Goal: Book appointment/travel/reservation

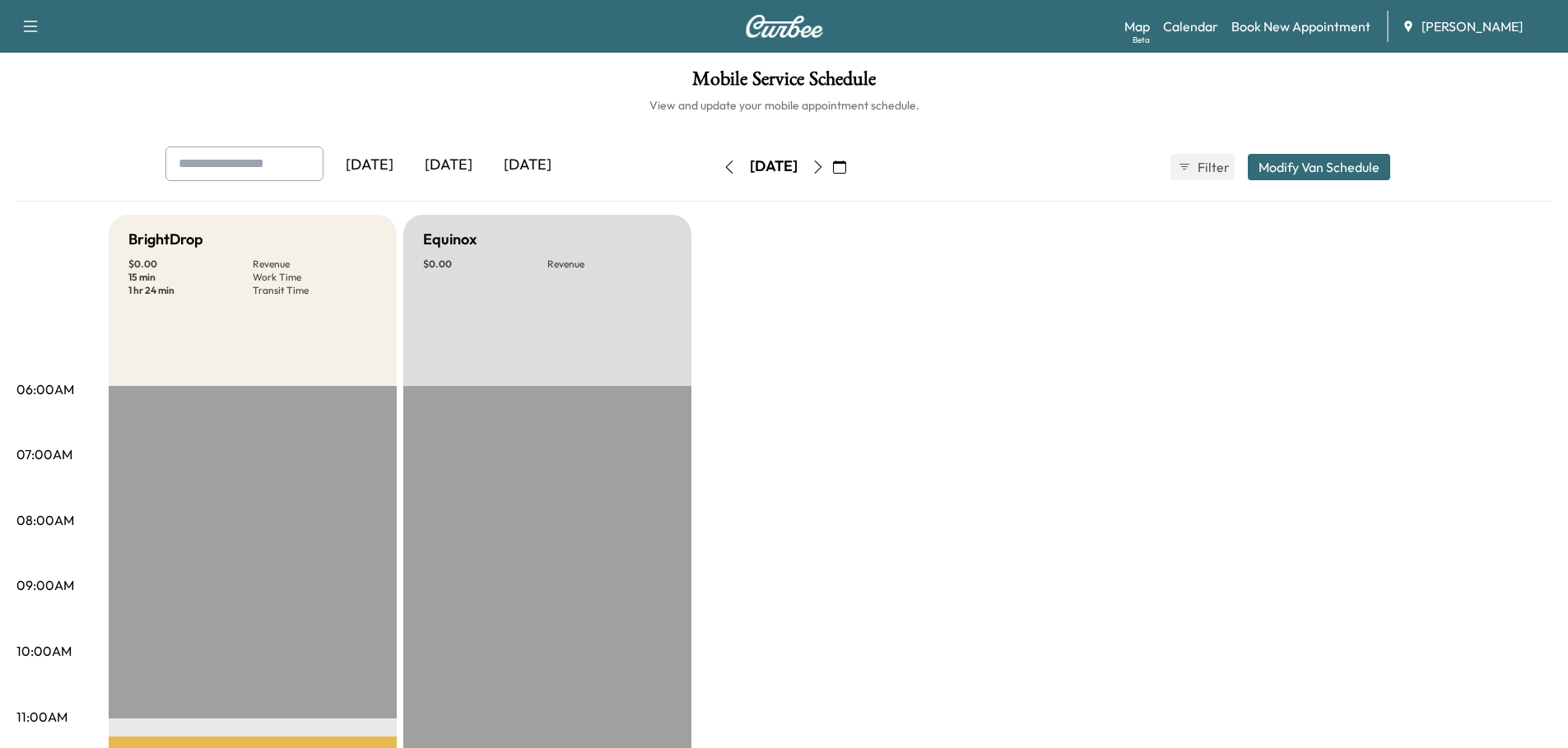
click at [460, 167] on div "[DATE]" at bounding box center [448, 165] width 79 height 38
click at [1329, 32] on link "Book New Appointment" at bounding box center [1301, 26] width 139 height 20
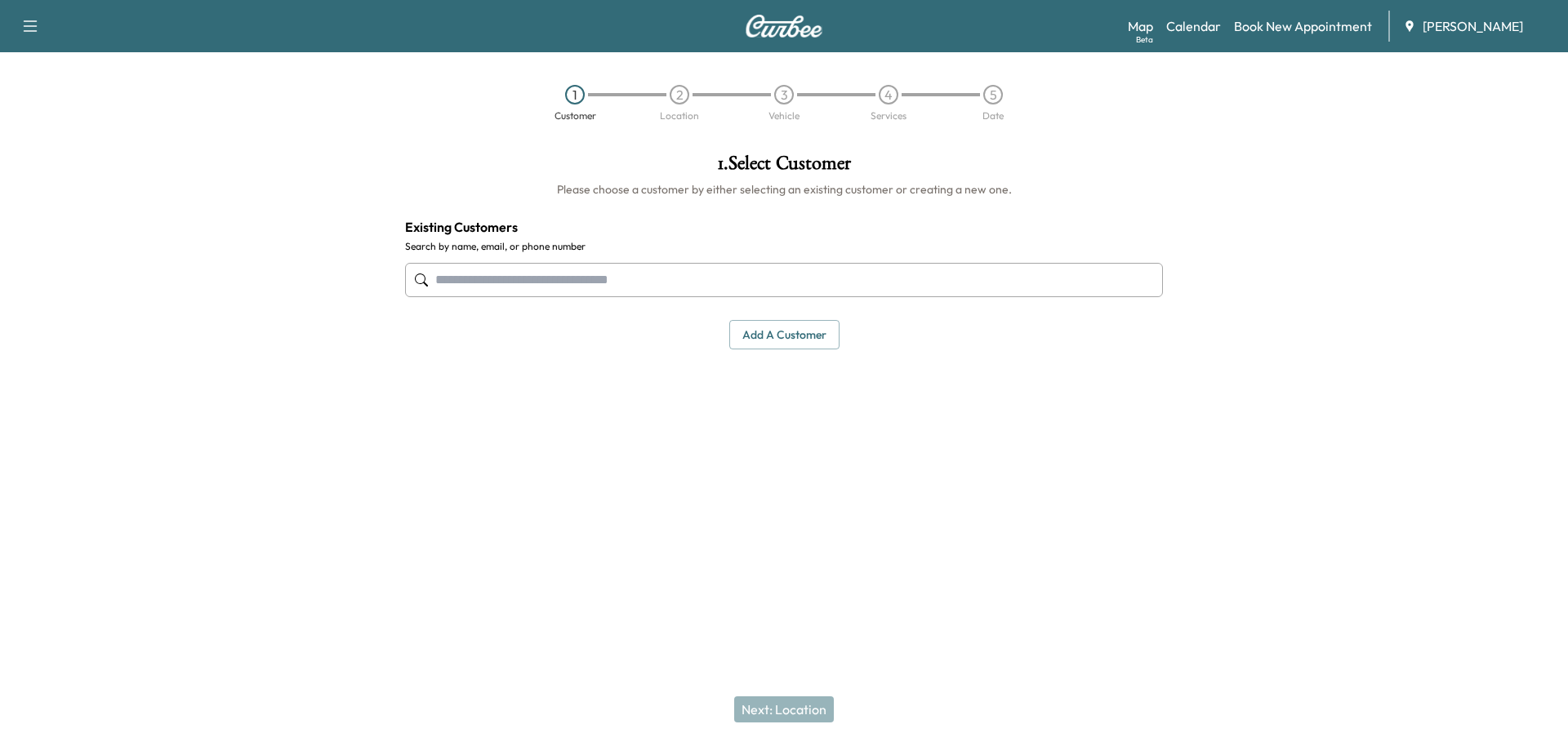
click at [710, 285] on input "text" at bounding box center [783, 279] width 758 height 34
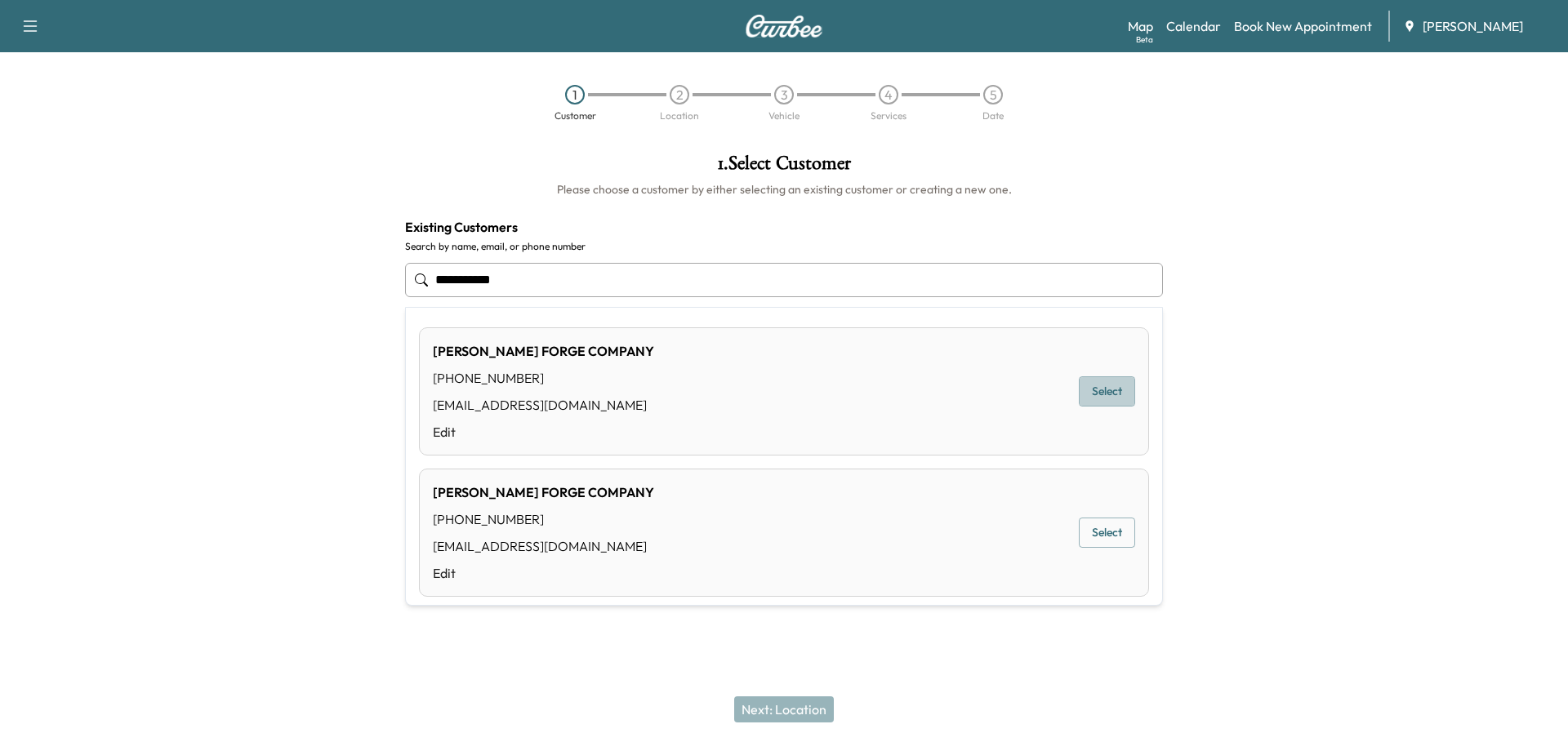
click at [1079, 388] on button "Select" at bounding box center [1107, 391] width 57 height 30
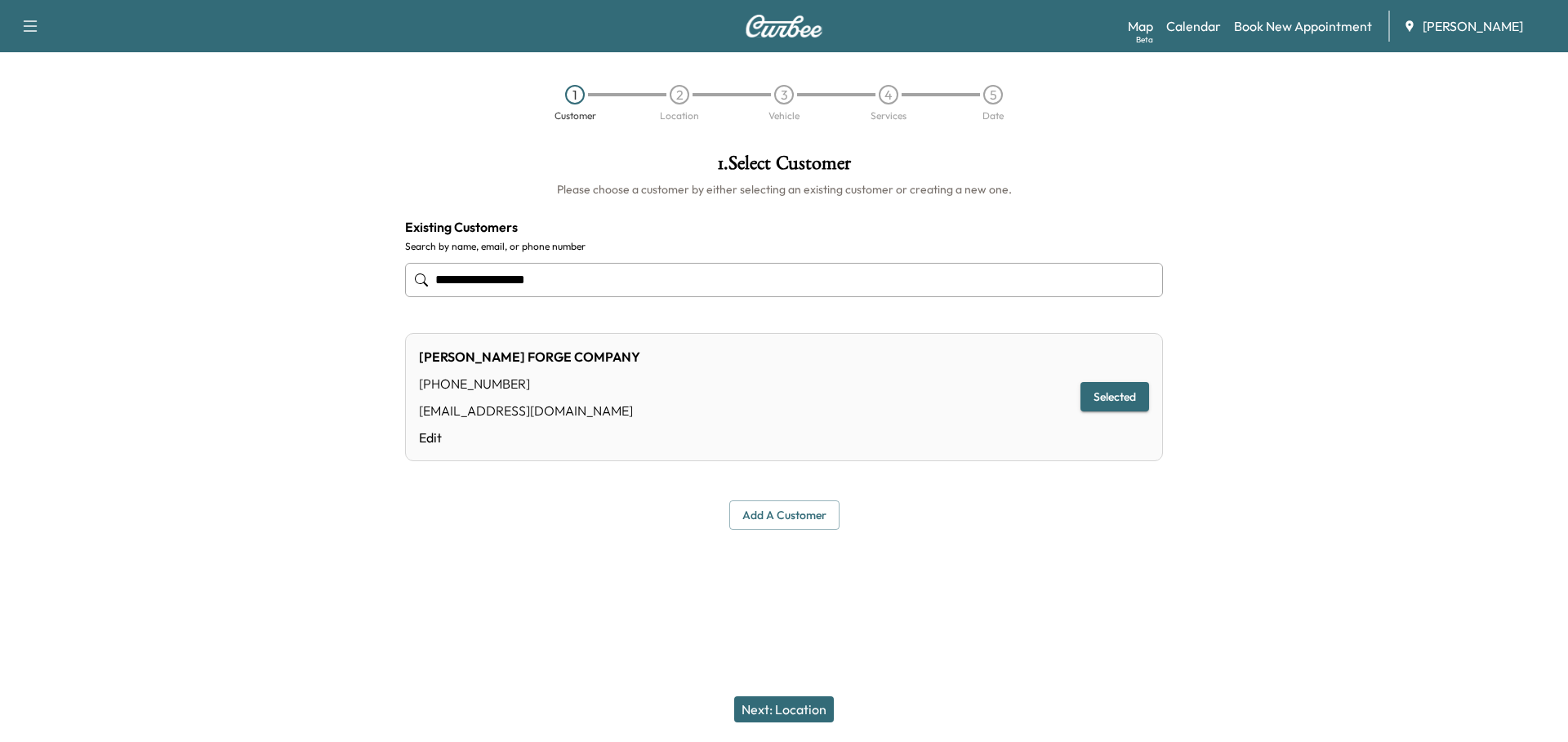
type input "**********"
click at [799, 708] on button "Next: Location" at bounding box center [784, 710] width 99 height 26
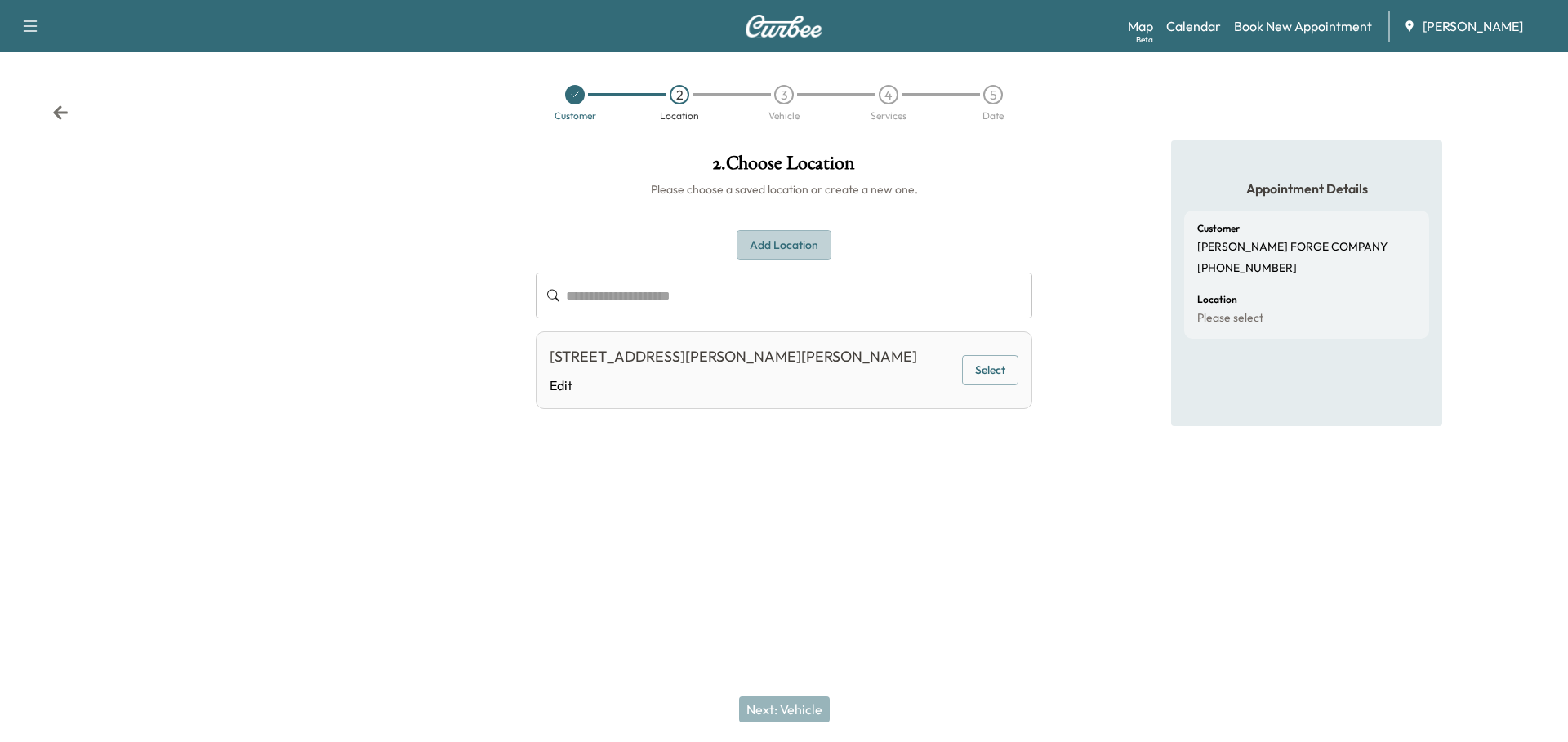
click at [768, 244] on button "Add Location" at bounding box center [783, 245] width 95 height 30
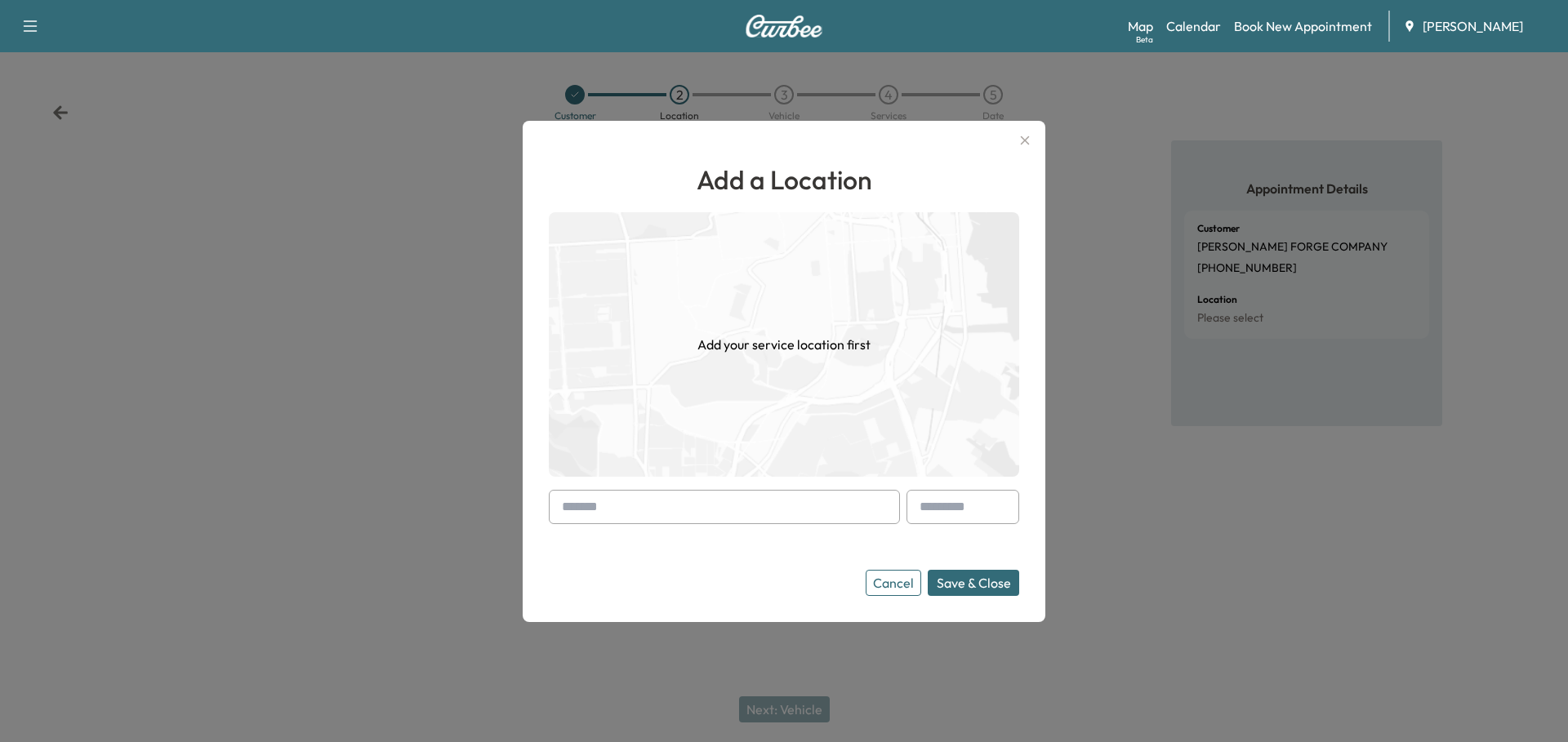
click at [707, 502] on input "text" at bounding box center [725, 506] width 352 height 34
paste input "**********"
click at [714, 545] on li "[STREET_ADDRESS][PERSON_NAME]" at bounding box center [725, 541] width 350 height 33
type input "**********"
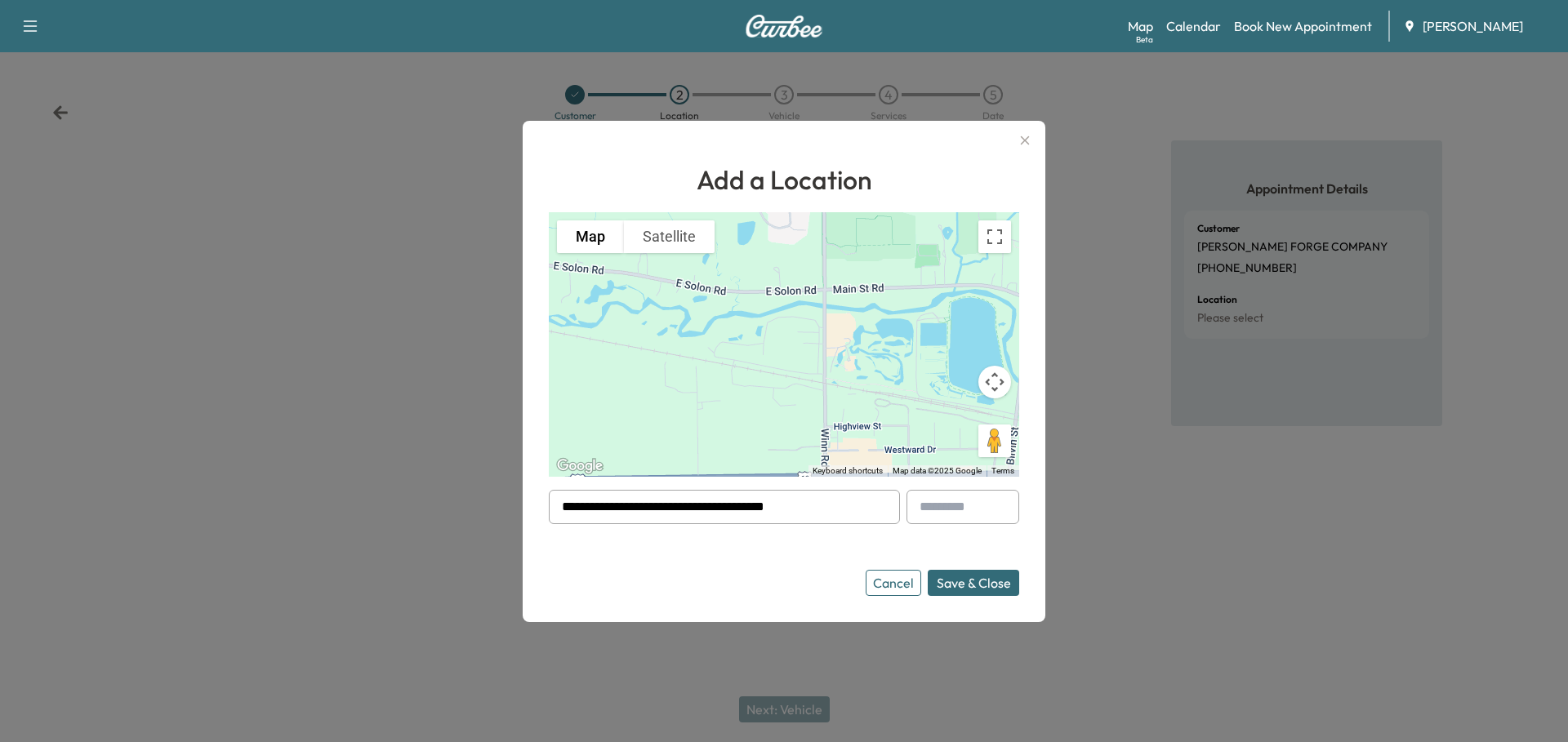
drag, startPoint x: 867, startPoint y: 417, endPoint x: 843, endPoint y: 351, distance: 70.2
click at [839, 344] on div "To activate drag with keyboard, press Alt + Enter. Once in keyboard drag state,…" at bounding box center [784, 344] width 471 height 264
drag, startPoint x: 893, startPoint y: 424, endPoint x: 802, endPoint y: 373, distance: 104.3
click at [802, 373] on div "To activate drag with keyboard, press Alt + Enter. Once in keyboard drag state,…" at bounding box center [784, 344] width 471 height 264
drag, startPoint x: 818, startPoint y: 391, endPoint x: 747, endPoint y: 383, distance: 71.4
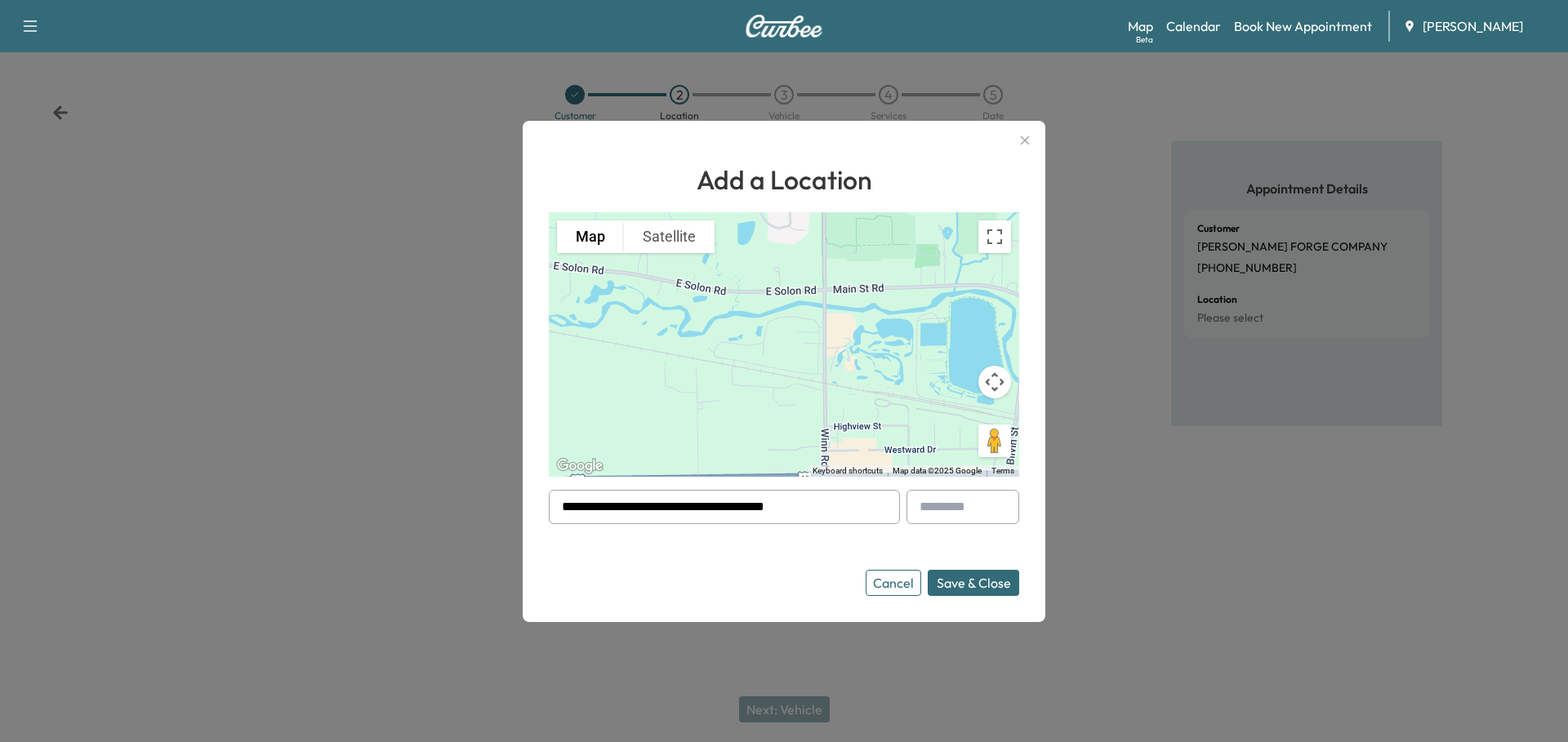
click at [747, 383] on div "To activate drag with keyboard, press Alt + Enter. Once in keyboard drag state,…" at bounding box center [784, 344] width 471 height 264
drag, startPoint x: 793, startPoint y: 414, endPoint x: 777, endPoint y: 396, distance: 24.1
click at [777, 396] on div "To activate drag with keyboard, press Alt + Enter. Once in keyboard drag state,…" at bounding box center [784, 344] width 471 height 264
click at [982, 583] on button "Save & Close" at bounding box center [973, 583] width 91 height 26
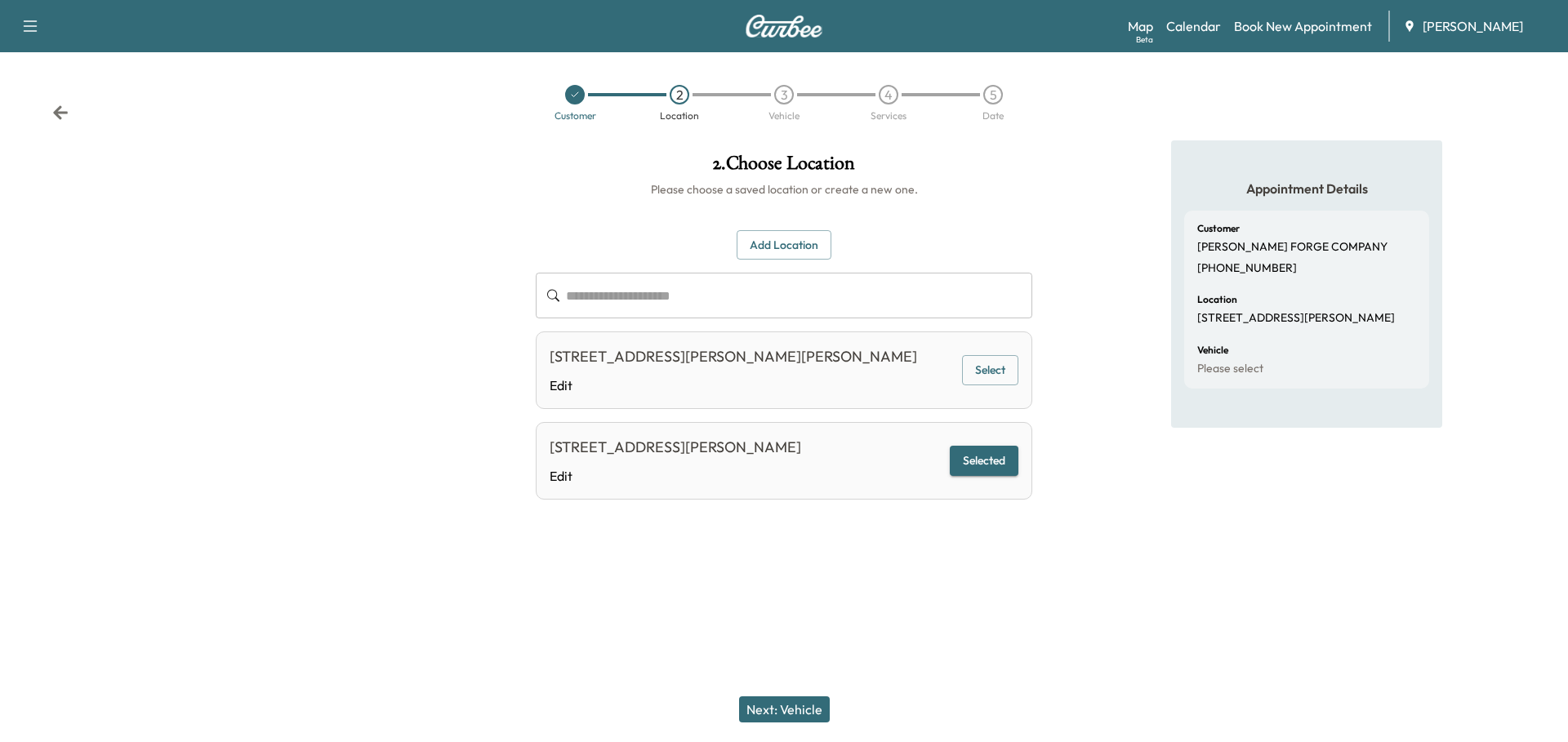
click at [793, 710] on button "Next: Vehicle" at bounding box center [784, 710] width 90 height 26
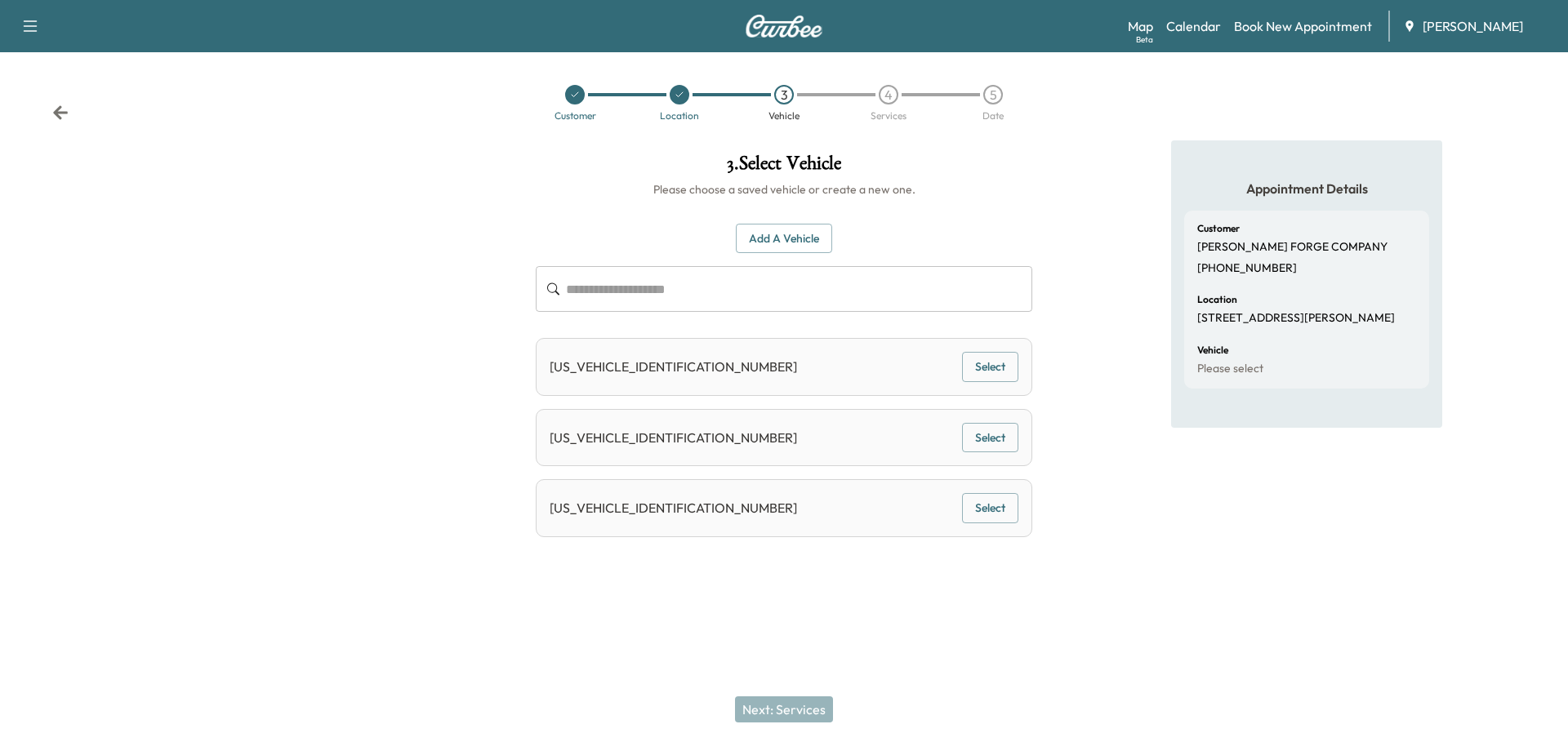
click at [690, 292] on input "text" at bounding box center [799, 289] width 466 height 46
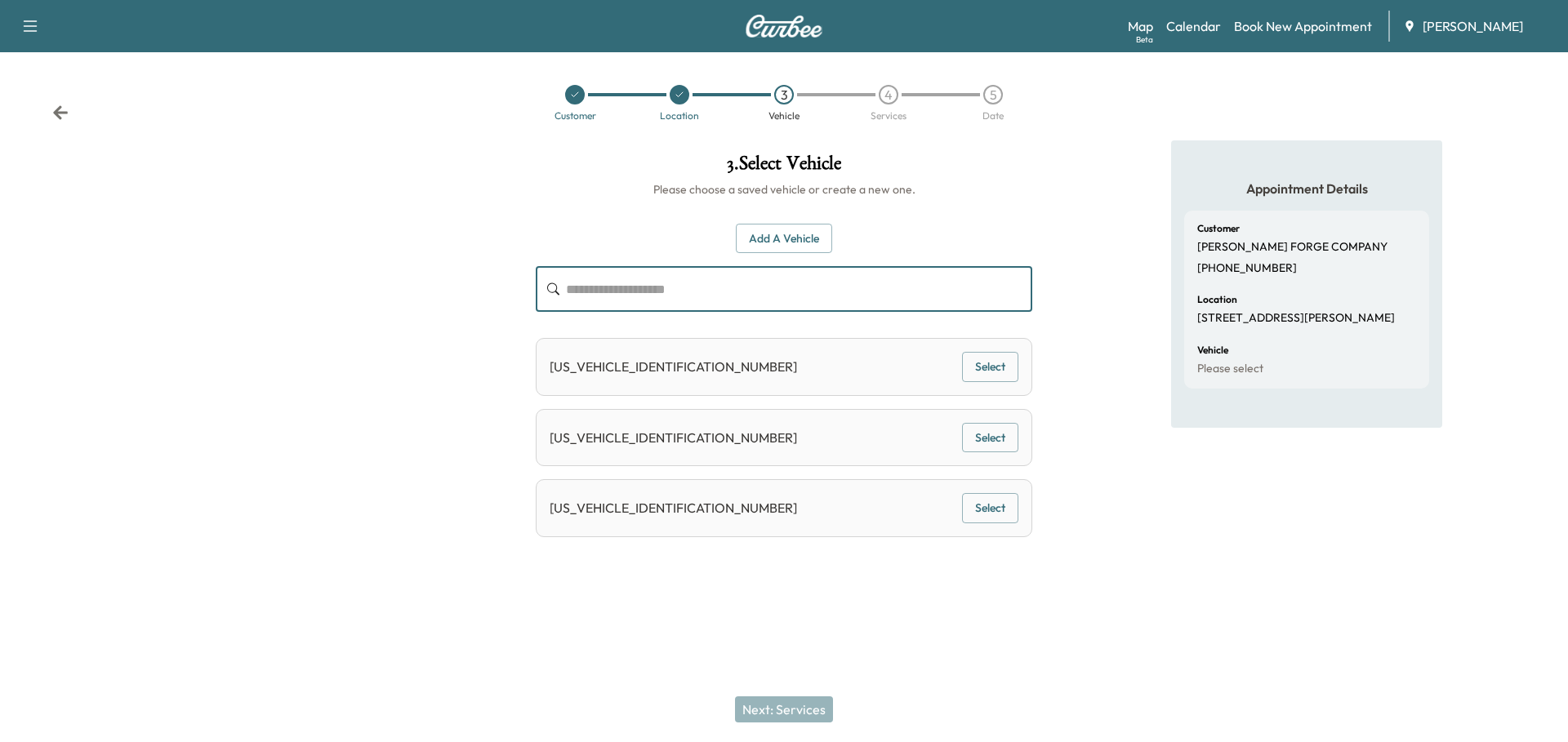
paste input "**********"
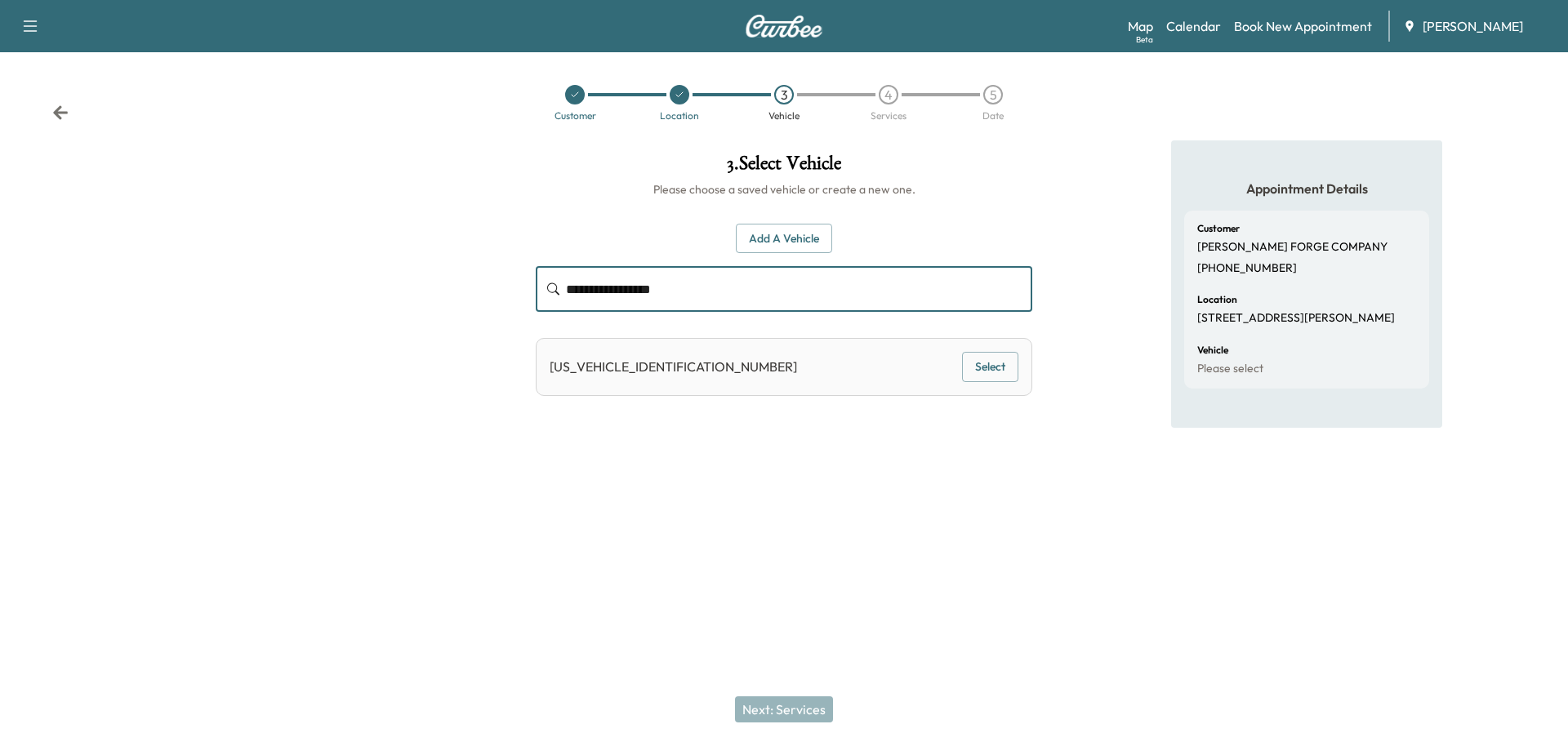
type input "**********"
click at [987, 364] on button "Select" at bounding box center [990, 366] width 57 height 30
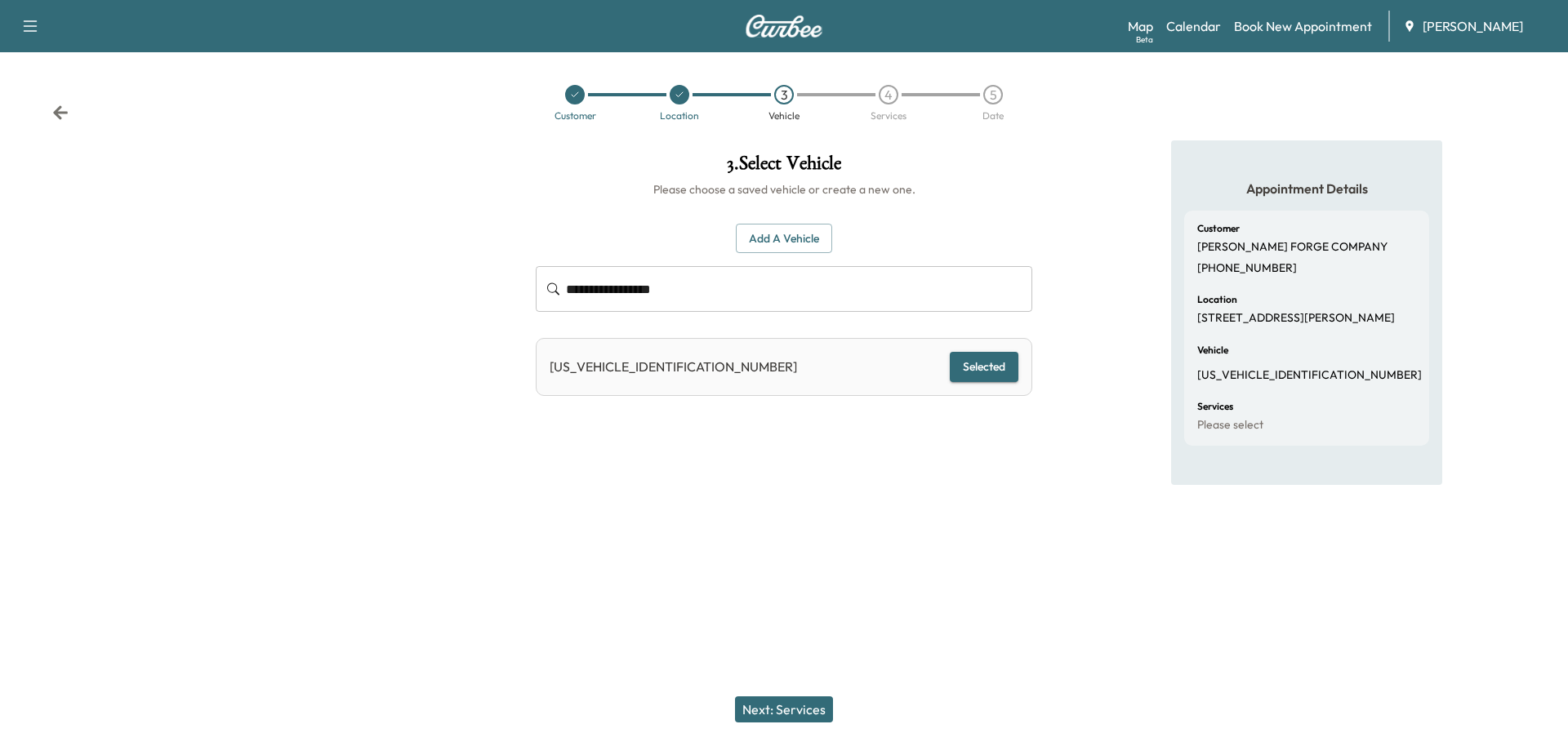
click at [791, 703] on button "Next: Services" at bounding box center [784, 710] width 98 height 26
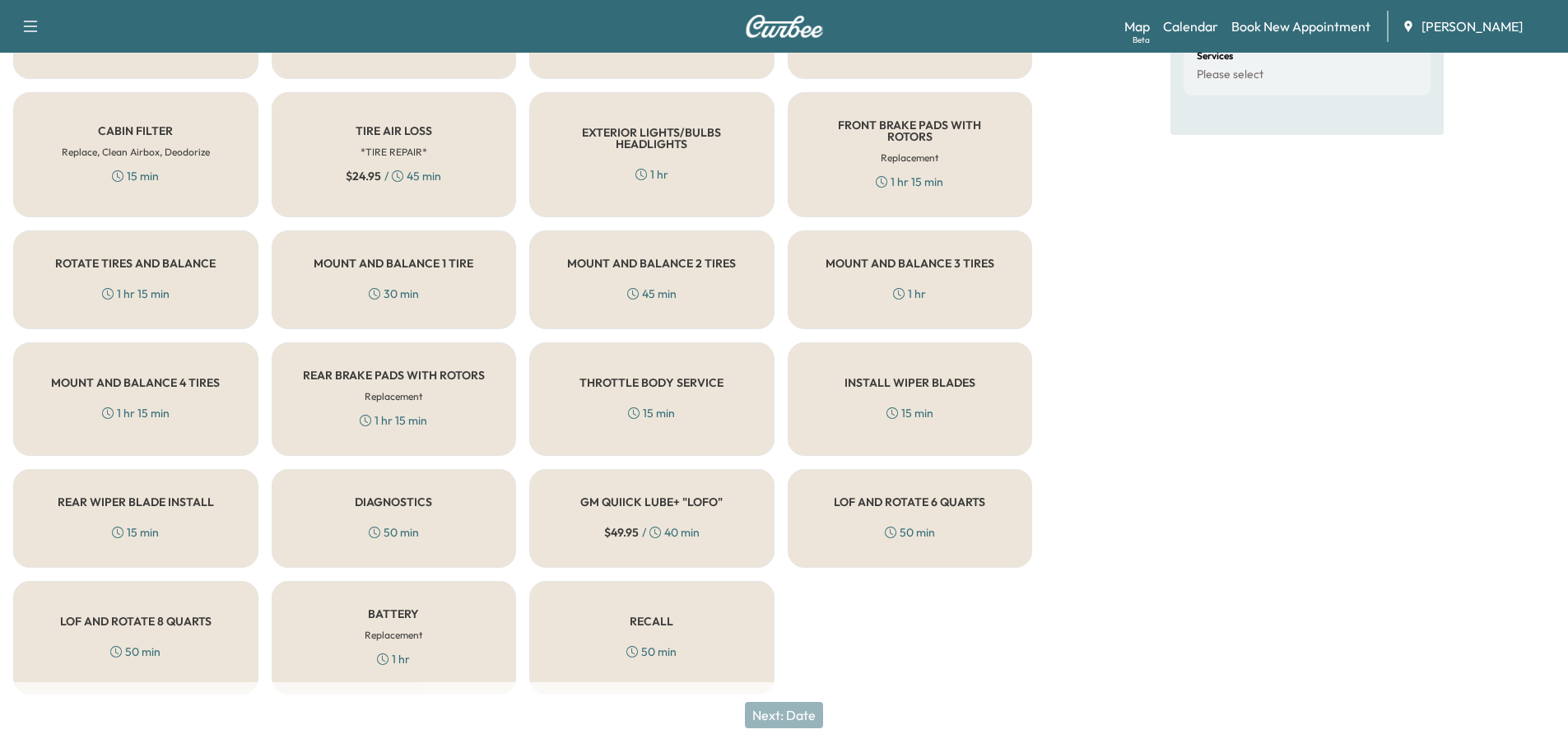
scroll to position [354, 0]
click at [951, 496] on h5 "LOF AND ROTATE 6 QUARTS" at bounding box center [909, 501] width 152 height 11
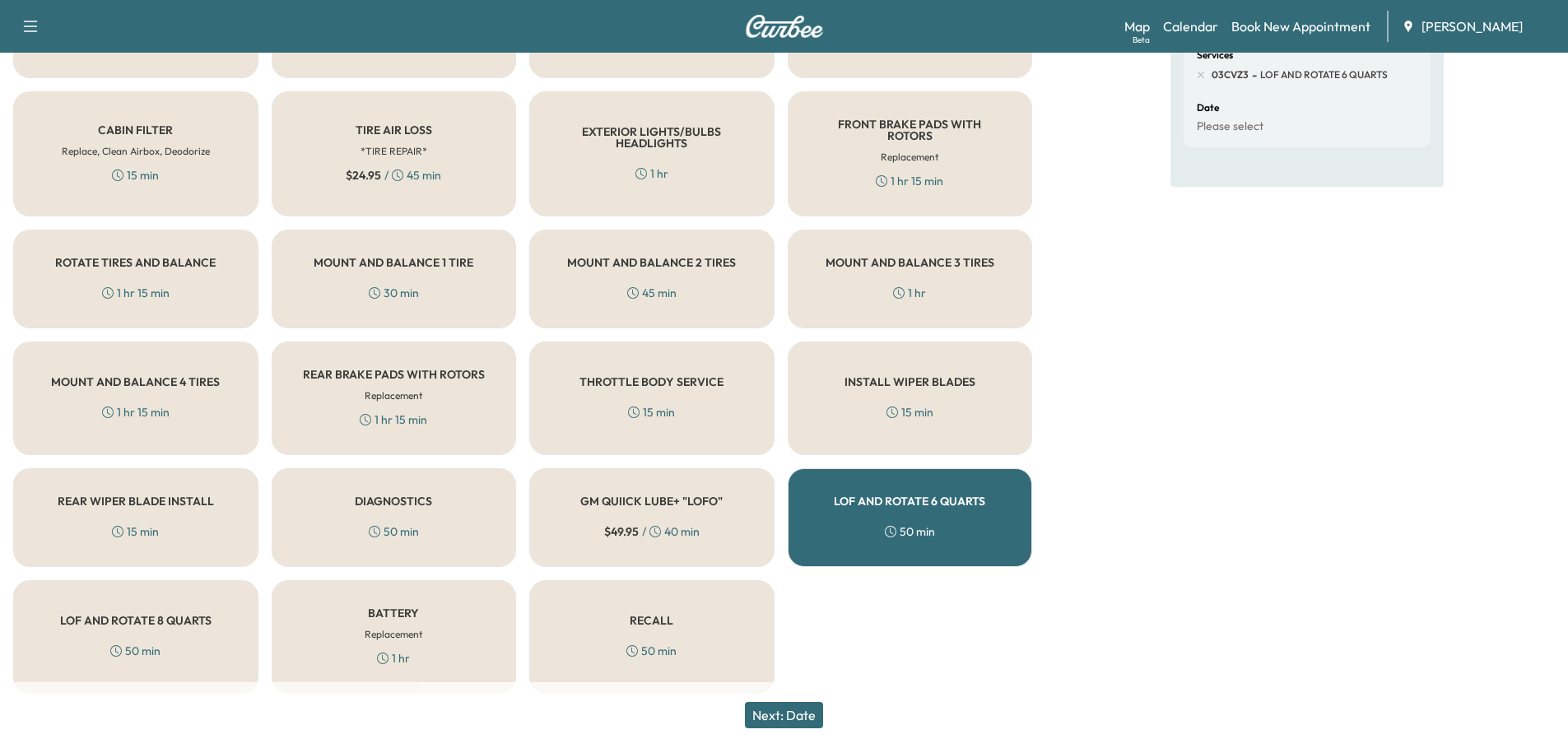
click at [797, 711] on button "Next: Date" at bounding box center [783, 716] width 78 height 26
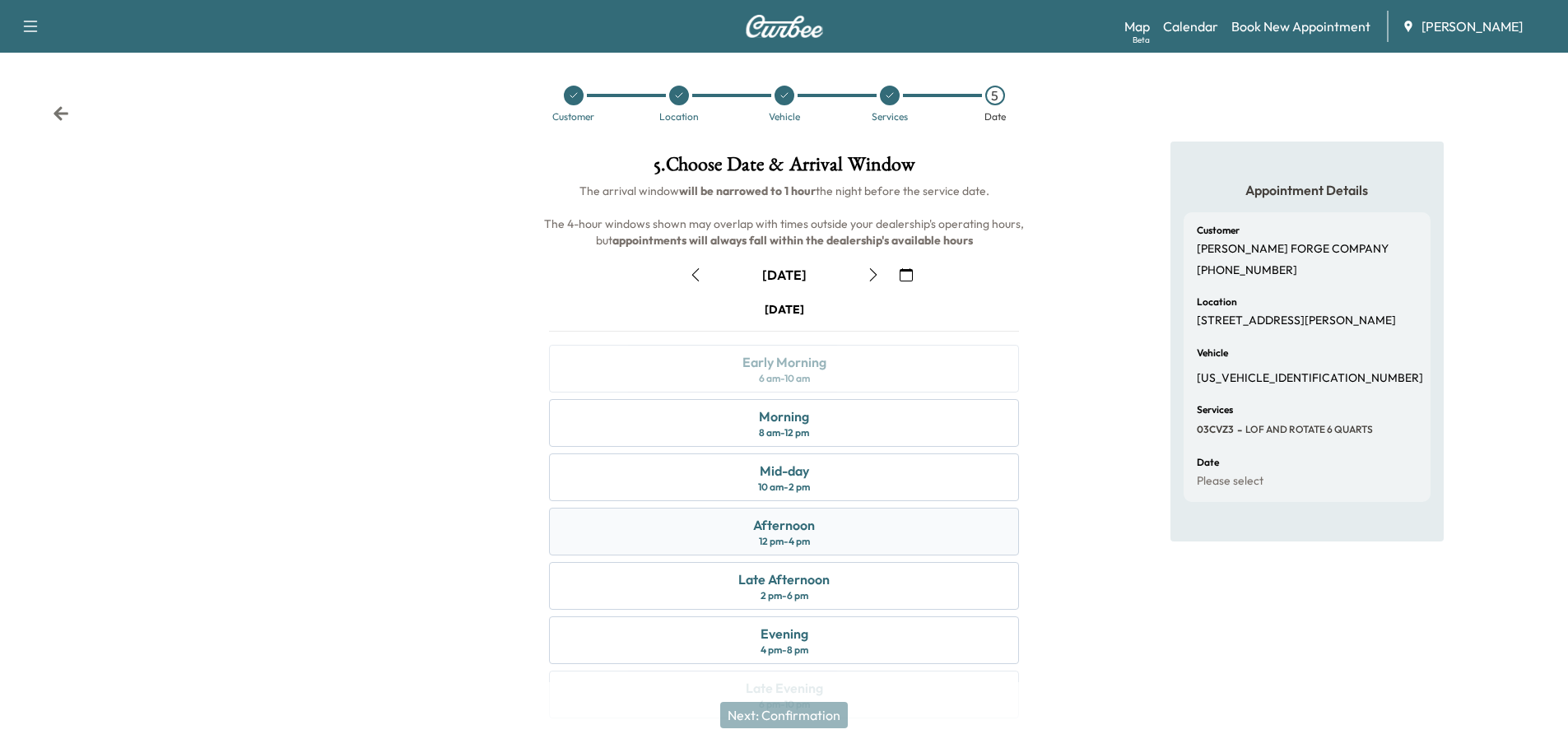
click at [845, 531] on div "Afternoon 12 pm - 4 pm" at bounding box center [784, 531] width 470 height 47
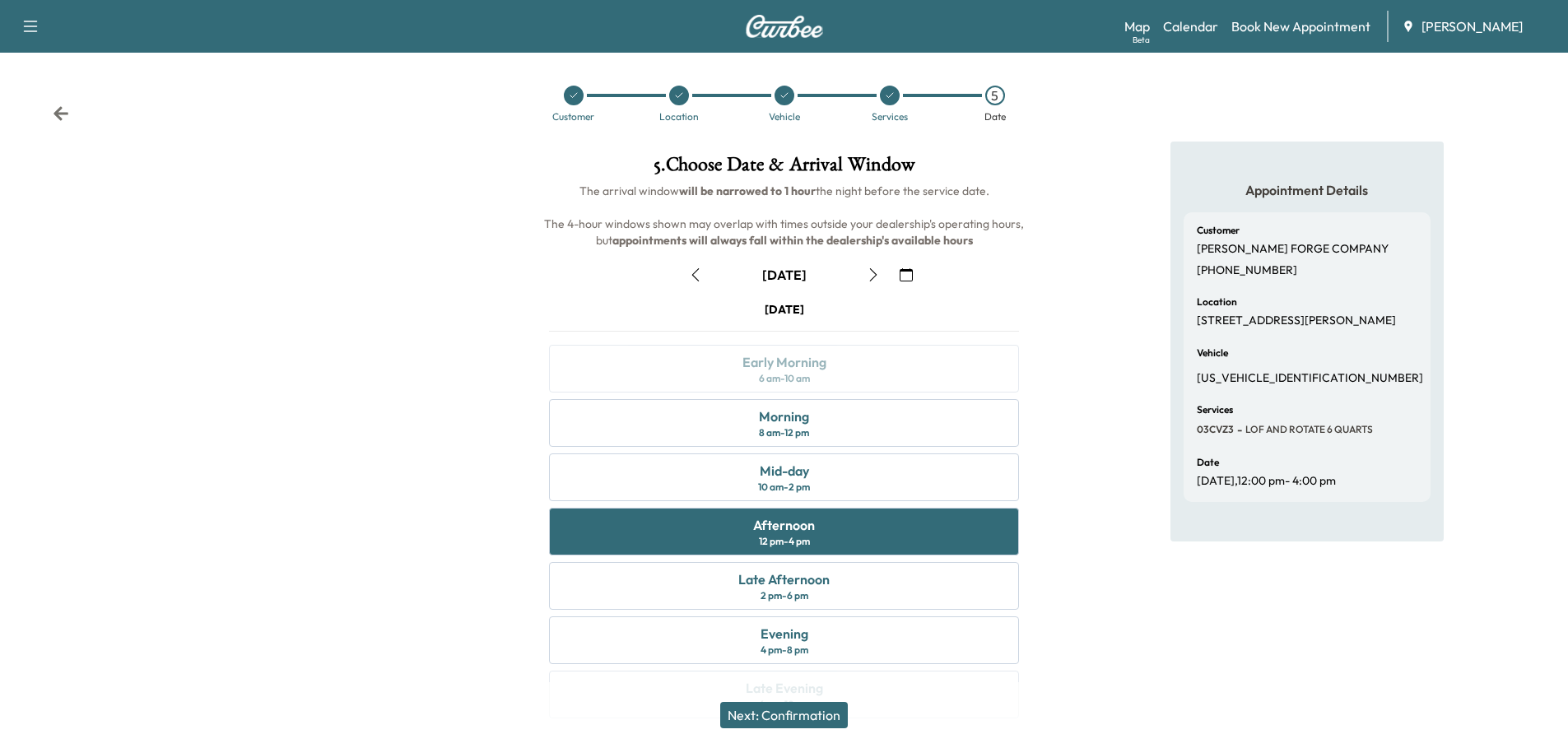
click at [795, 715] on button "Next: Confirmation" at bounding box center [783, 716] width 127 height 26
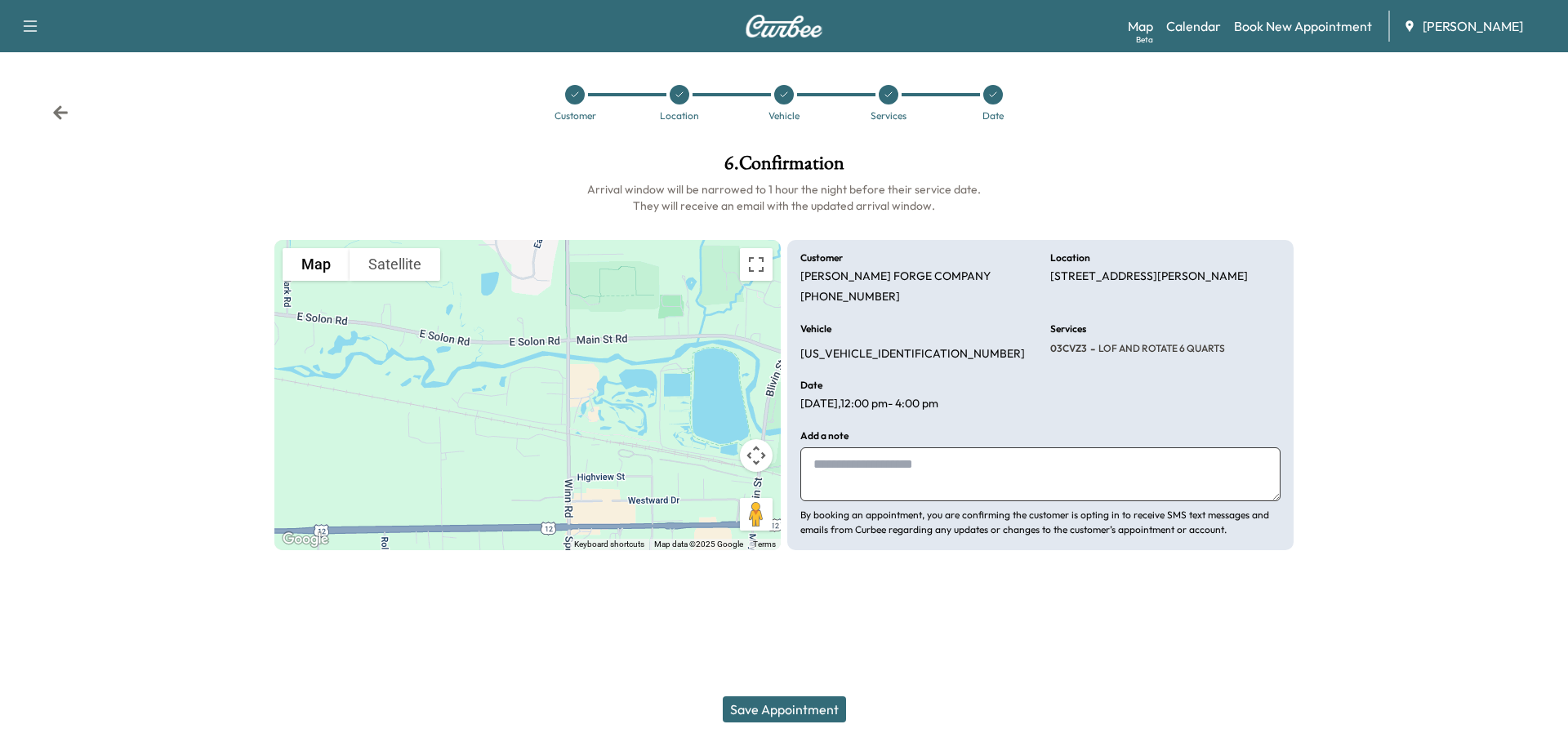
click at [791, 705] on button "Save Appointment" at bounding box center [785, 710] width 124 height 26
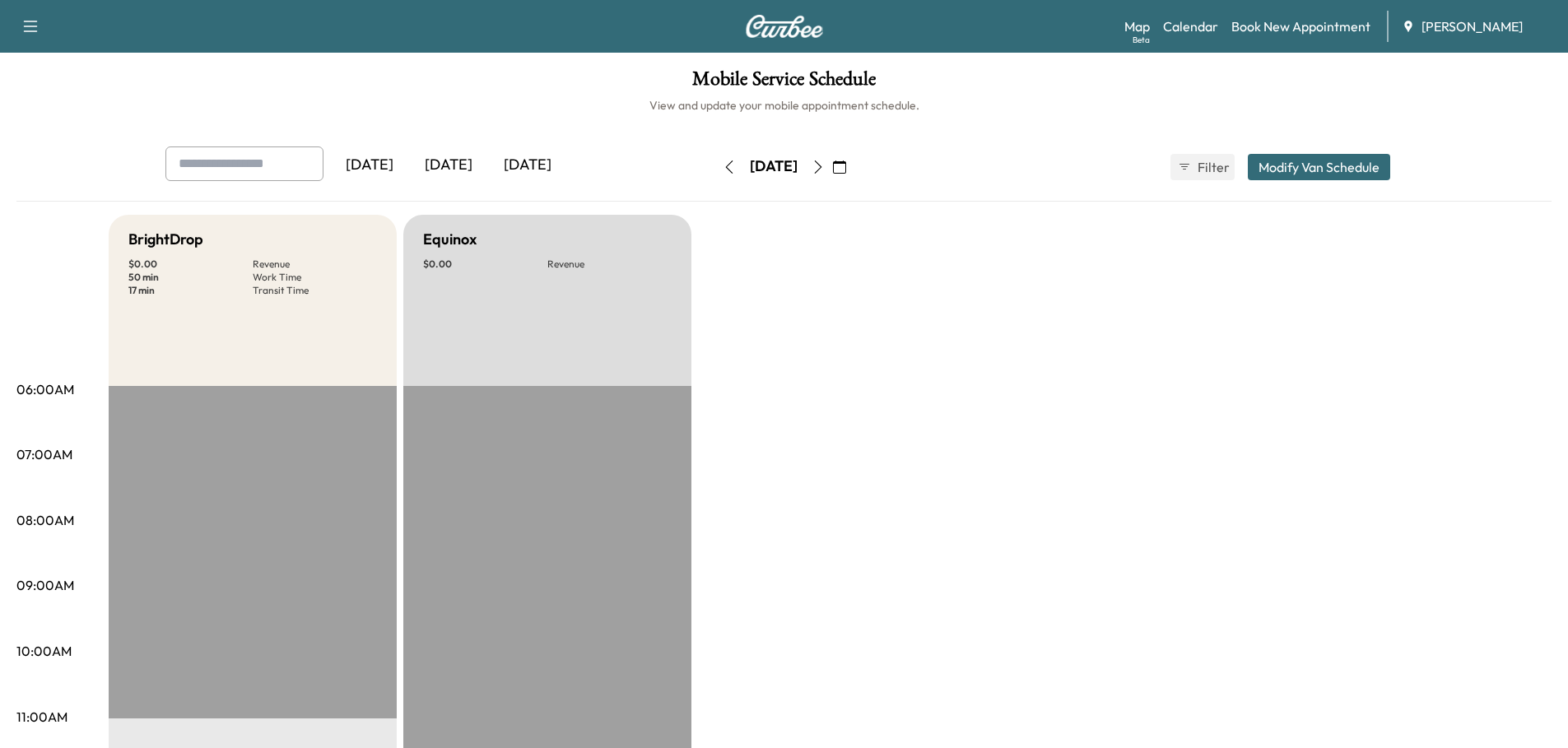
click at [1330, 162] on button "Modify Van Schedule" at bounding box center [1319, 167] width 142 height 26
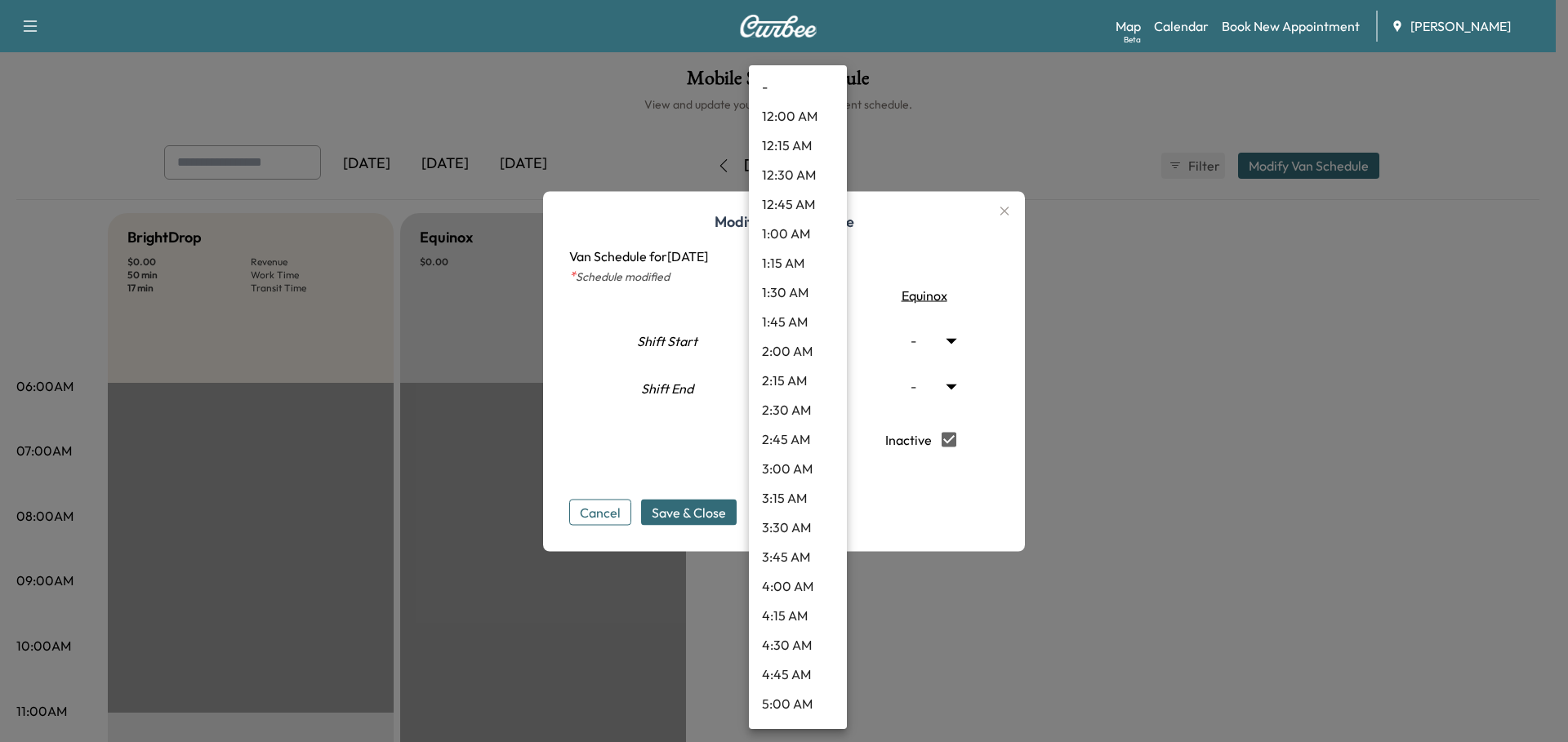
click at [828, 340] on body "Support Log Out Map Beta Calendar Book New Appointment Ray Chevrolet Mobile Ser…" at bounding box center [784, 371] width 1568 height 742
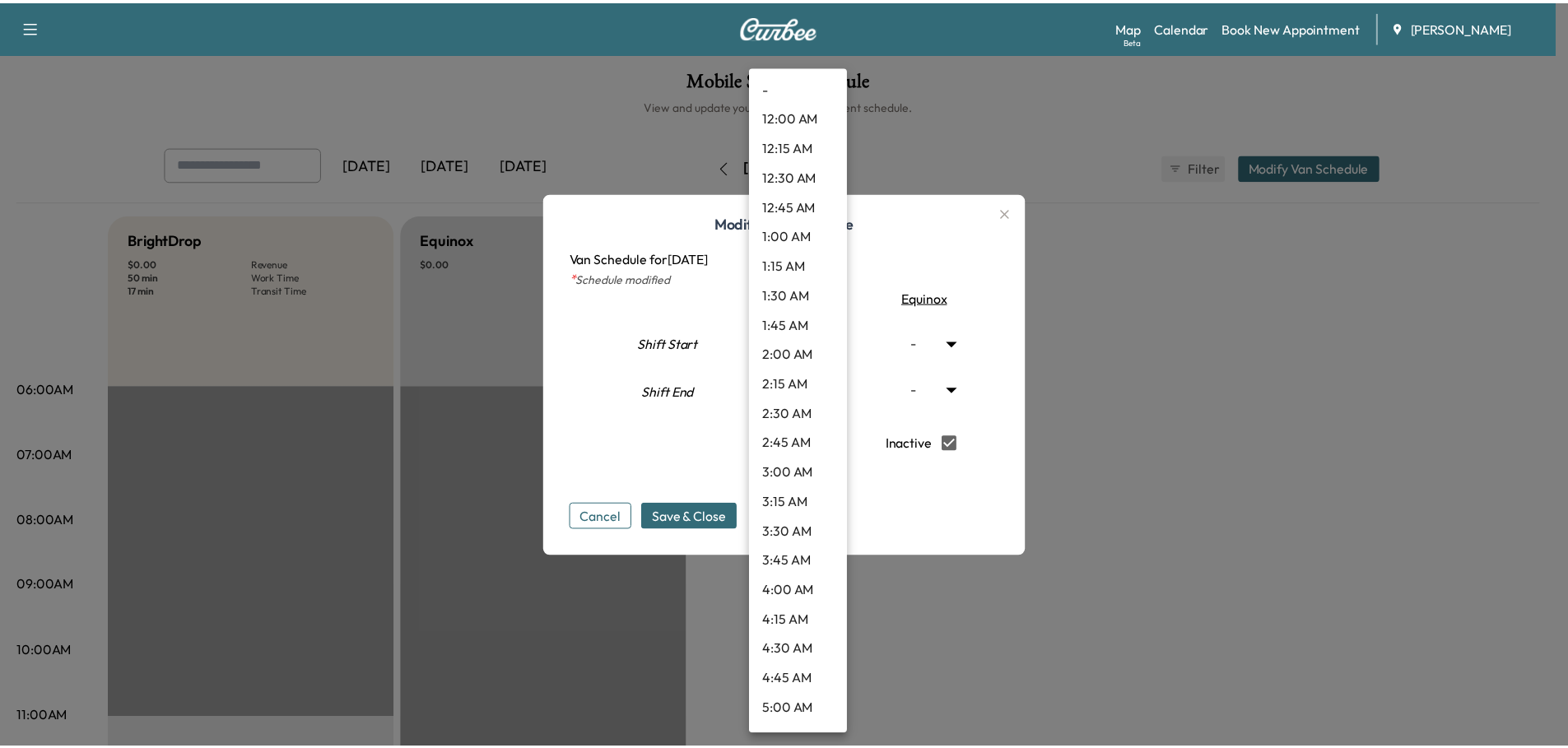
scroll to position [1021, 0]
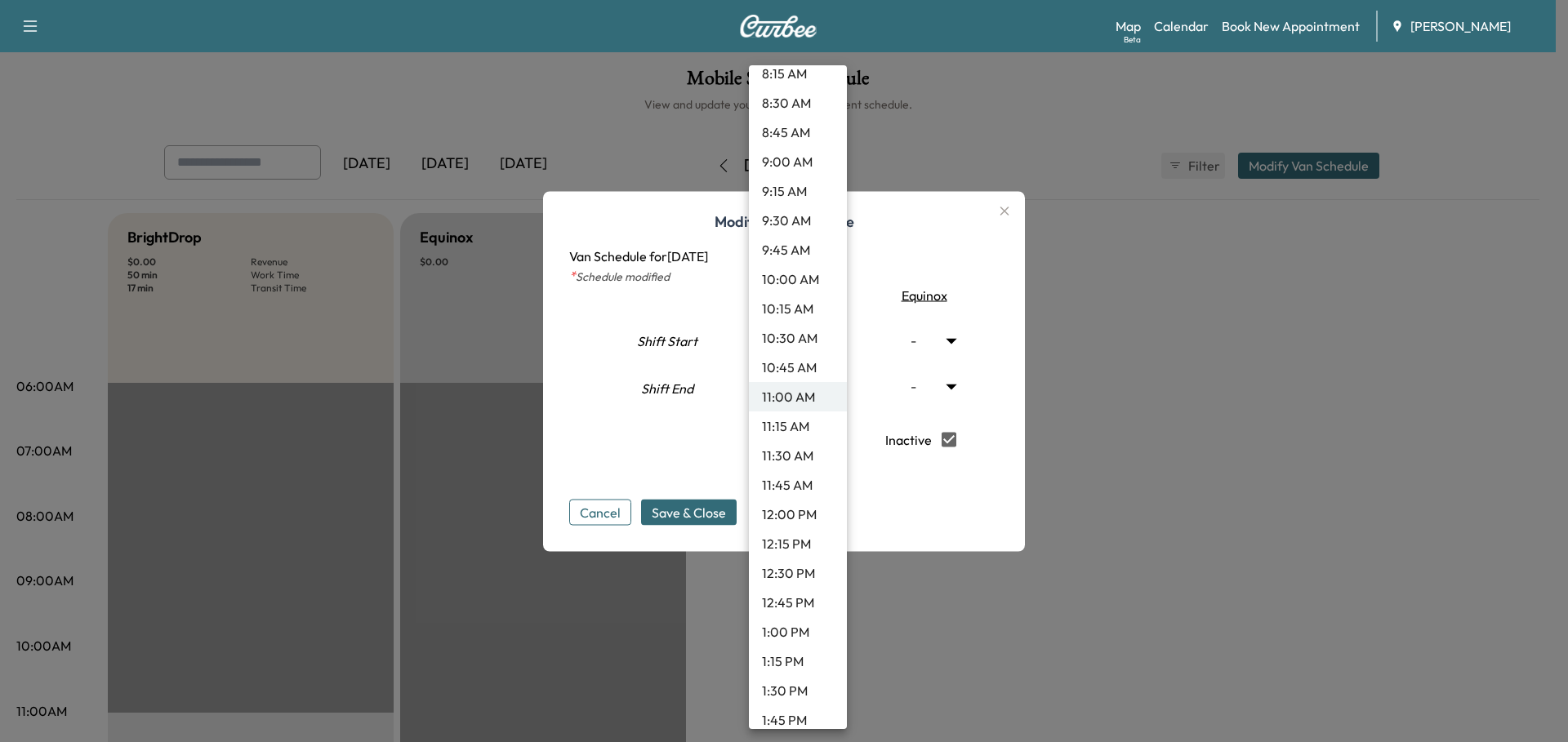
click at [803, 600] on li "12:45 PM" at bounding box center [798, 603] width 98 height 30
type input "*****"
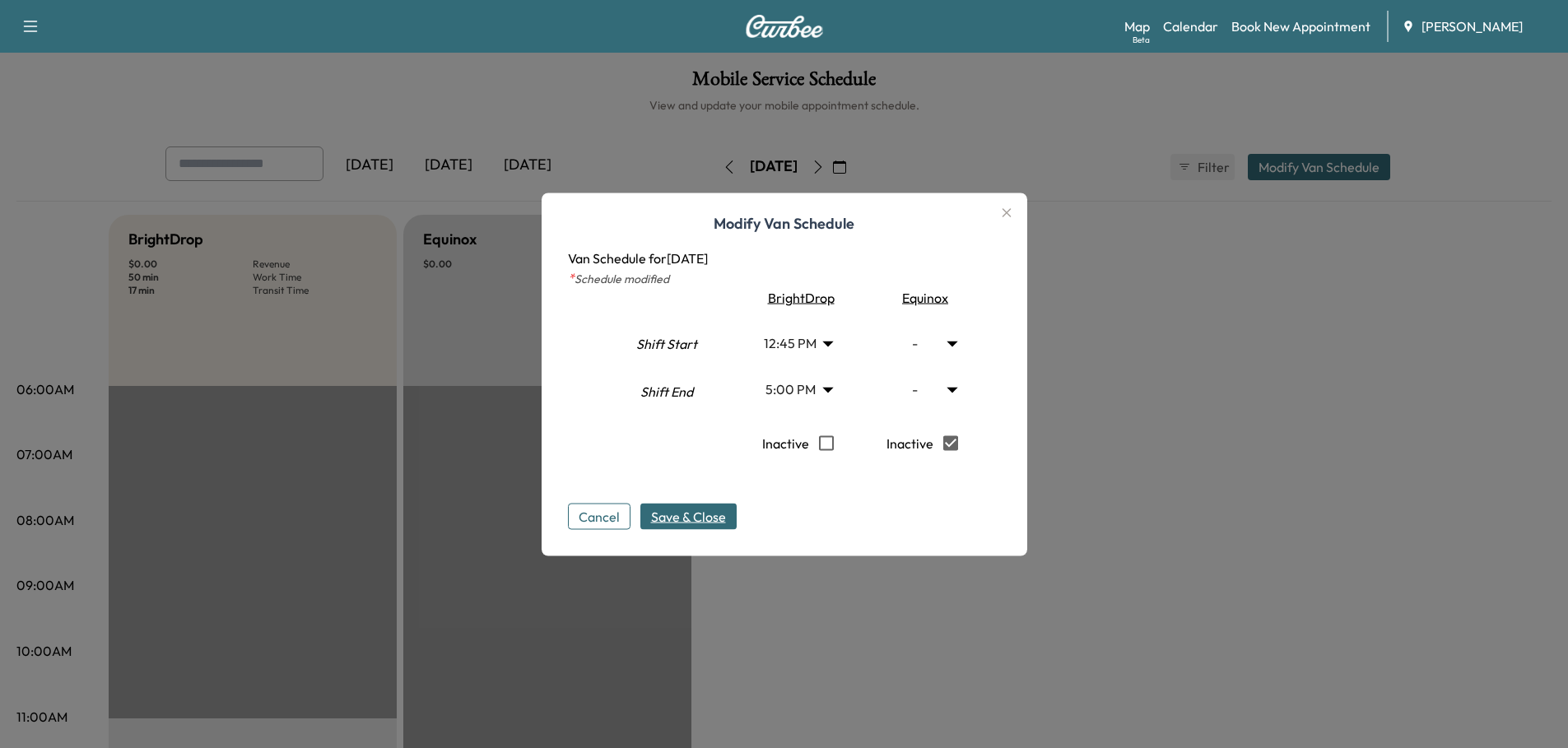
click at [694, 514] on span "Save & Close" at bounding box center [688, 516] width 75 height 20
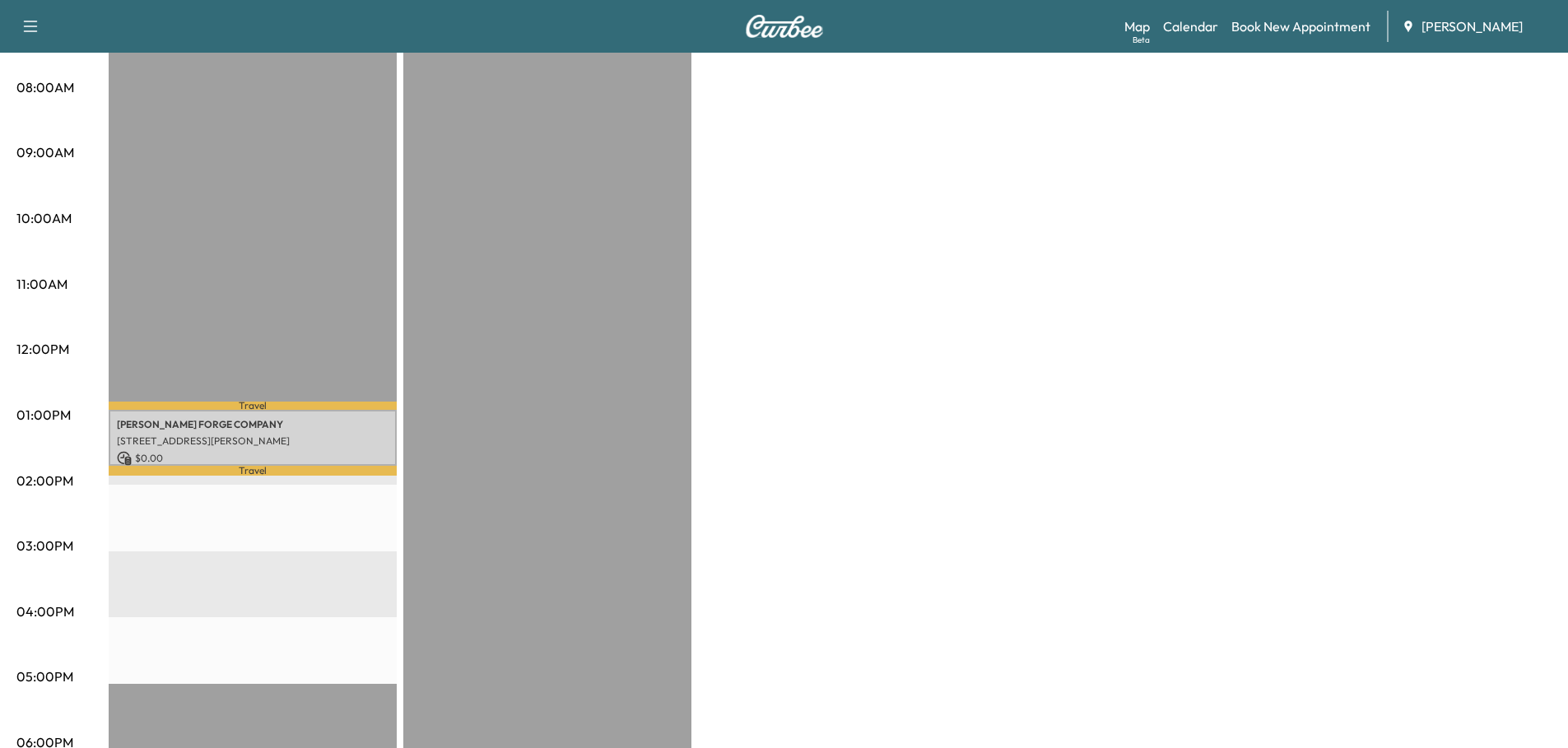
scroll to position [494, 0]
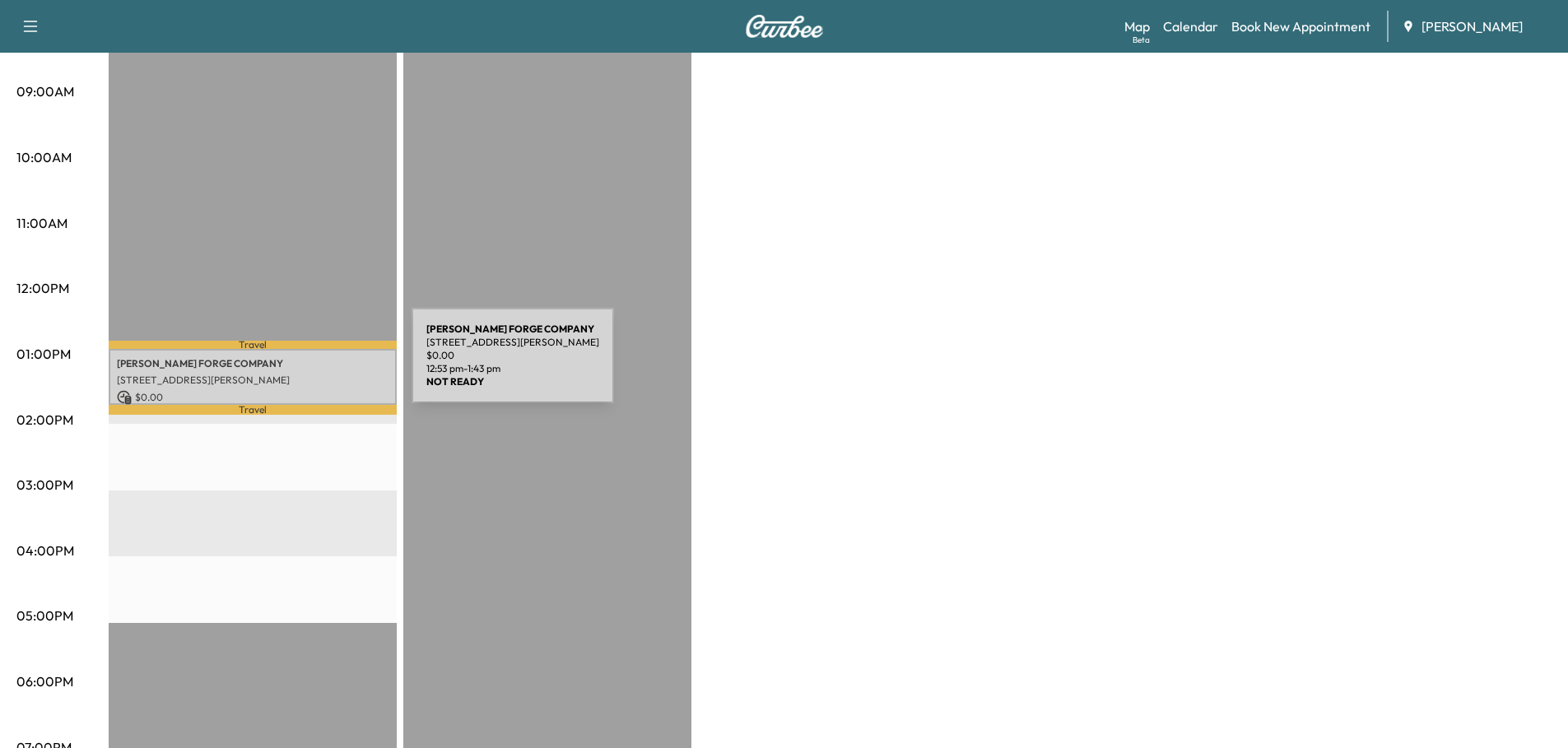
click at [288, 366] on div "SCOT FORGE COMPANY 8001 Winn Rd, Spring Grove, IL 60081, USA $ 0.00 12:53 pm - …" at bounding box center [253, 376] width 288 height 55
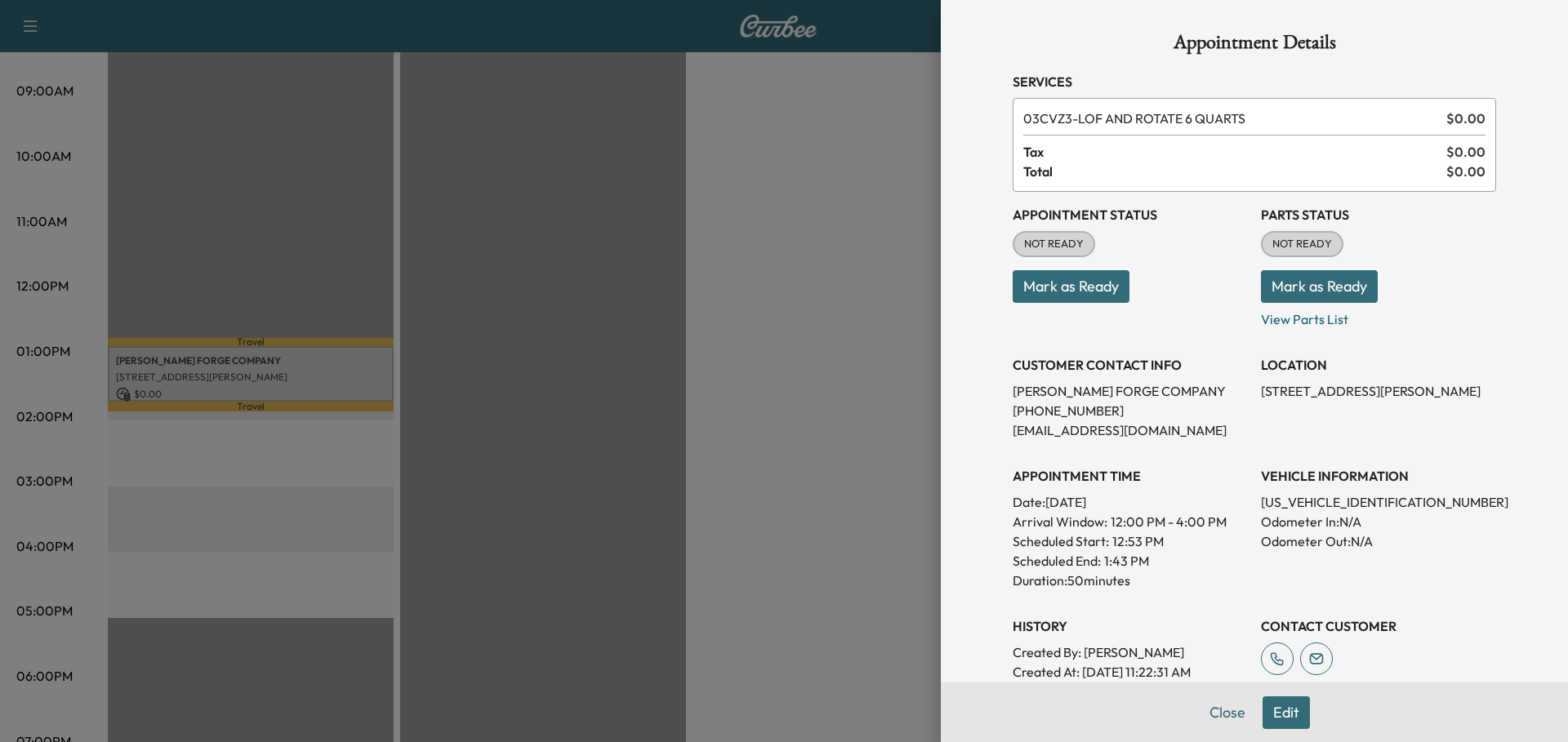
click at [1307, 285] on button "Mark as Ready" at bounding box center [1319, 287] width 117 height 33
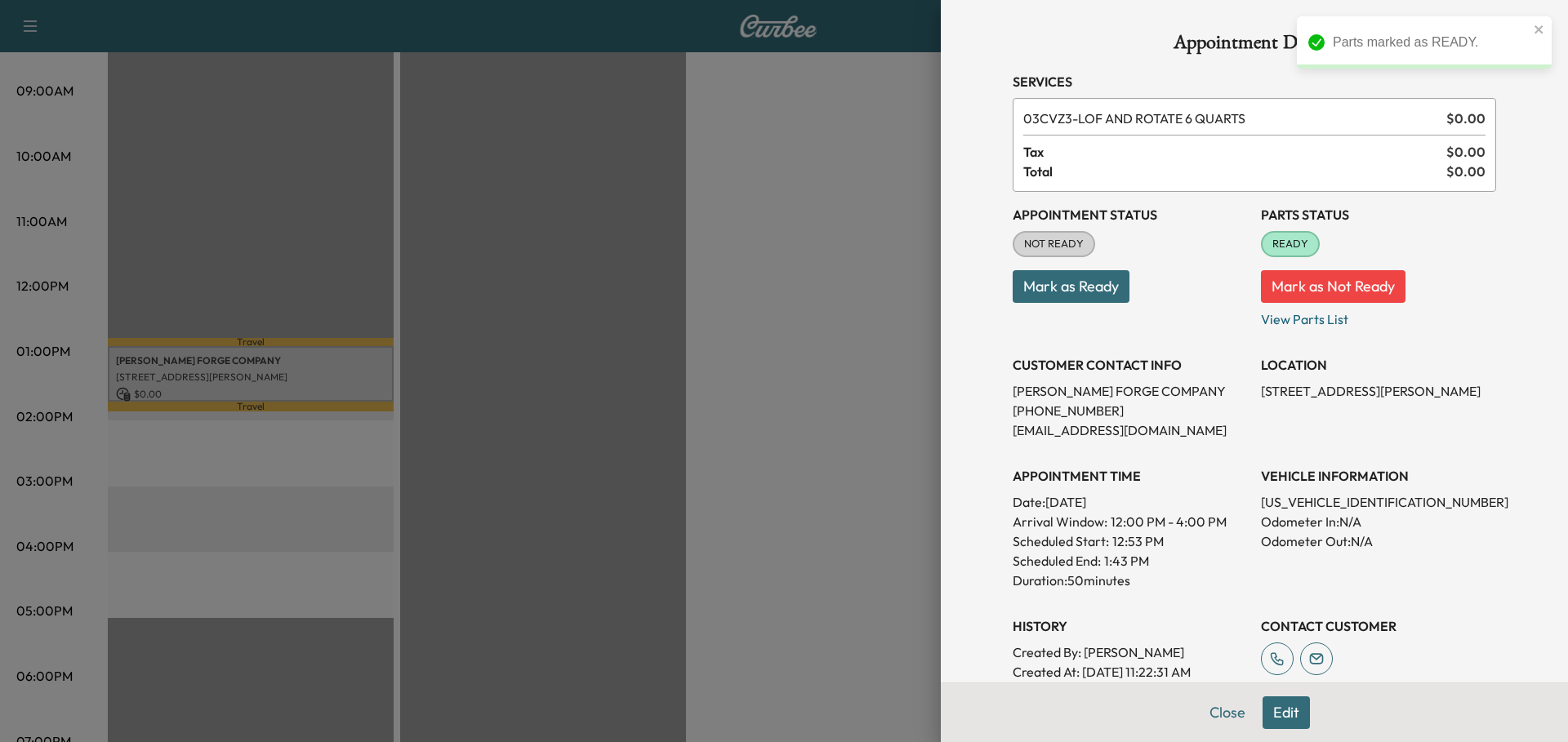
click at [1078, 286] on button "Mark as Ready" at bounding box center [1071, 287] width 117 height 33
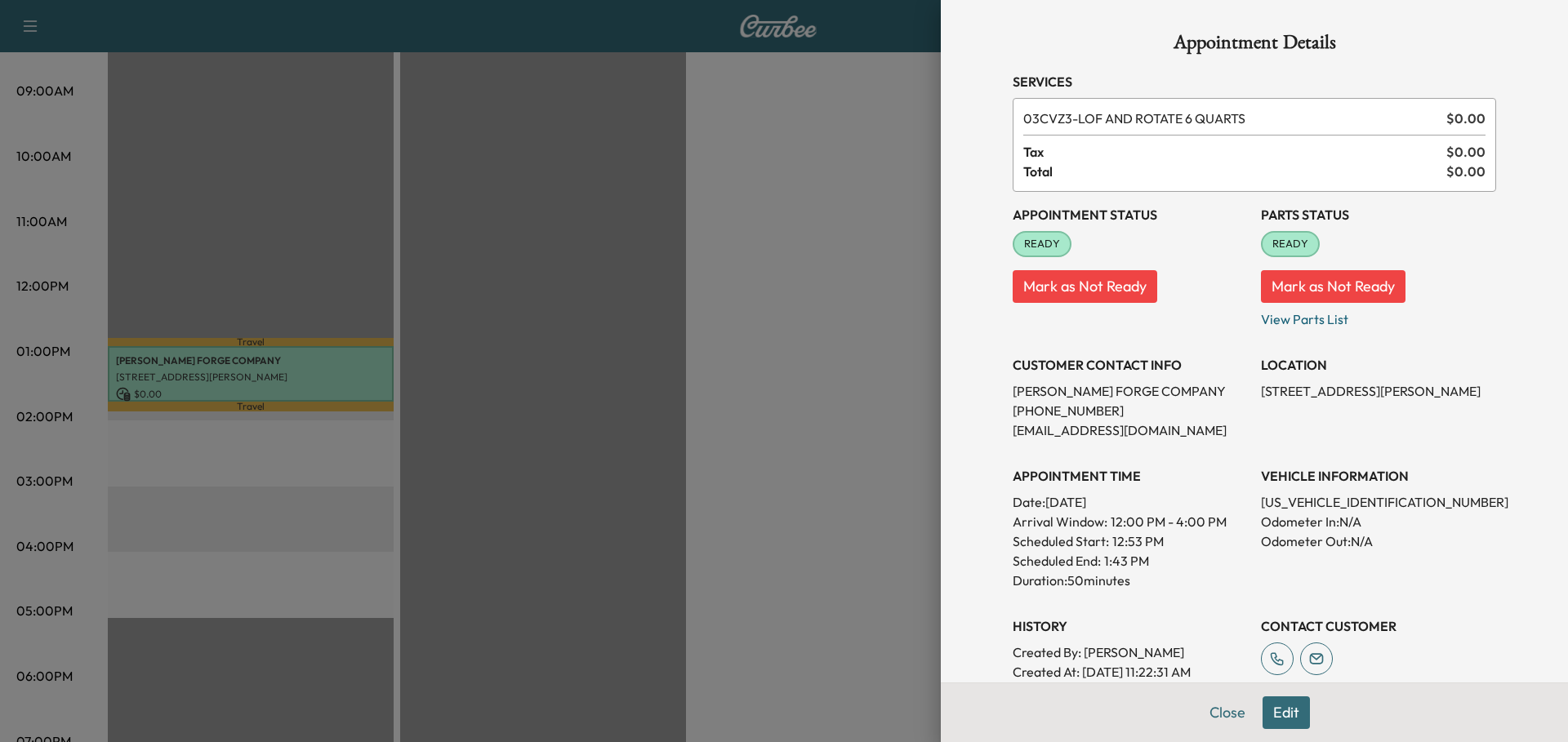
click at [817, 422] on div at bounding box center [784, 371] width 1568 height 742
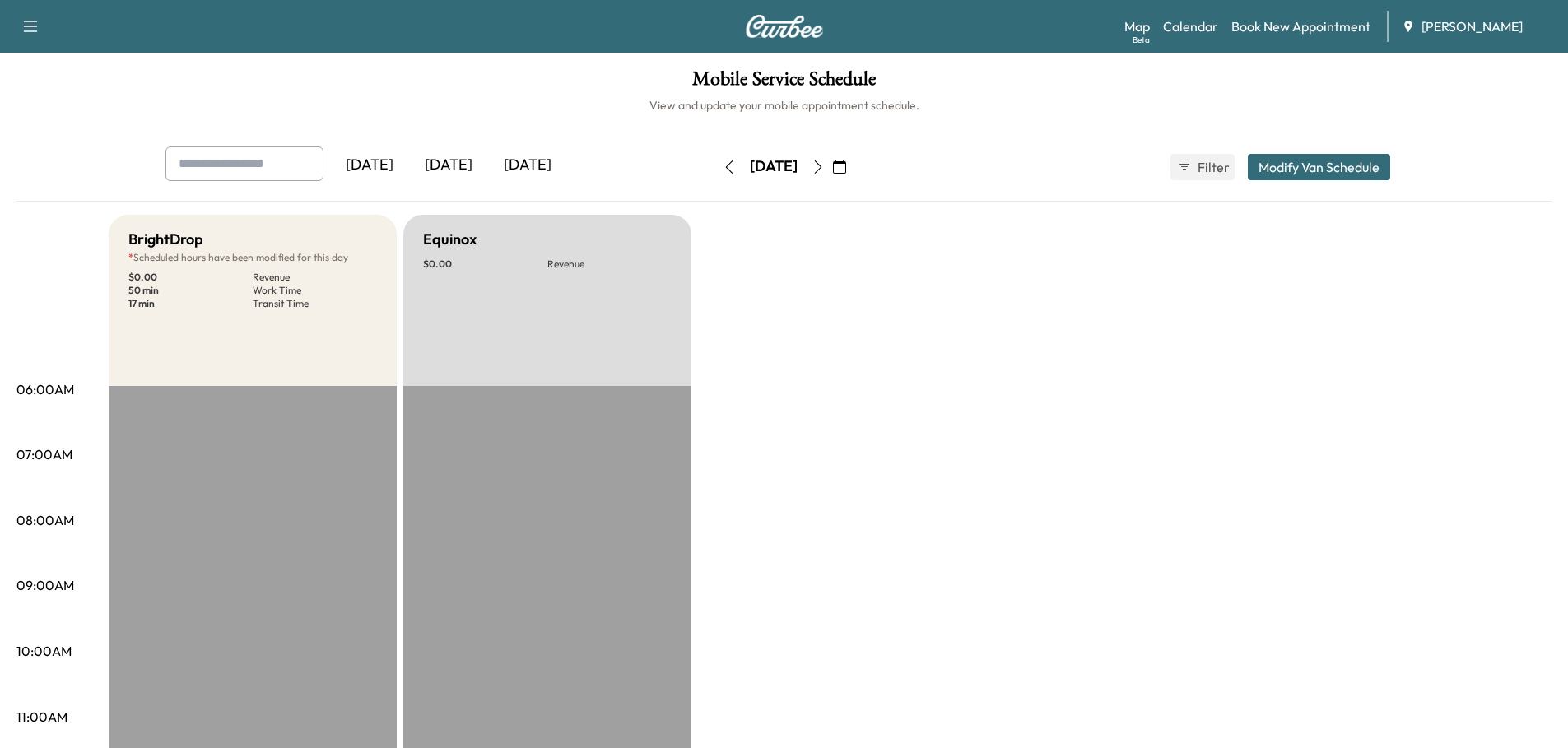
click at [446, 158] on div "[DATE]" at bounding box center [448, 165] width 79 height 38
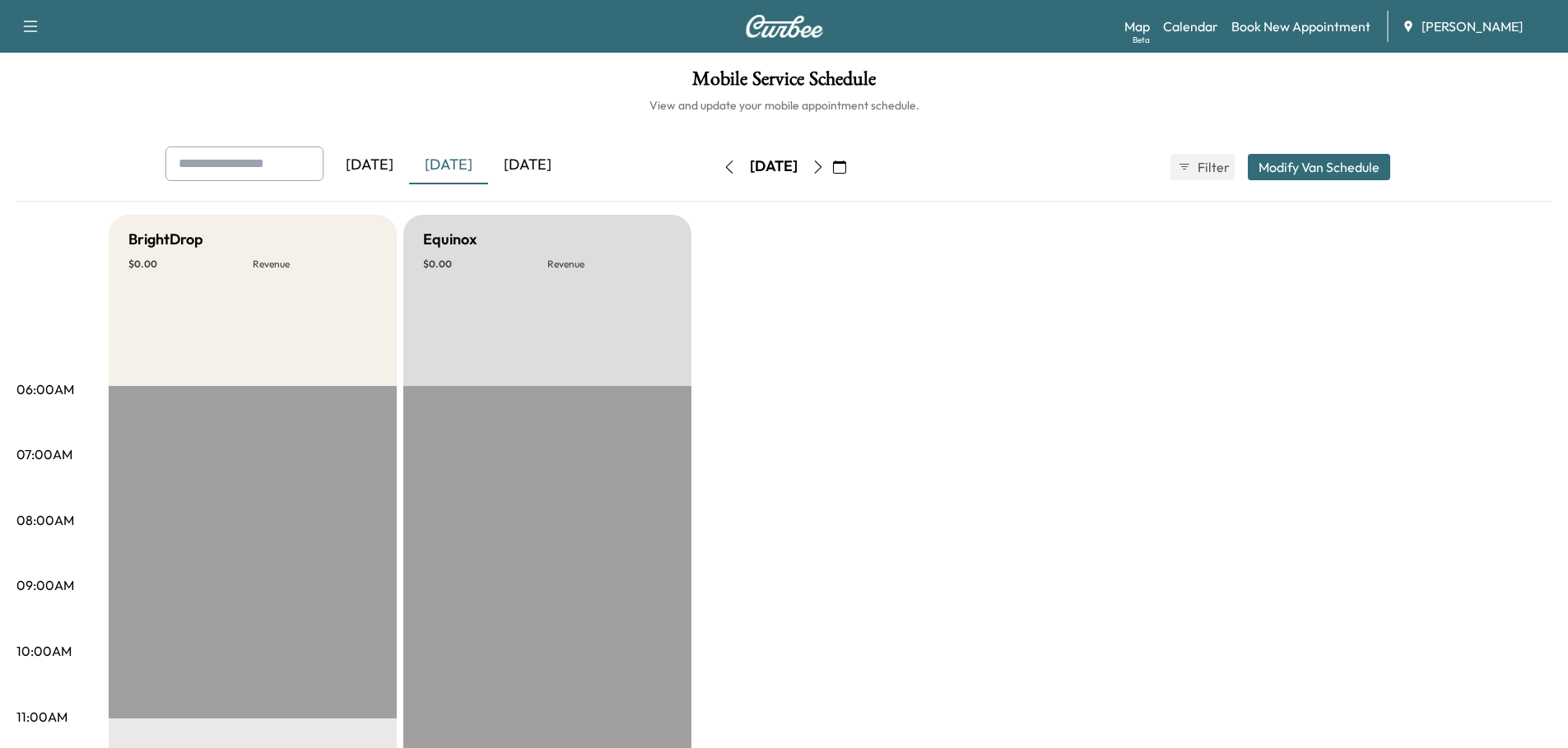
click at [824, 168] on icon "button" at bounding box center [817, 167] width 13 height 13
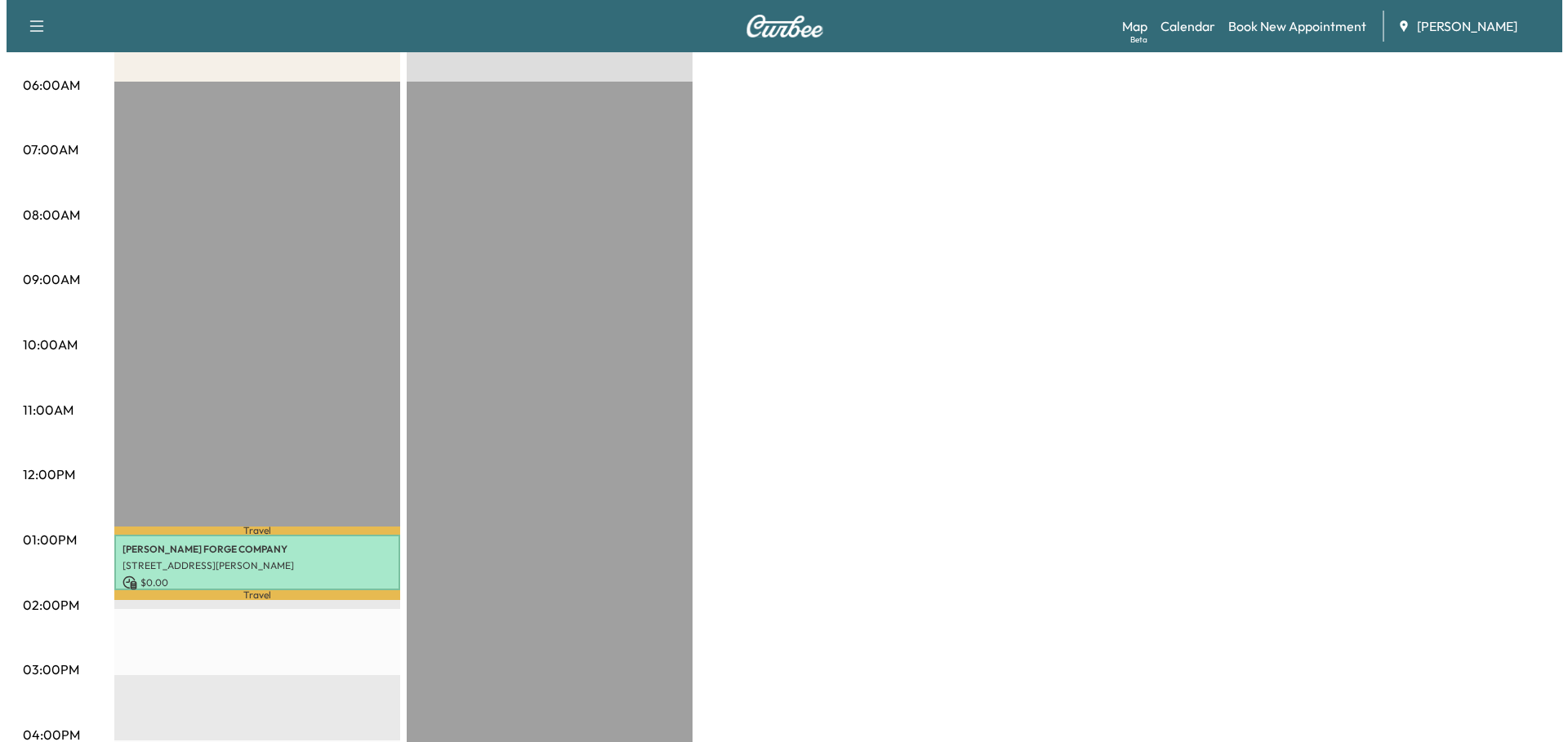
scroll to position [326, 0]
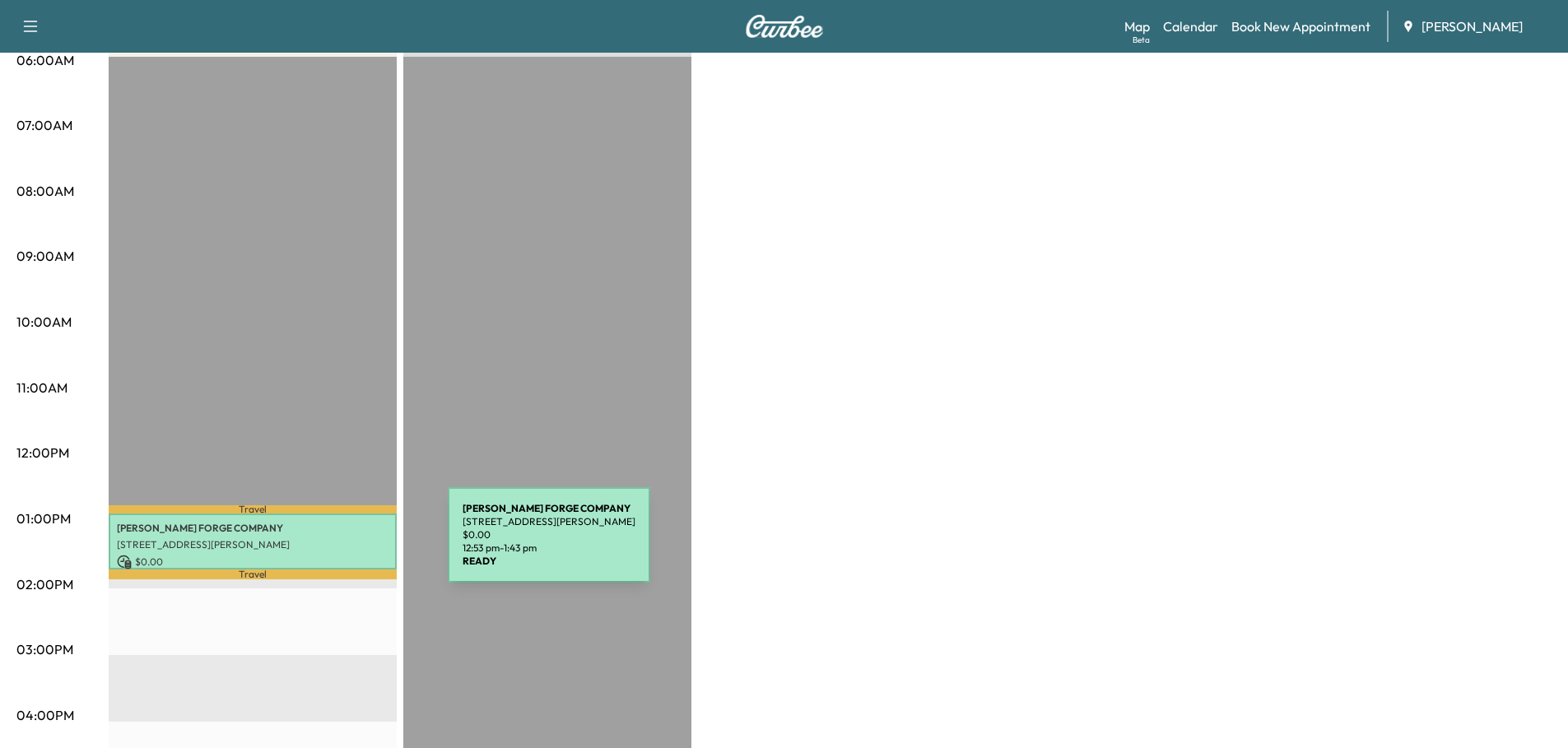
click at [325, 544] on p "[STREET_ADDRESS][PERSON_NAME]" at bounding box center [253, 545] width 272 height 13
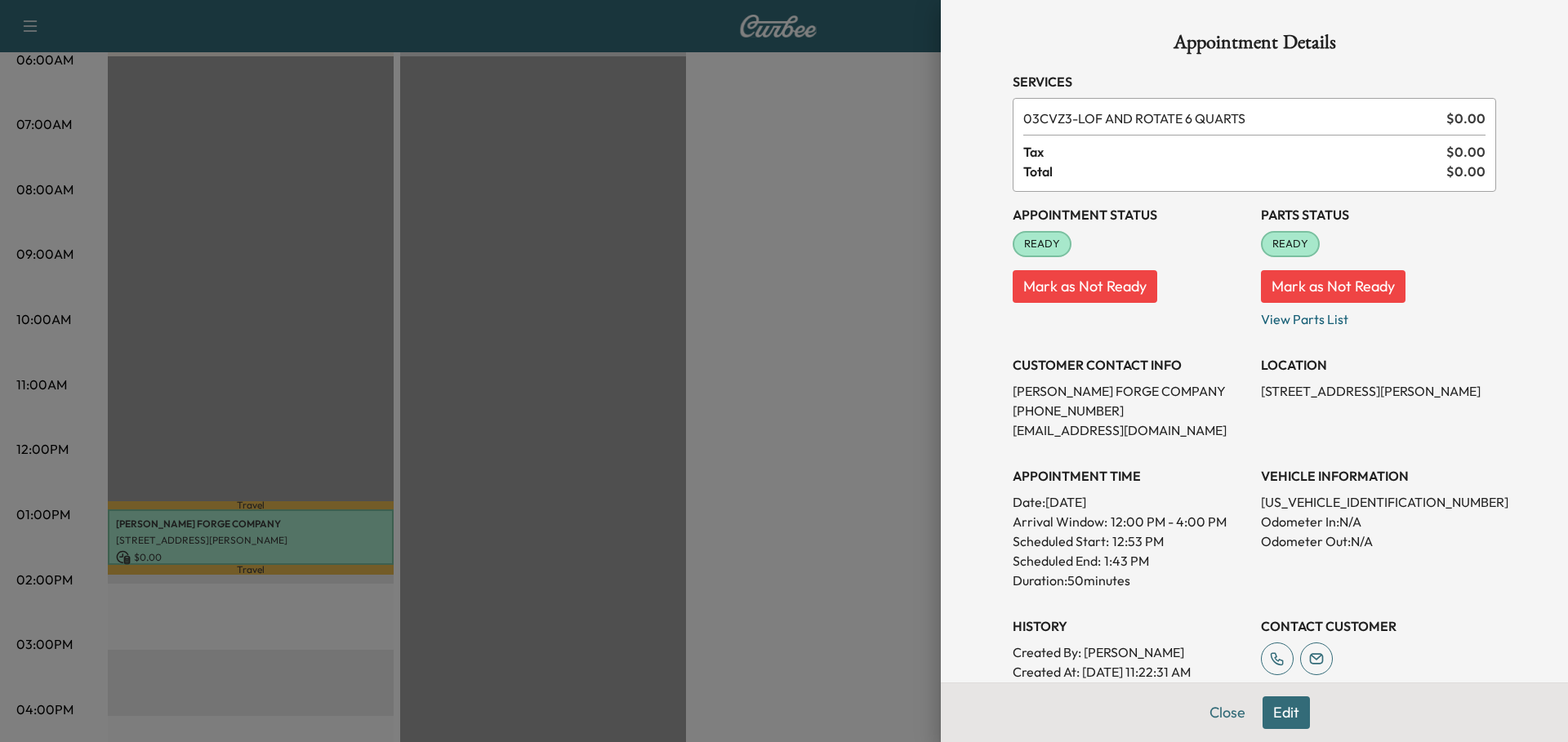
scroll to position [202, 0]
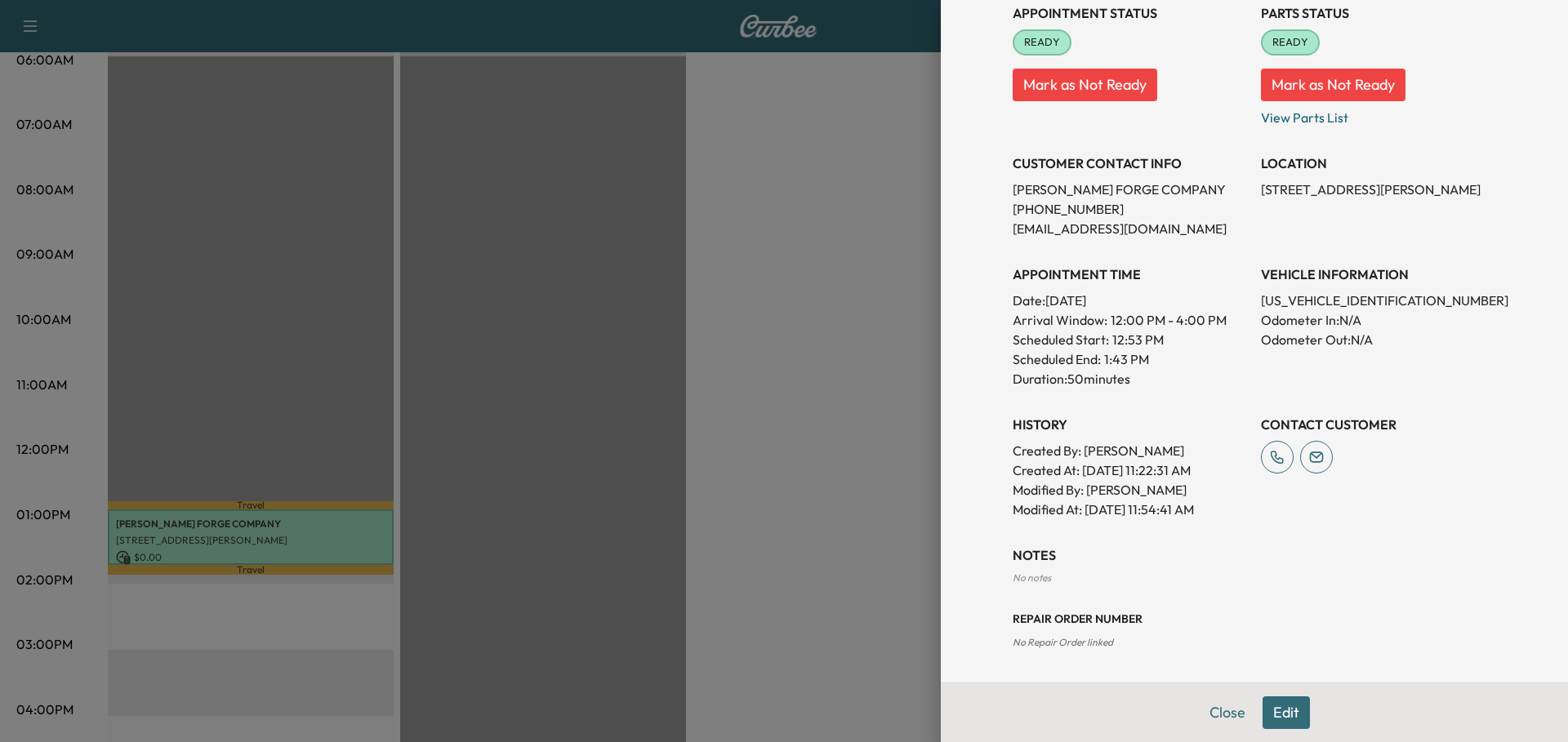
click at [1272, 719] on button "Edit" at bounding box center [1286, 713] width 47 height 33
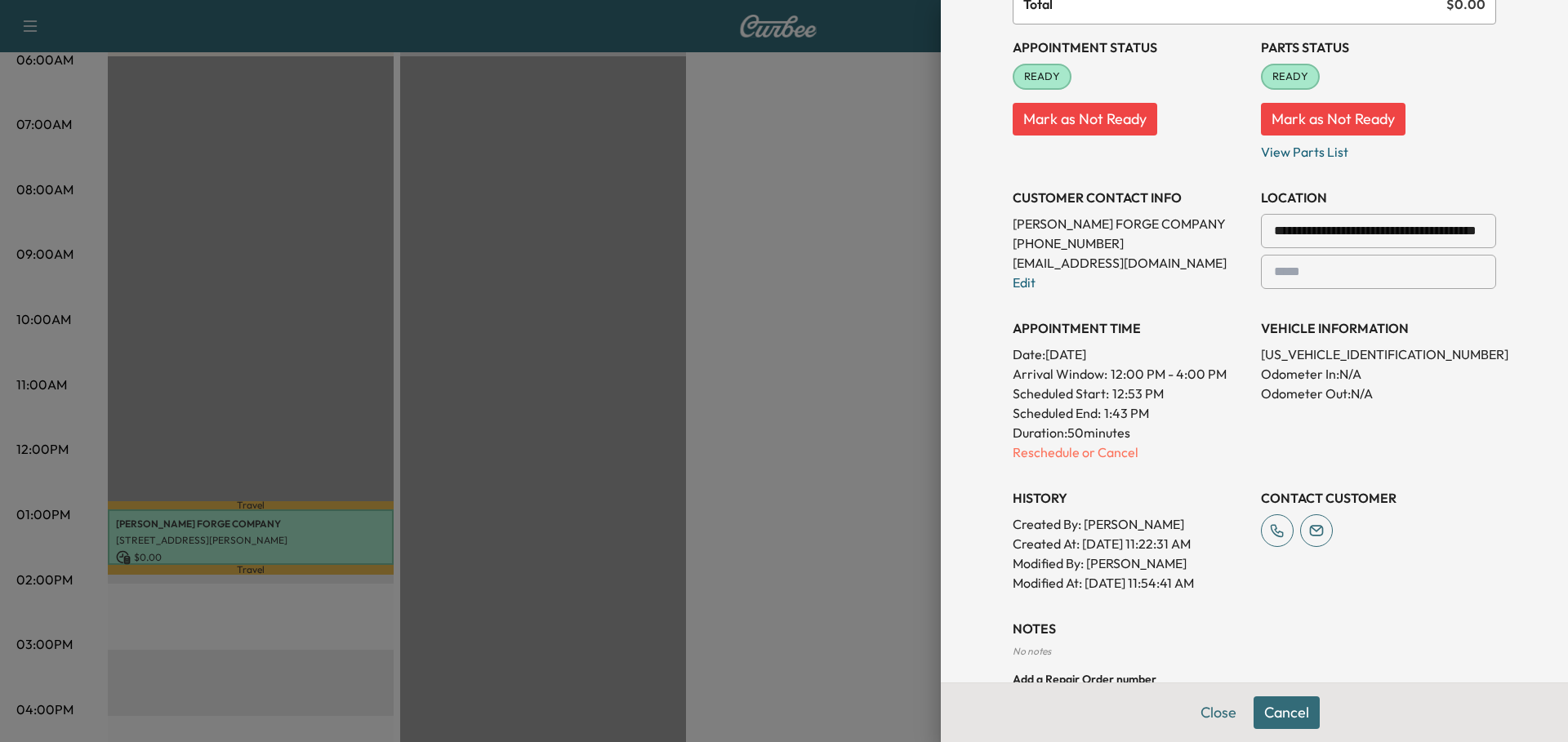
scroll to position [236, 0]
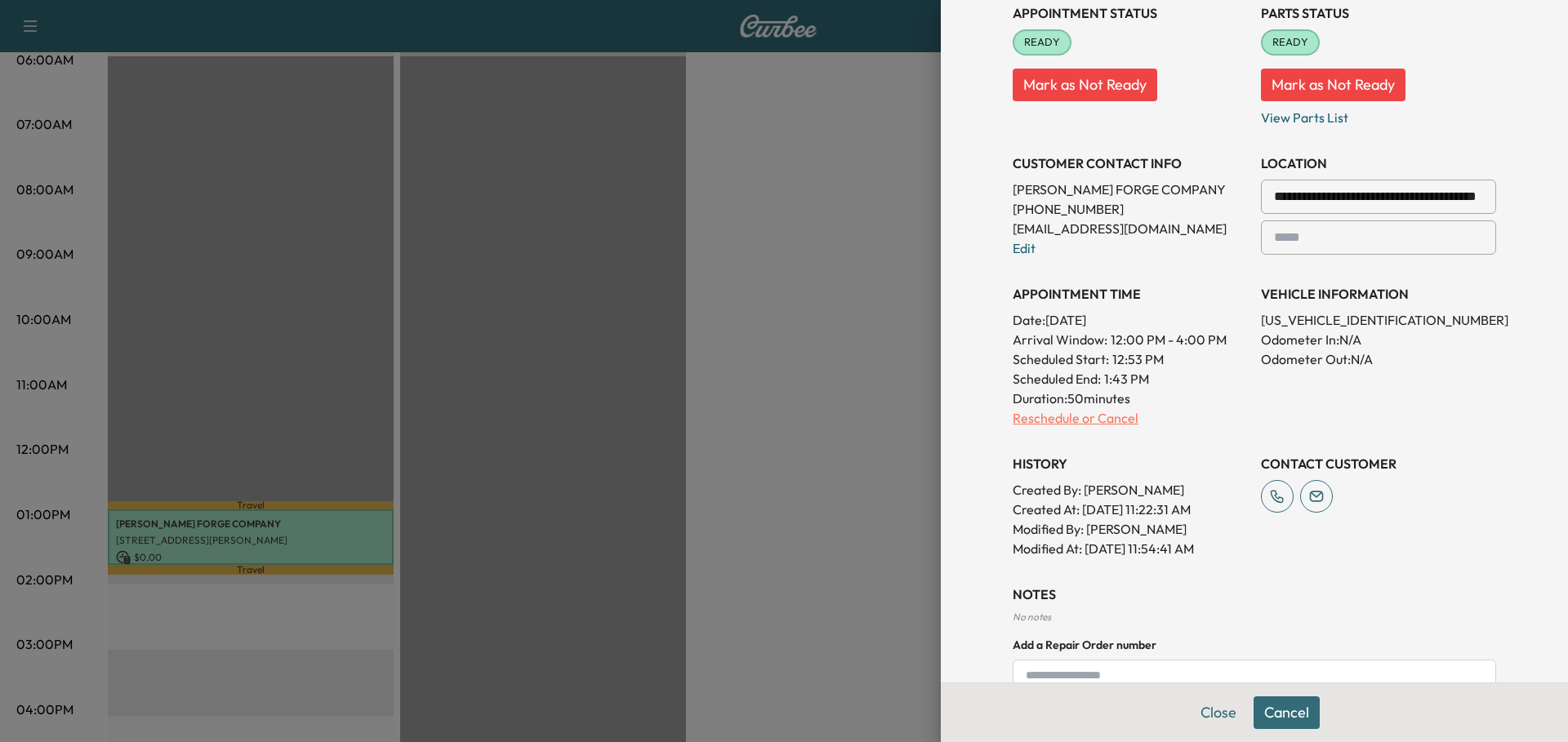
click at [1056, 419] on p "Reschedule or Cancel" at bounding box center [1130, 418] width 235 height 20
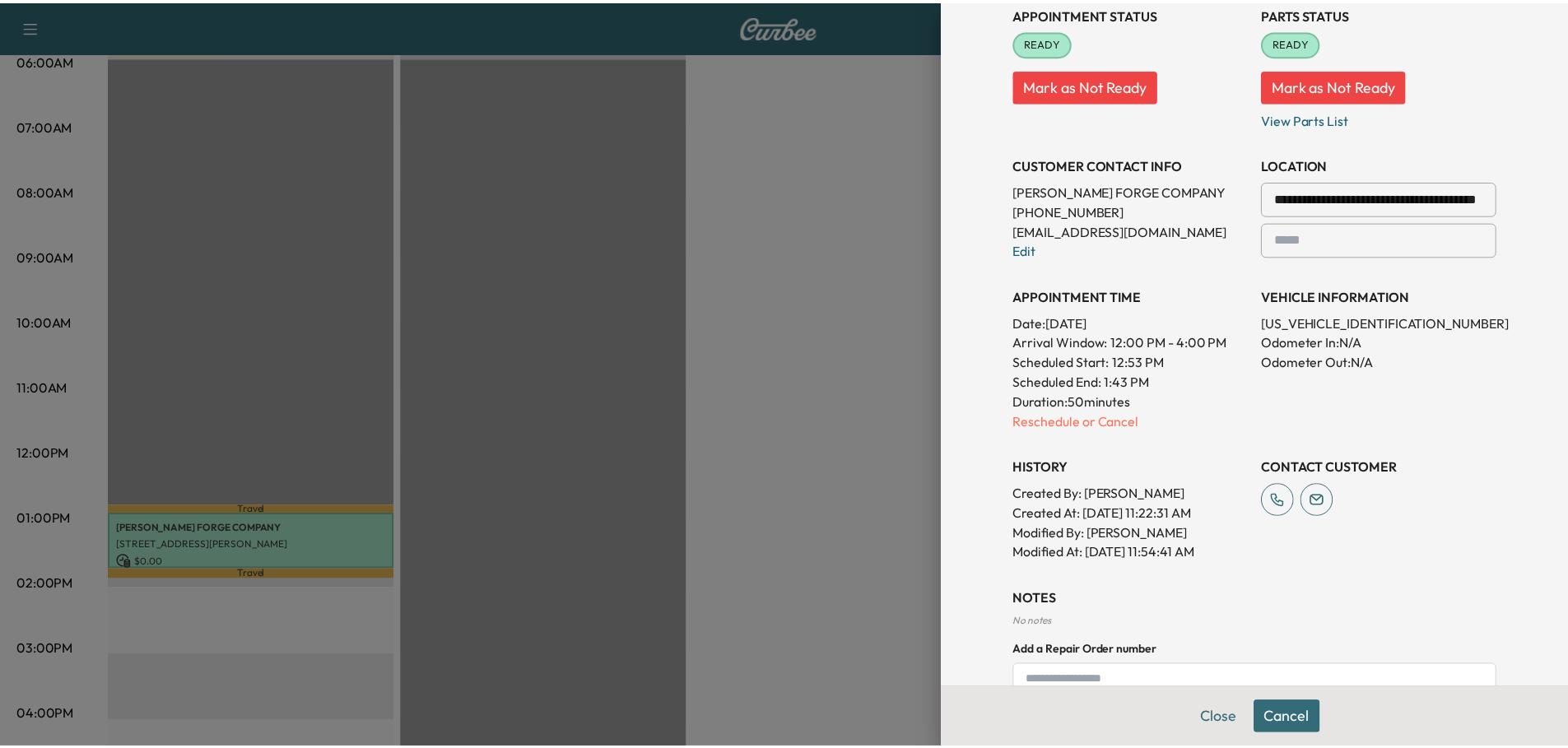
scroll to position [0, 0]
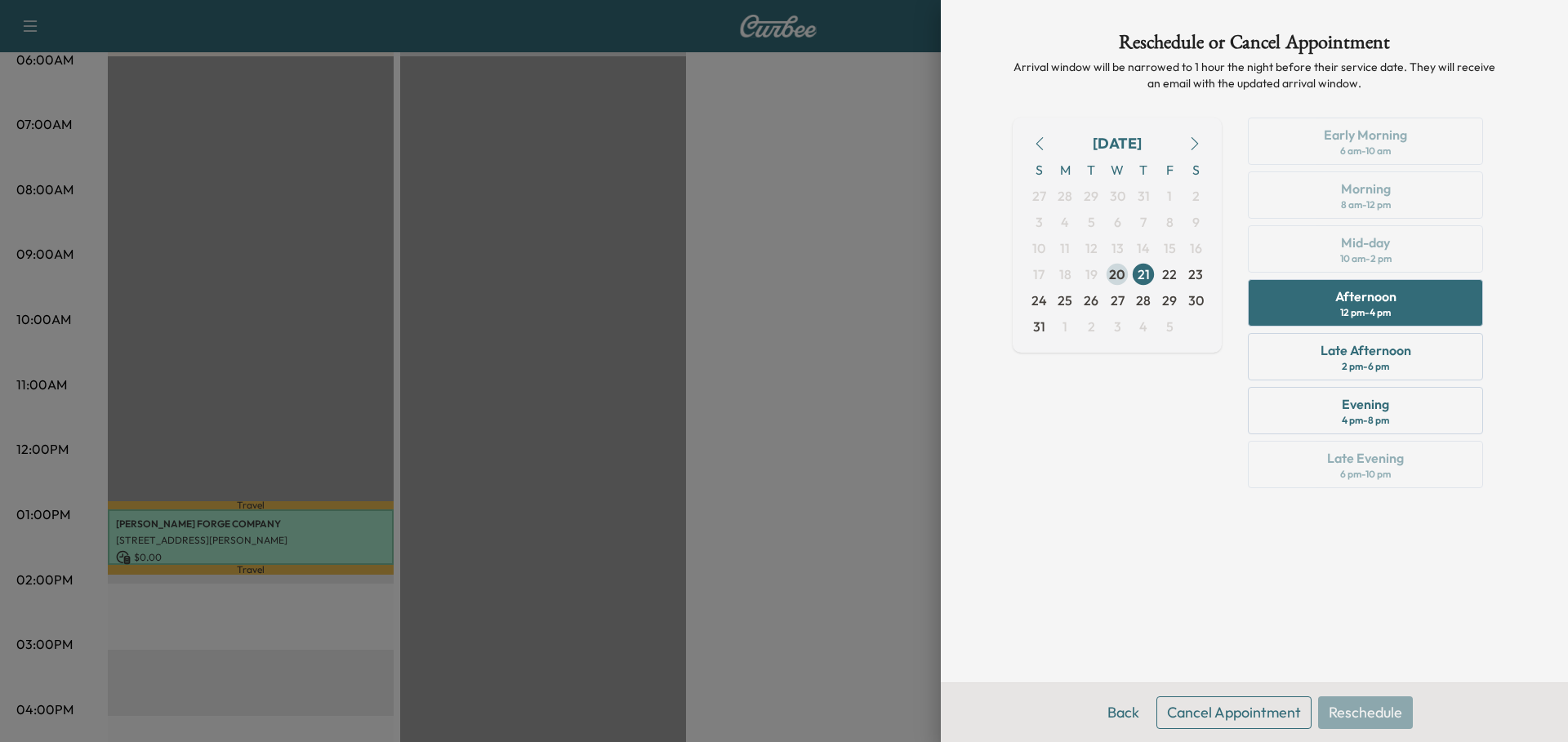
click at [1113, 270] on span "20" at bounding box center [1116, 274] width 17 height 20
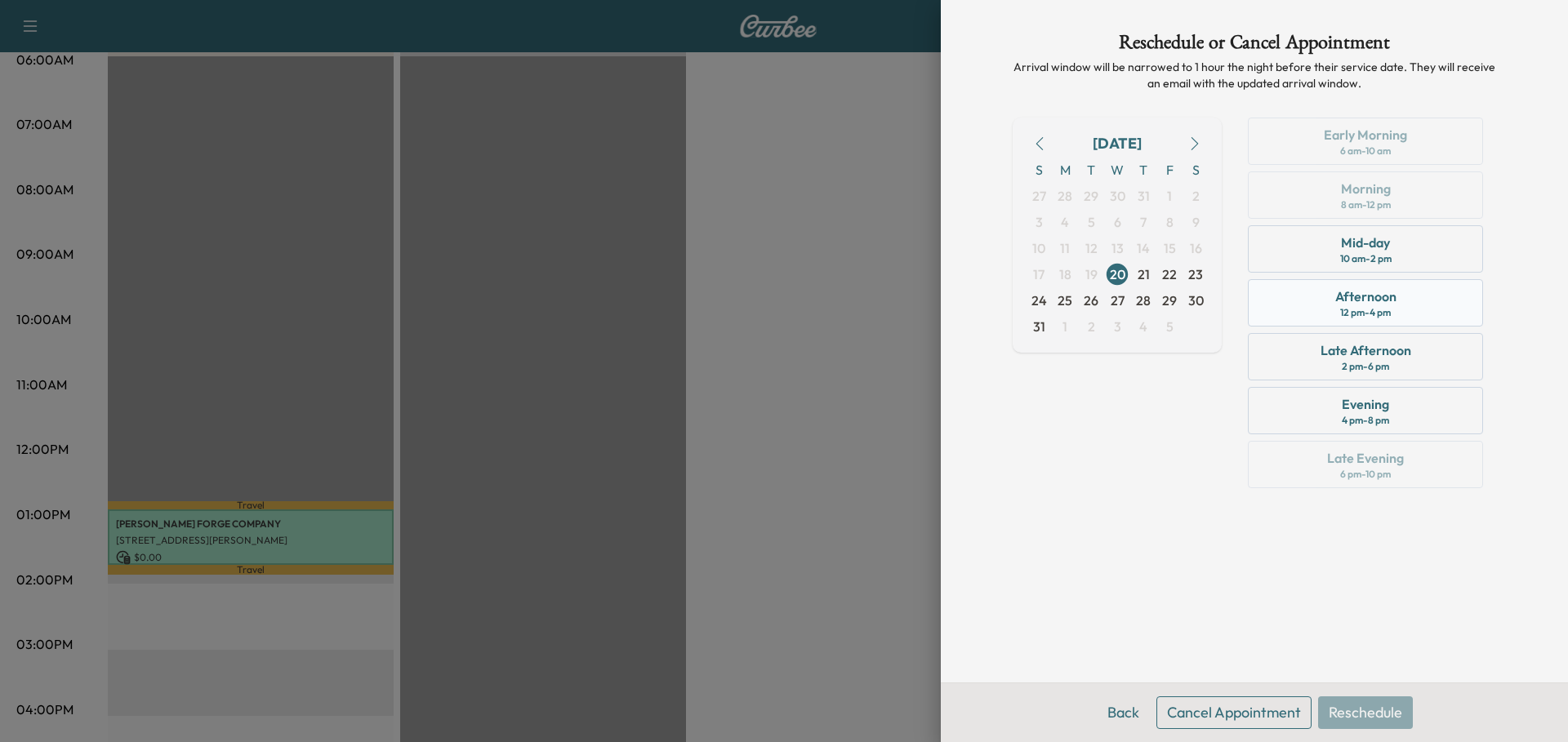
click at [1406, 310] on div "Afternoon 12 pm - 4 pm" at bounding box center [1365, 303] width 235 height 47
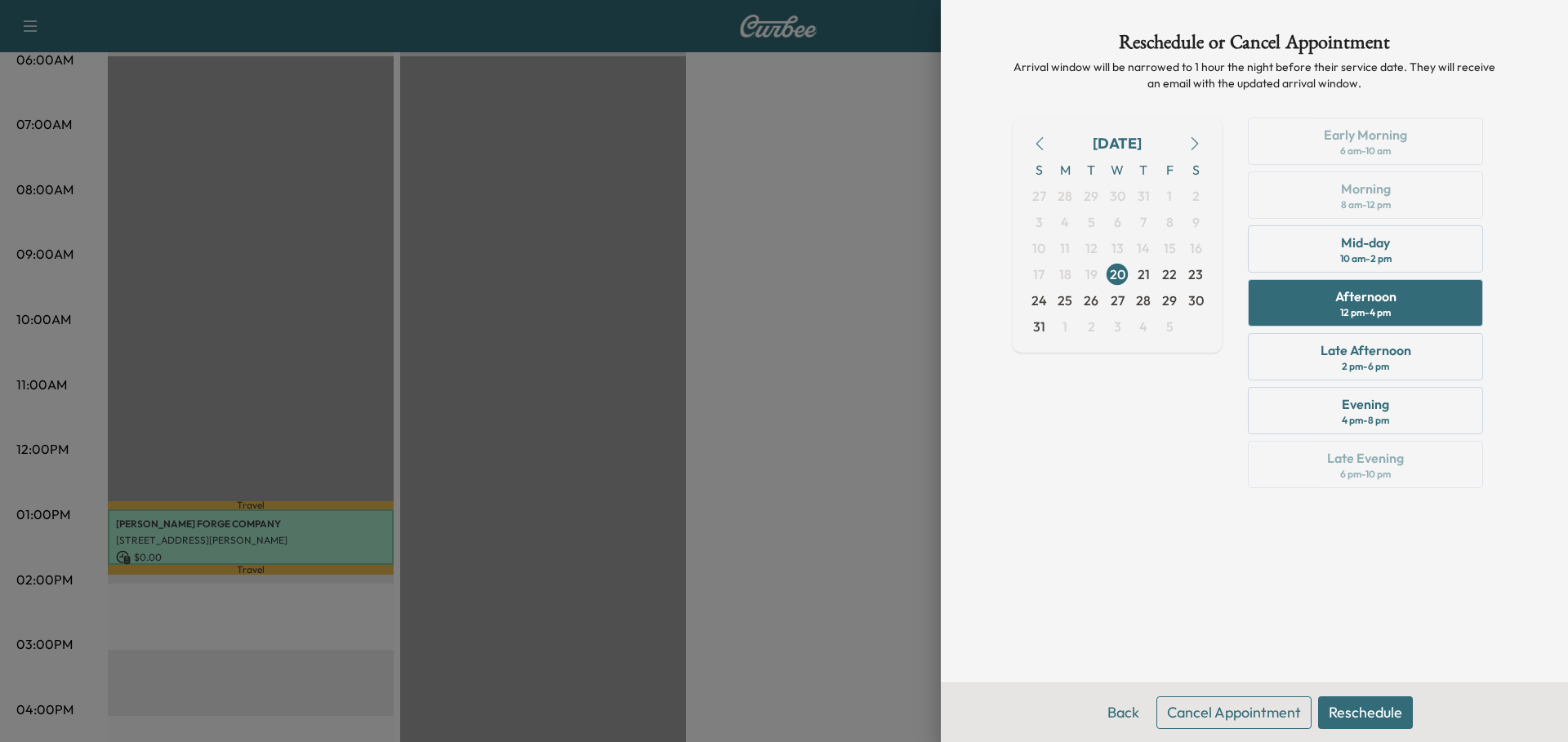
click at [1381, 716] on button "Reschedule" at bounding box center [1365, 713] width 95 height 33
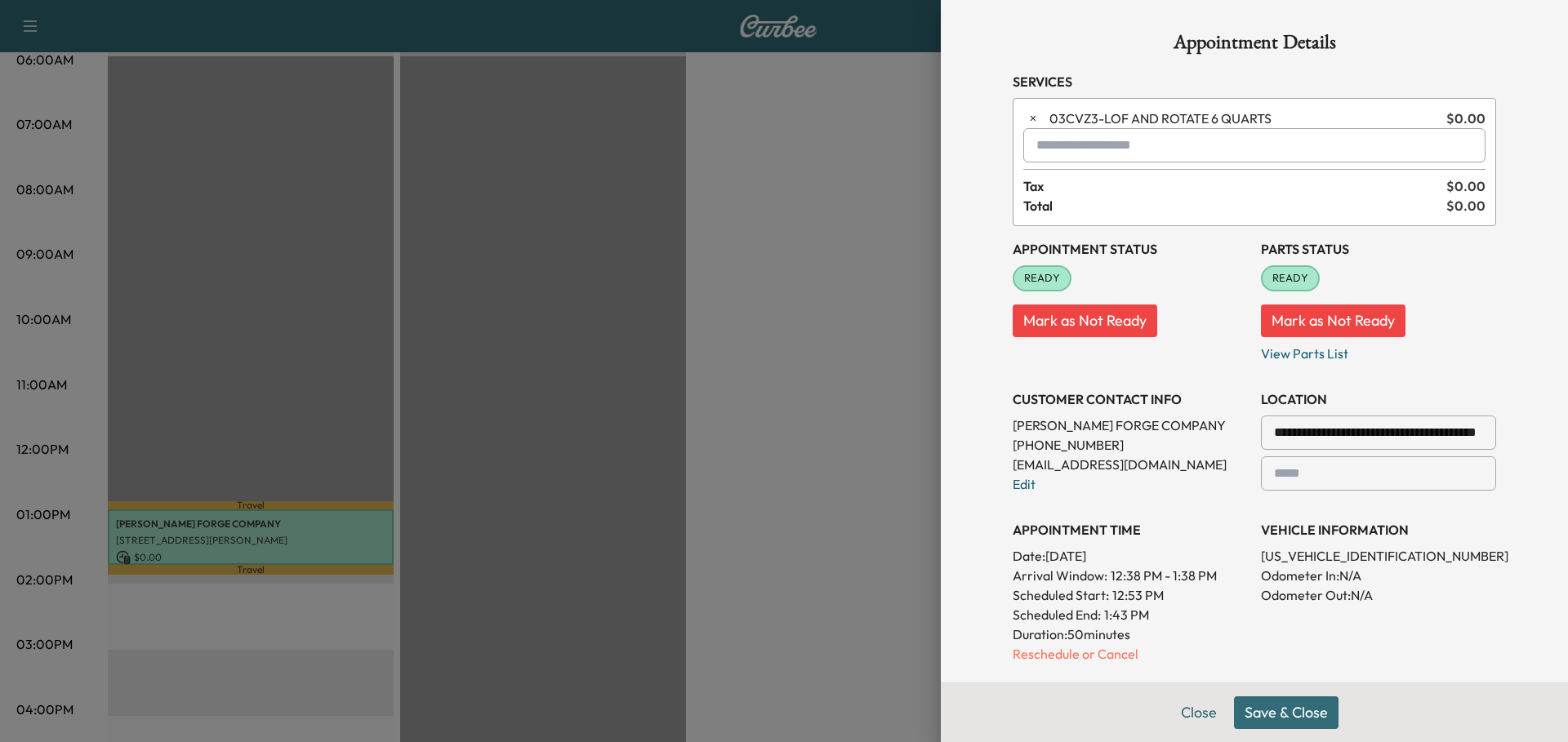
click at [1288, 713] on button "Save & Close" at bounding box center [1286, 713] width 104 height 33
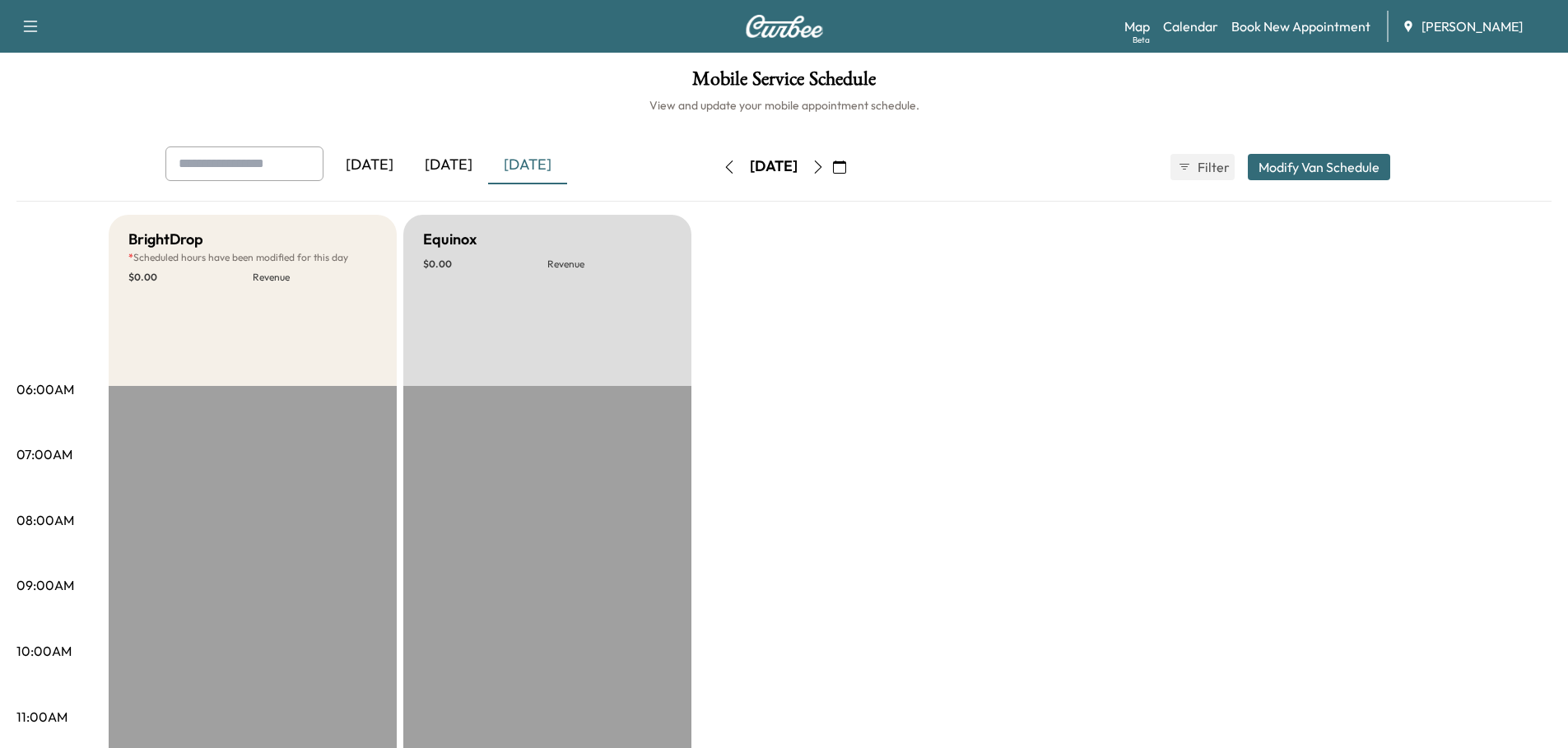
click at [455, 167] on div "[DATE]" at bounding box center [448, 165] width 79 height 38
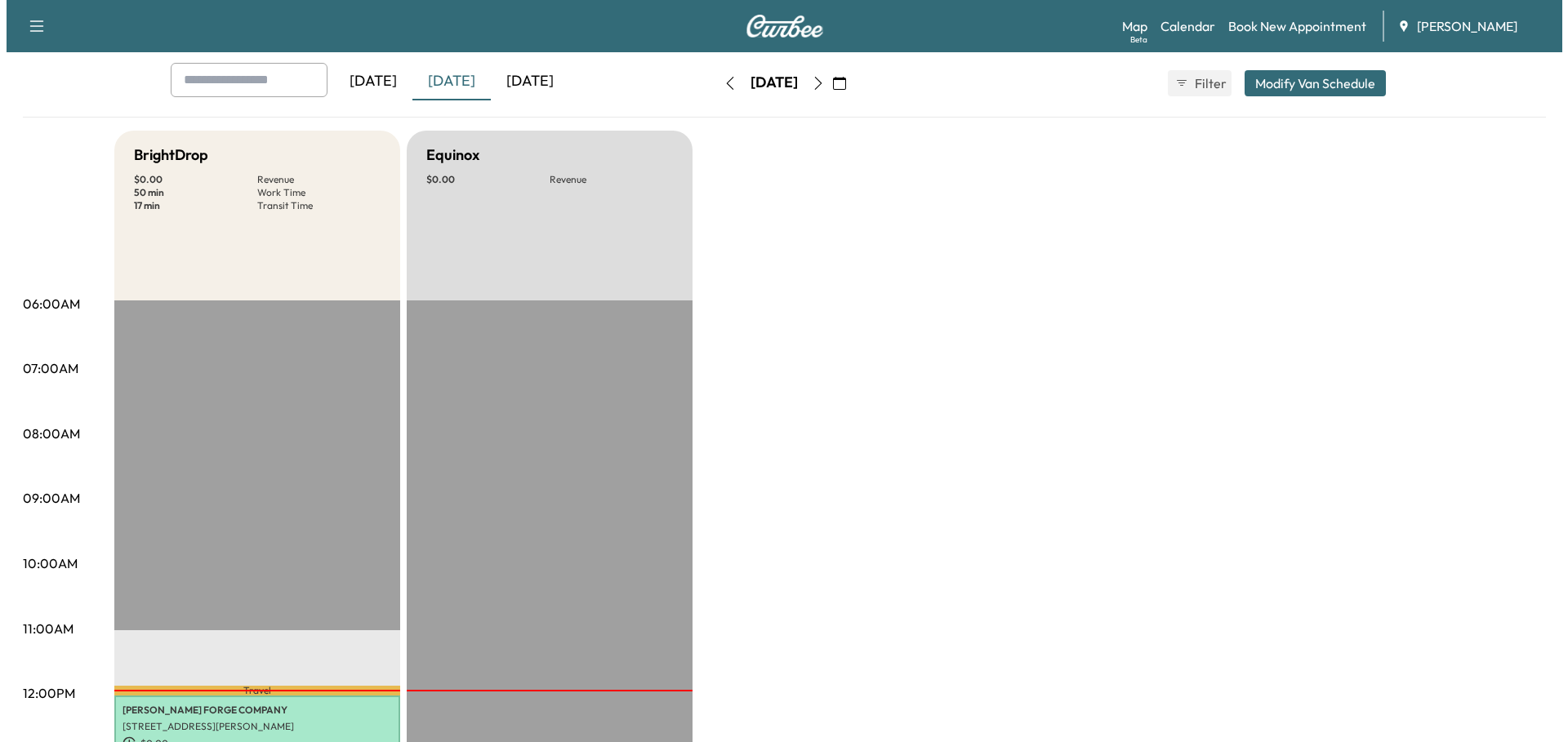
scroll to position [82, 0]
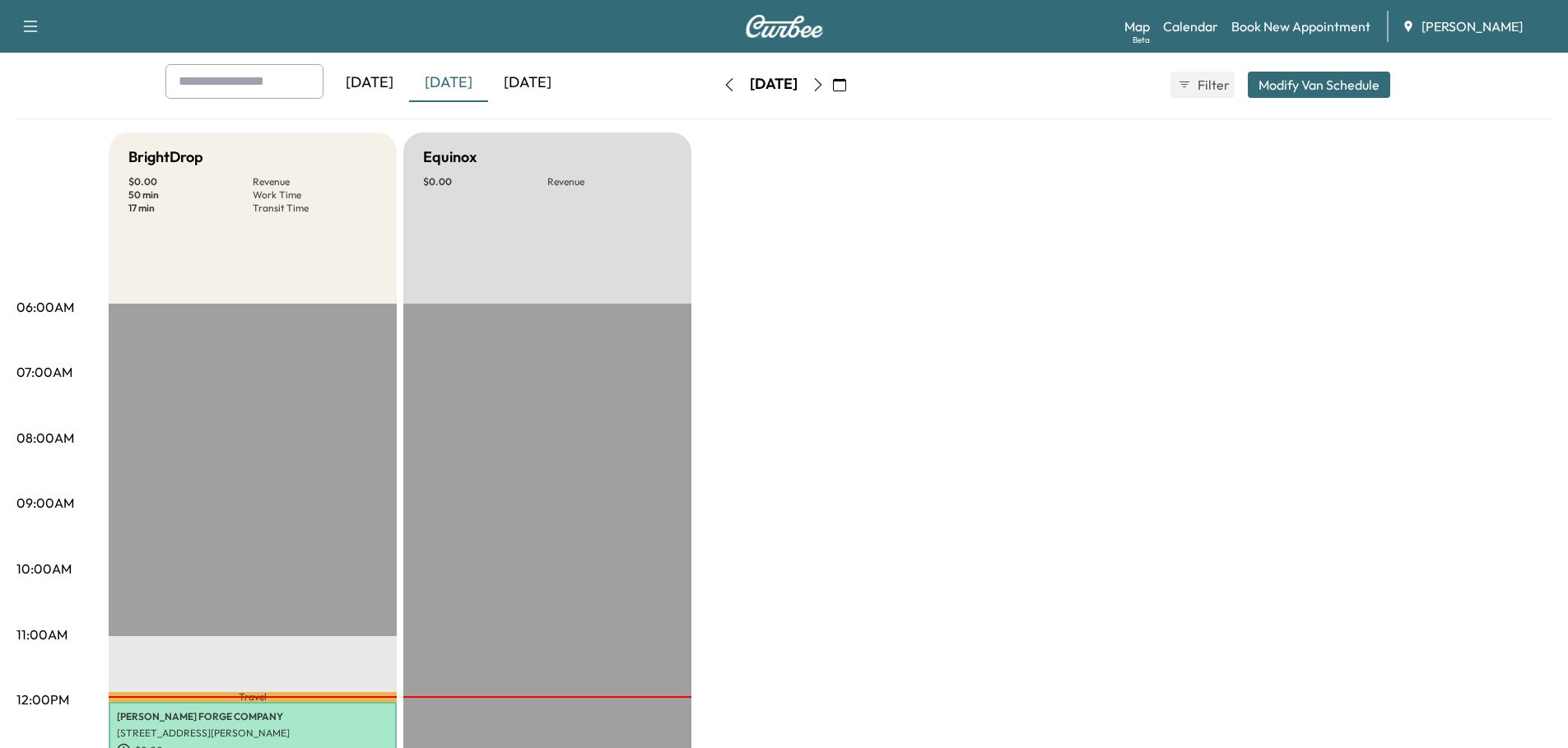
click at [1331, 87] on button "Modify Van Schedule" at bounding box center [1319, 85] width 142 height 26
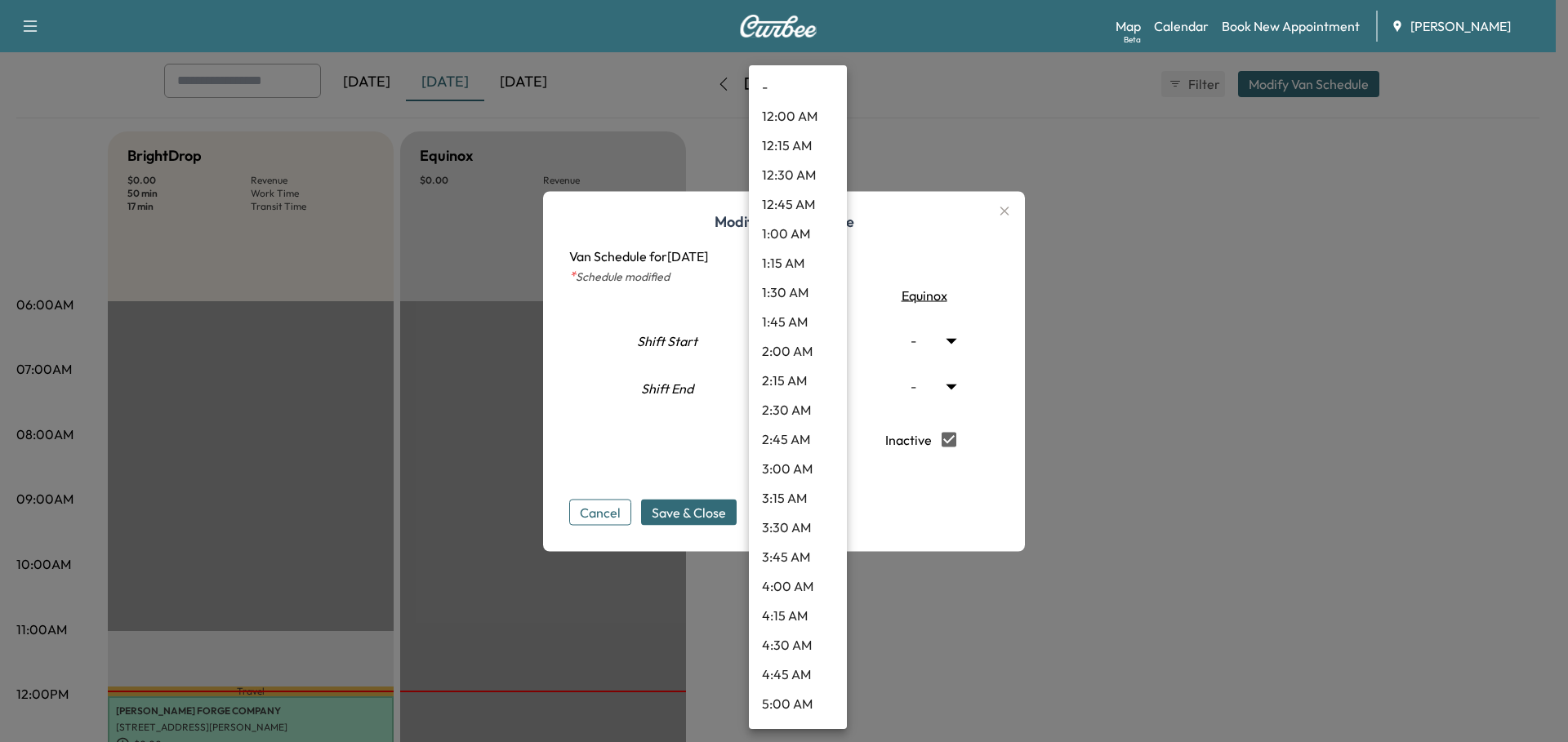
click at [827, 340] on body "Support Log Out Map Beta Calendar Book New Appointment Ray Chevrolet Mobile Ser…" at bounding box center [784, 289] width 1568 height 742
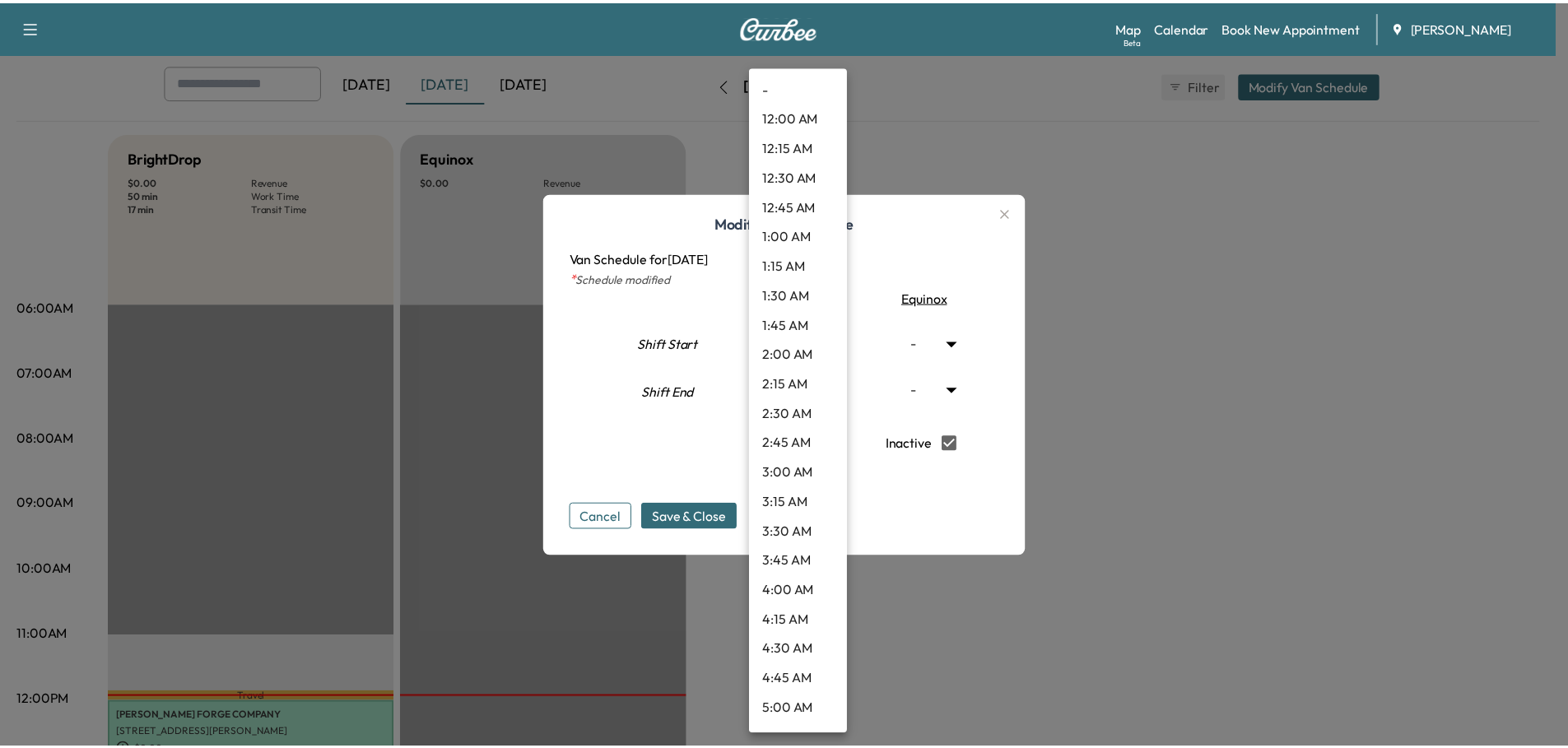
scroll to position [1021, 0]
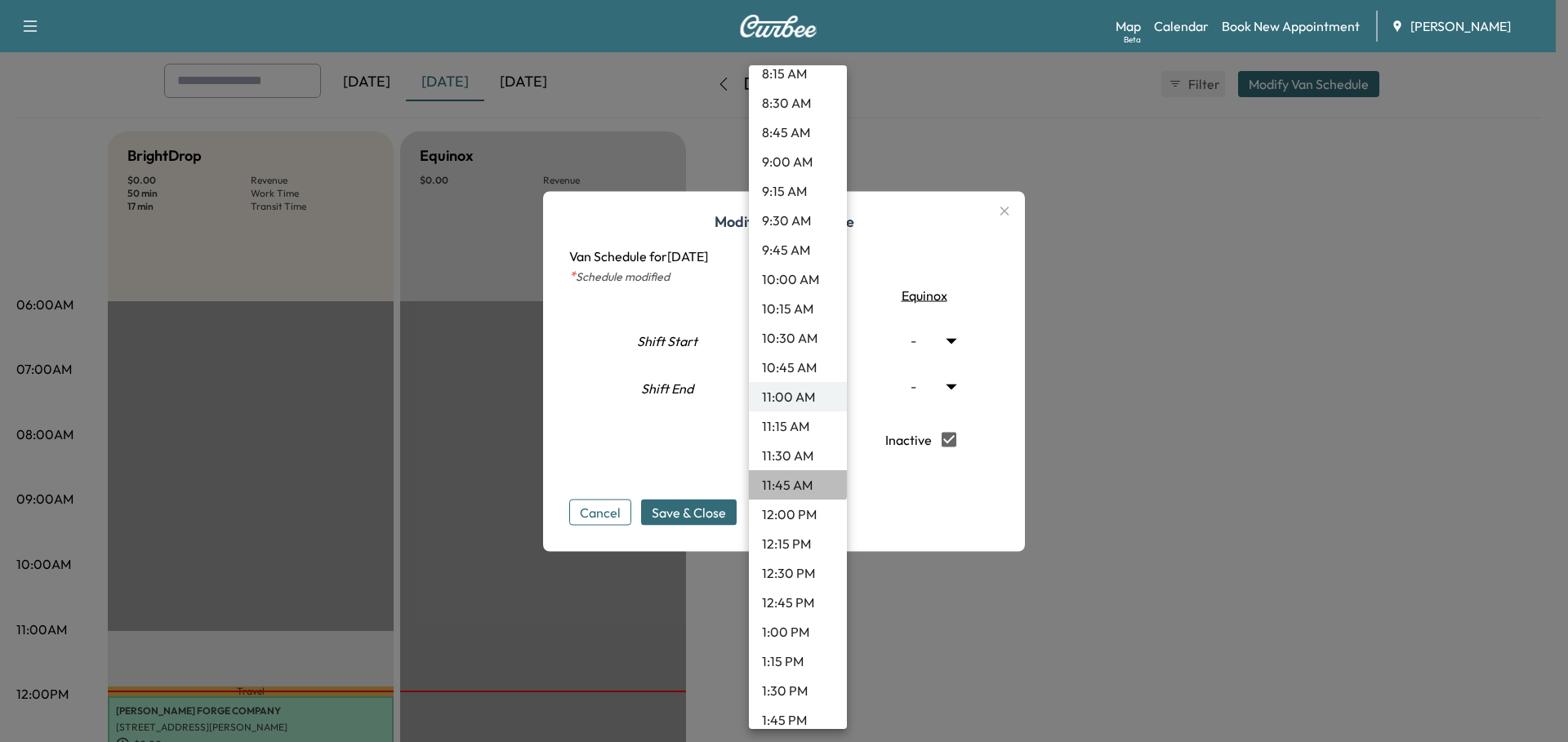
click at [797, 485] on li "11:45 AM" at bounding box center [798, 485] width 98 height 30
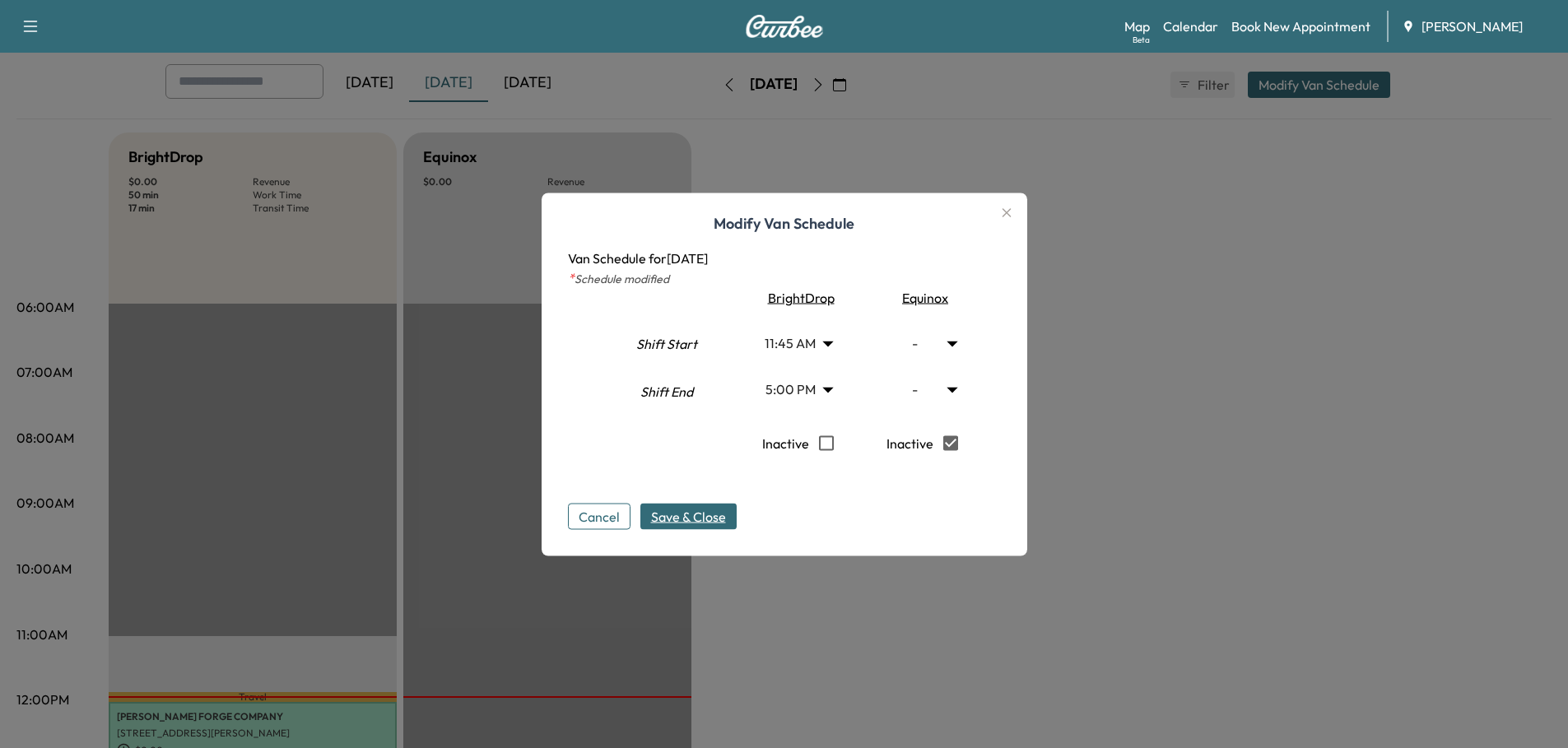
click at [716, 516] on span "Save & Close" at bounding box center [688, 516] width 75 height 20
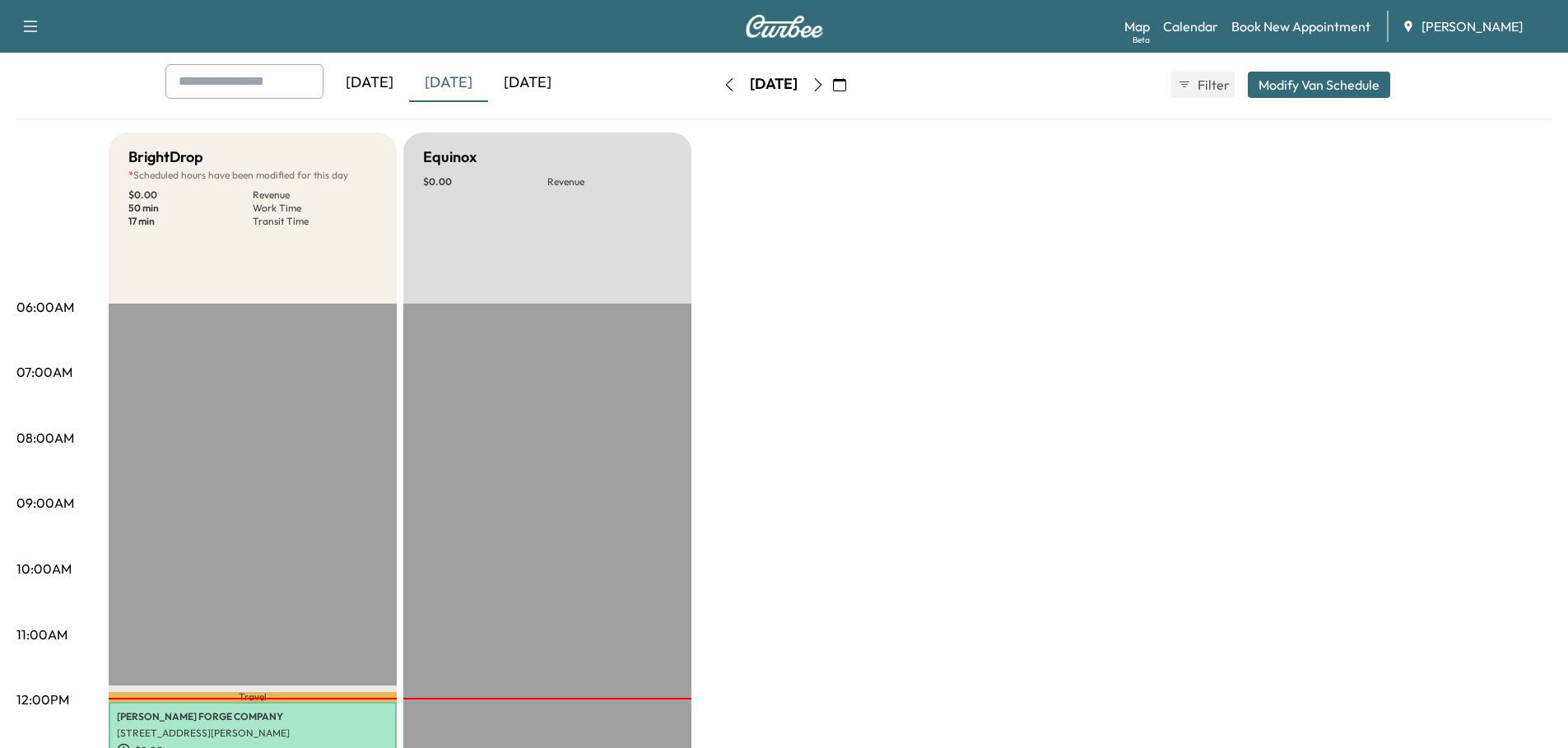
click at [521, 79] on div "[DATE]" at bounding box center [528, 82] width 79 height 38
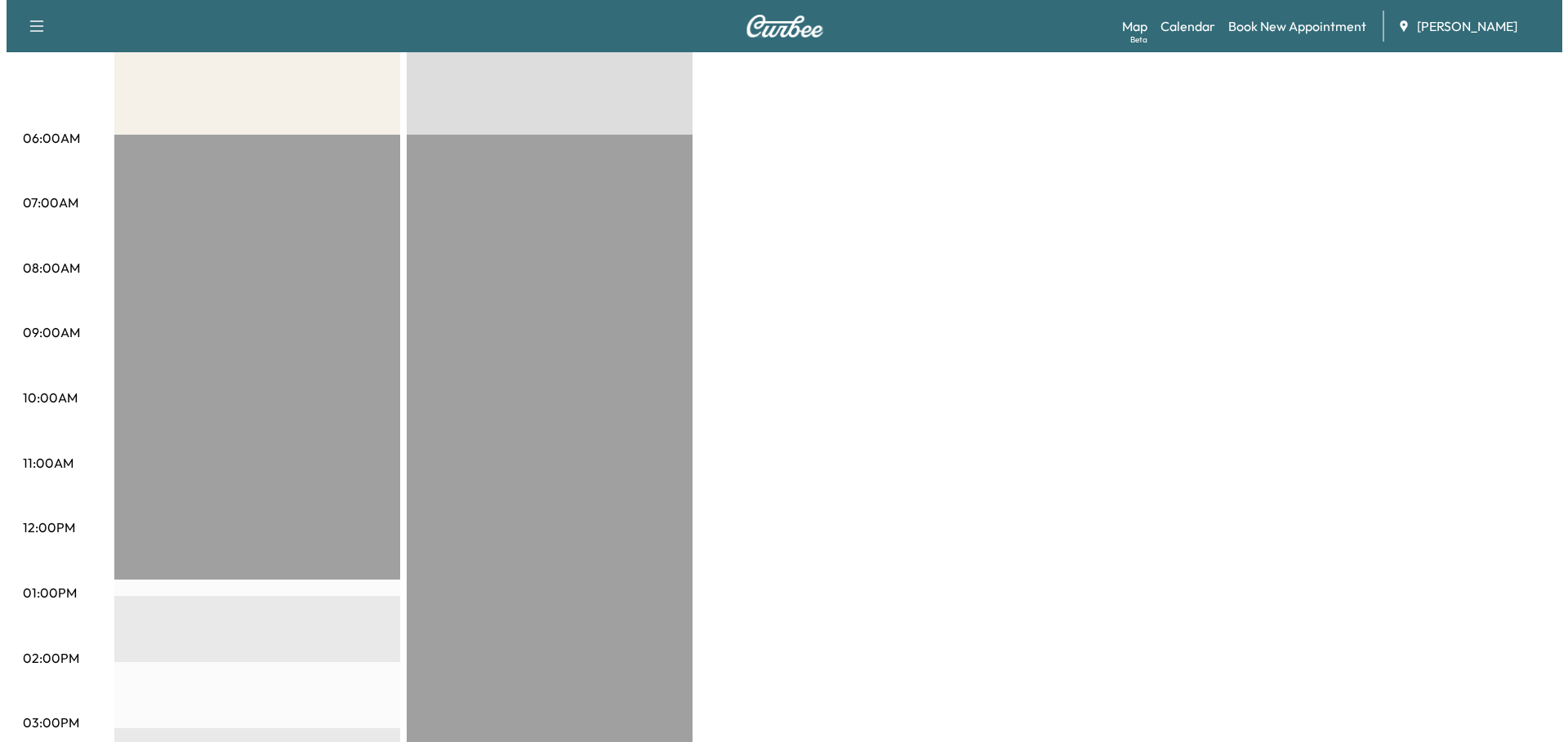
scroll to position [82, 0]
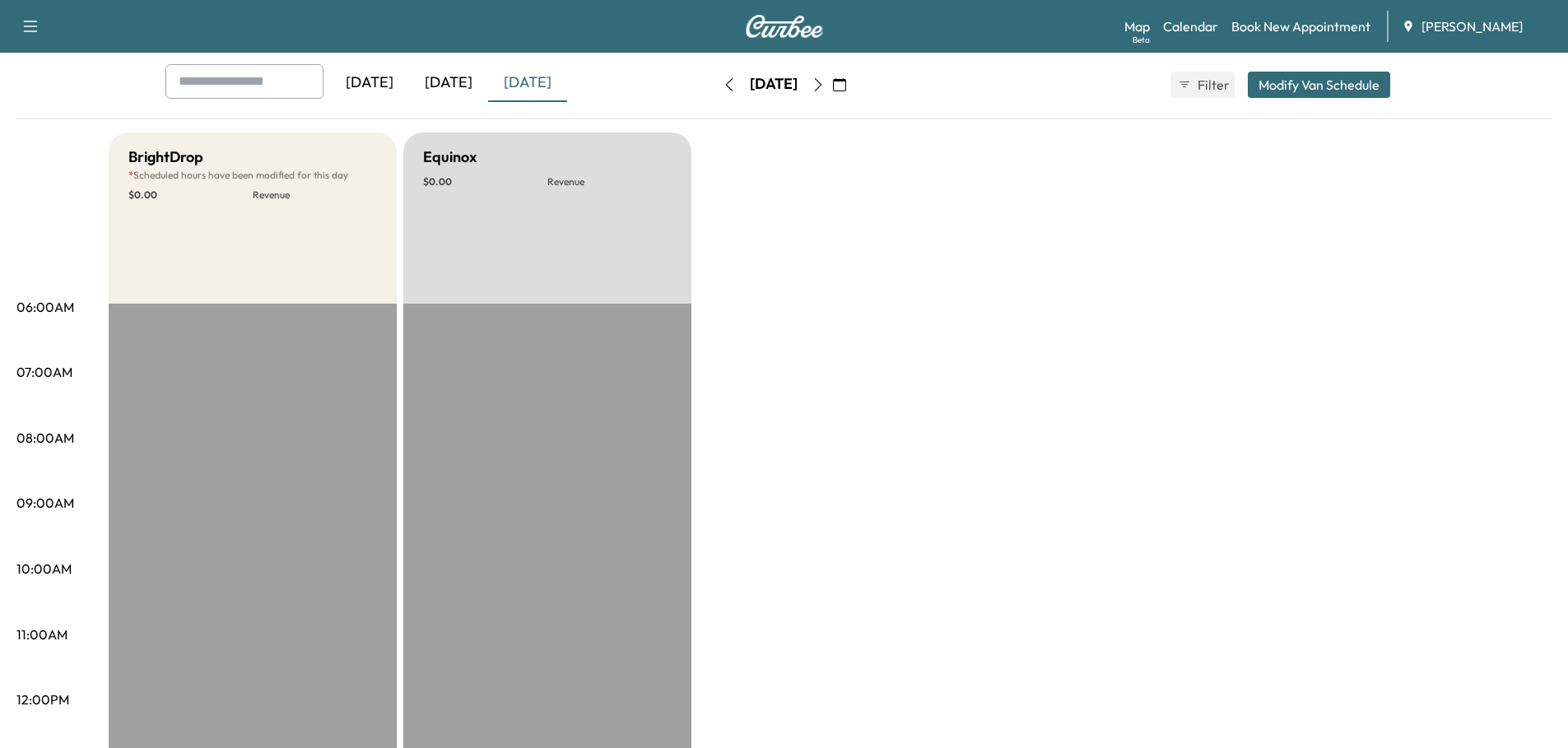
click at [1319, 81] on button "Modify Van Schedule" at bounding box center [1319, 85] width 142 height 26
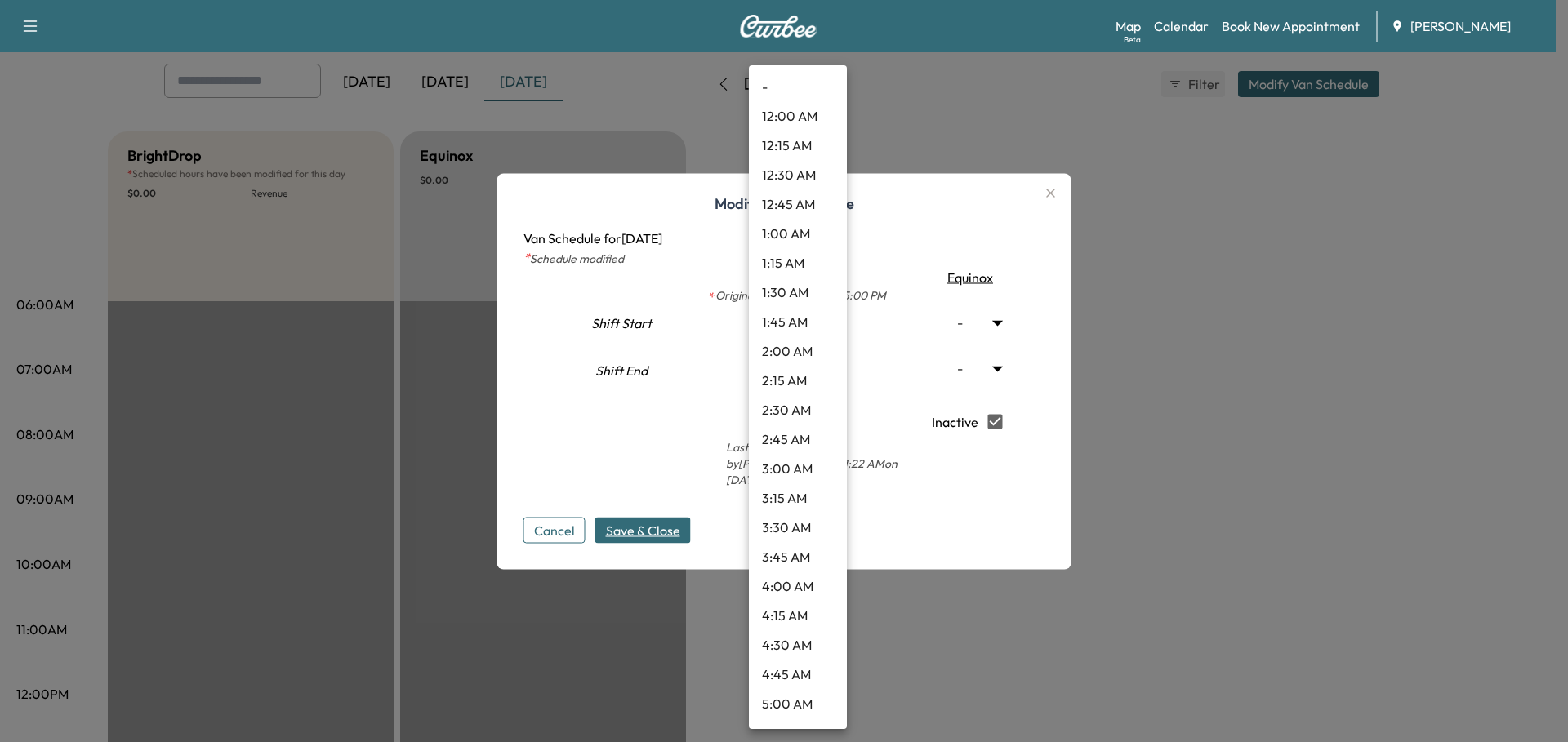
click at [826, 325] on body "Support Log Out Map Beta Calendar Book New Appointment Ray Chevrolet Mobile Ser…" at bounding box center [784, 289] width 1568 height 742
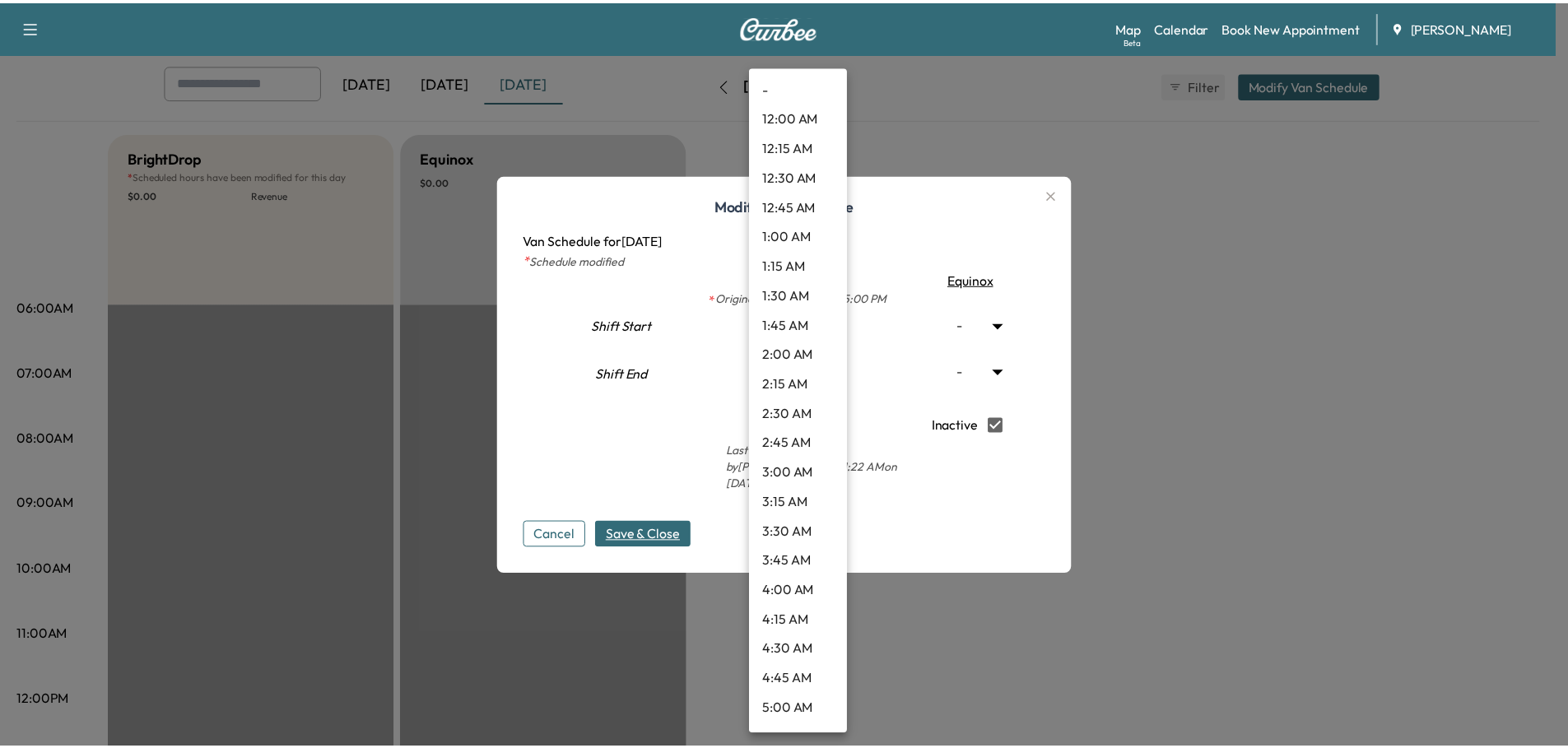
scroll to position [1228, 0]
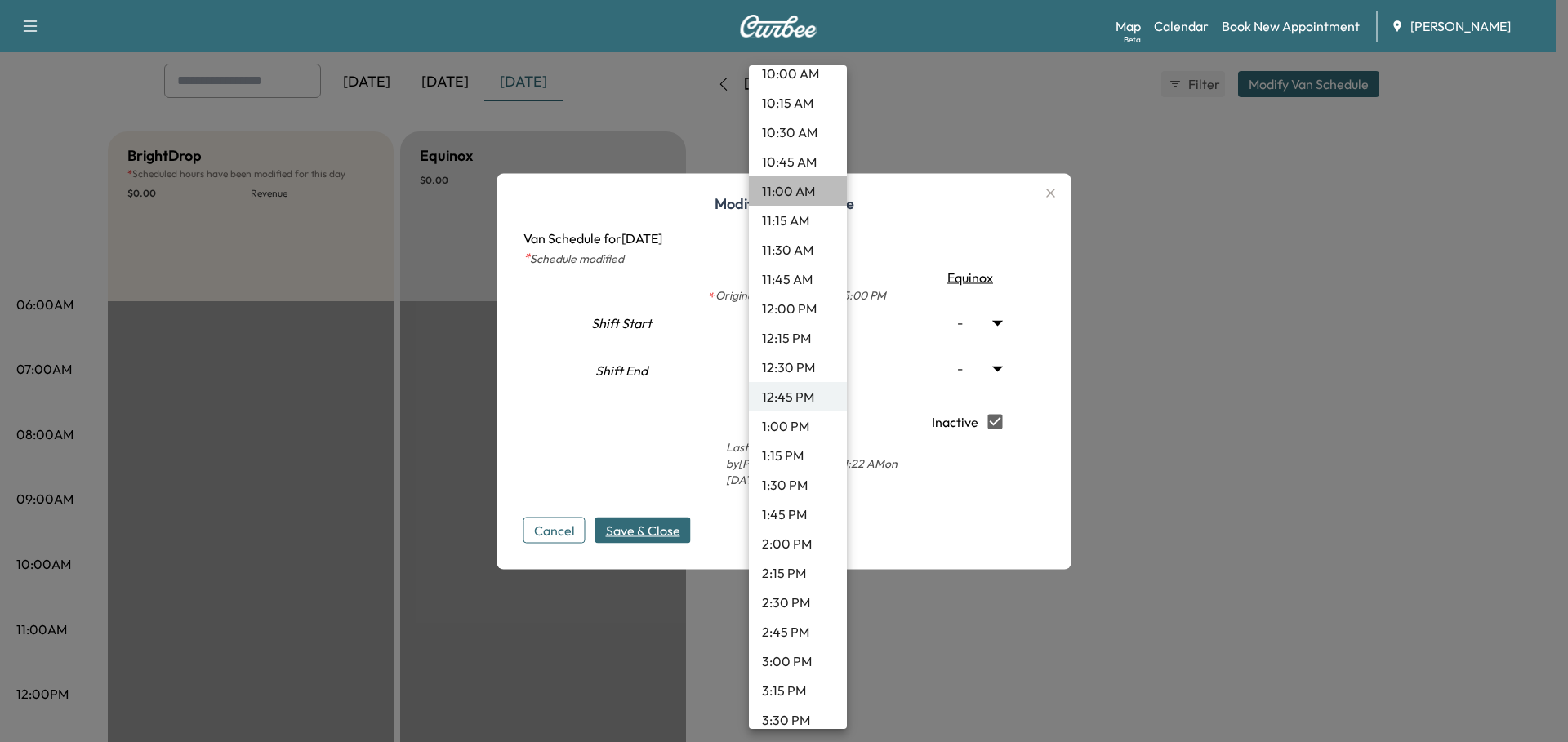
click at [814, 195] on li "11:00 AM" at bounding box center [798, 191] width 98 height 30
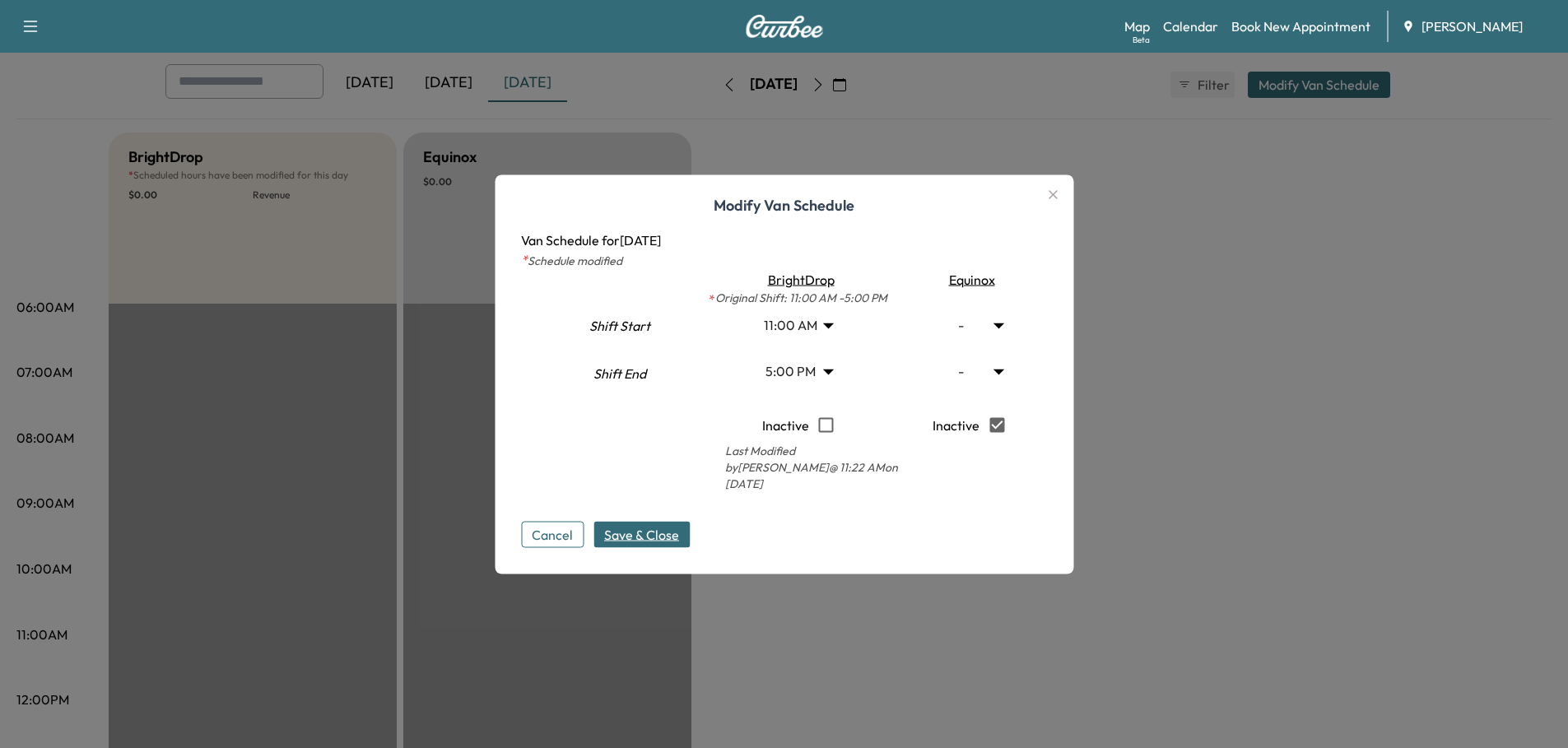
click at [659, 524] on span "Save & Close" at bounding box center [641, 534] width 75 height 20
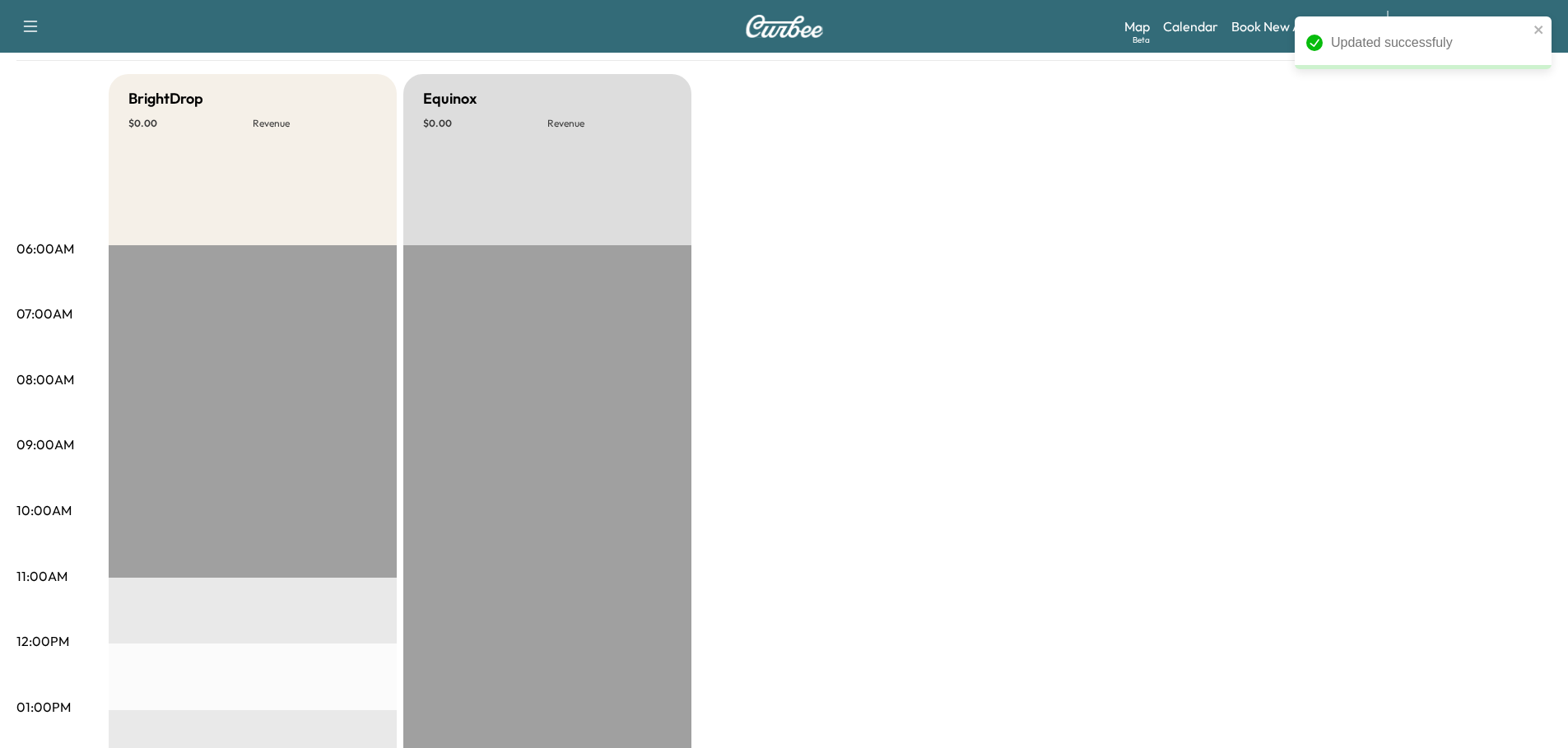
scroll to position [82, 0]
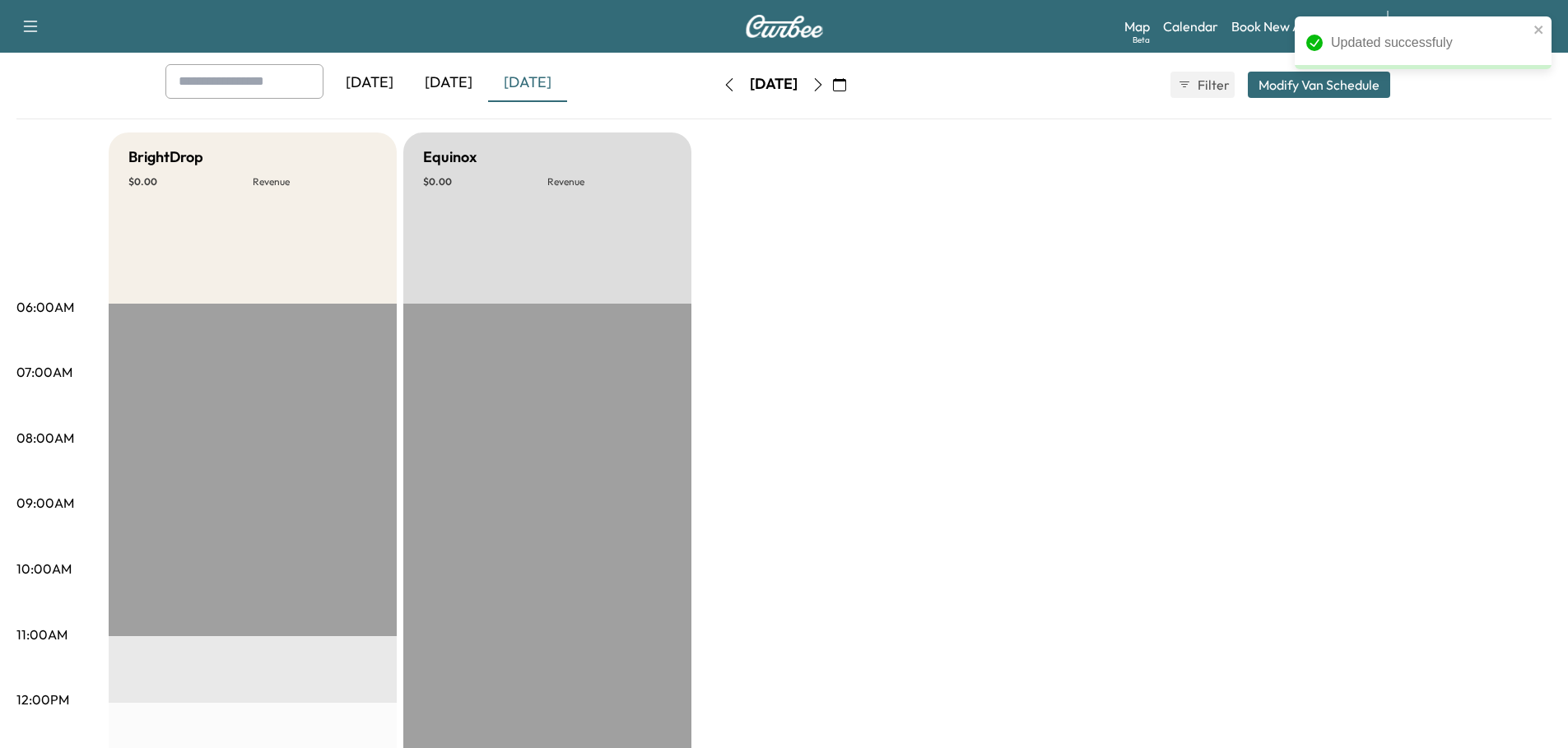
click at [461, 75] on div "[DATE]" at bounding box center [448, 82] width 79 height 38
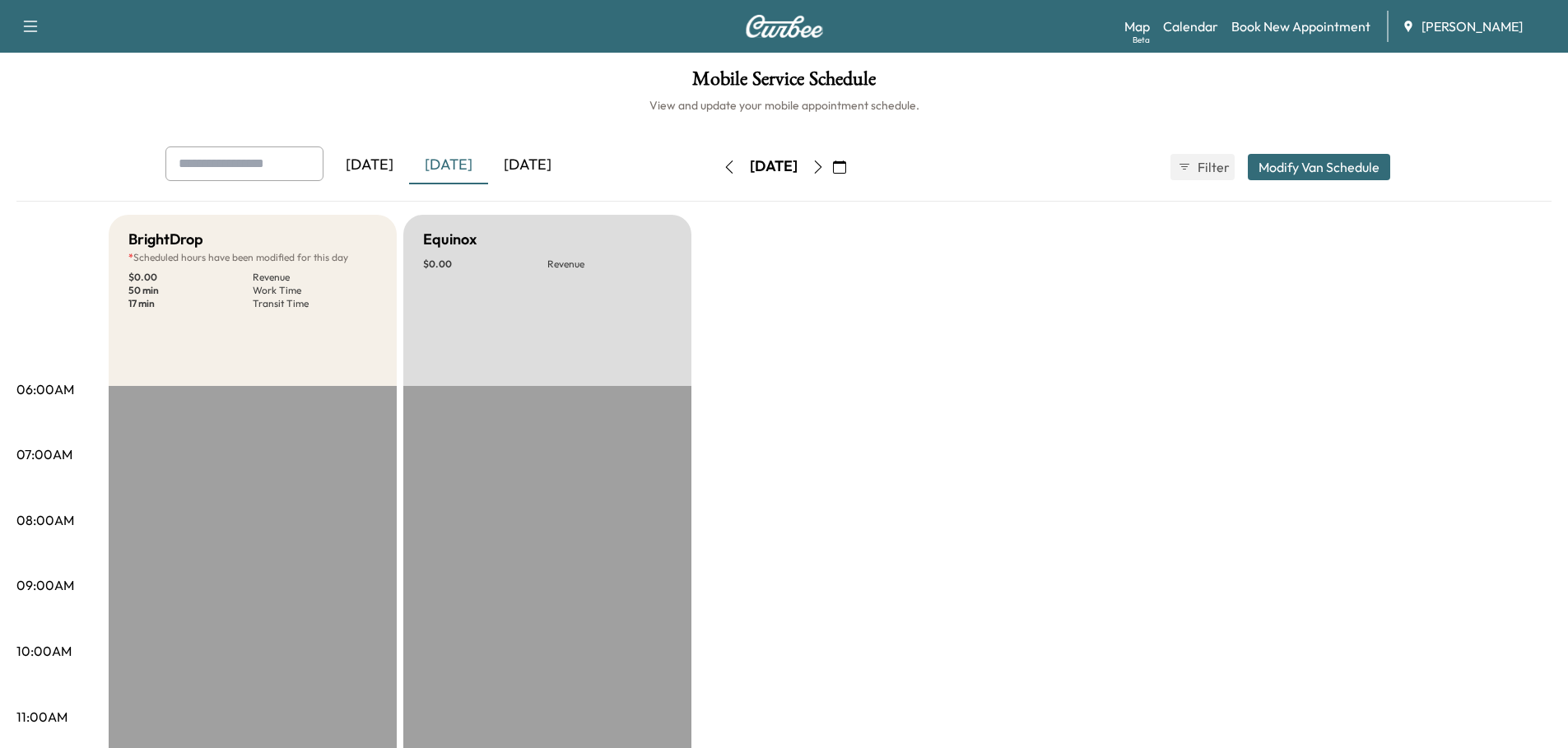
click at [1316, 163] on button "Modify Van Schedule" at bounding box center [1319, 167] width 142 height 26
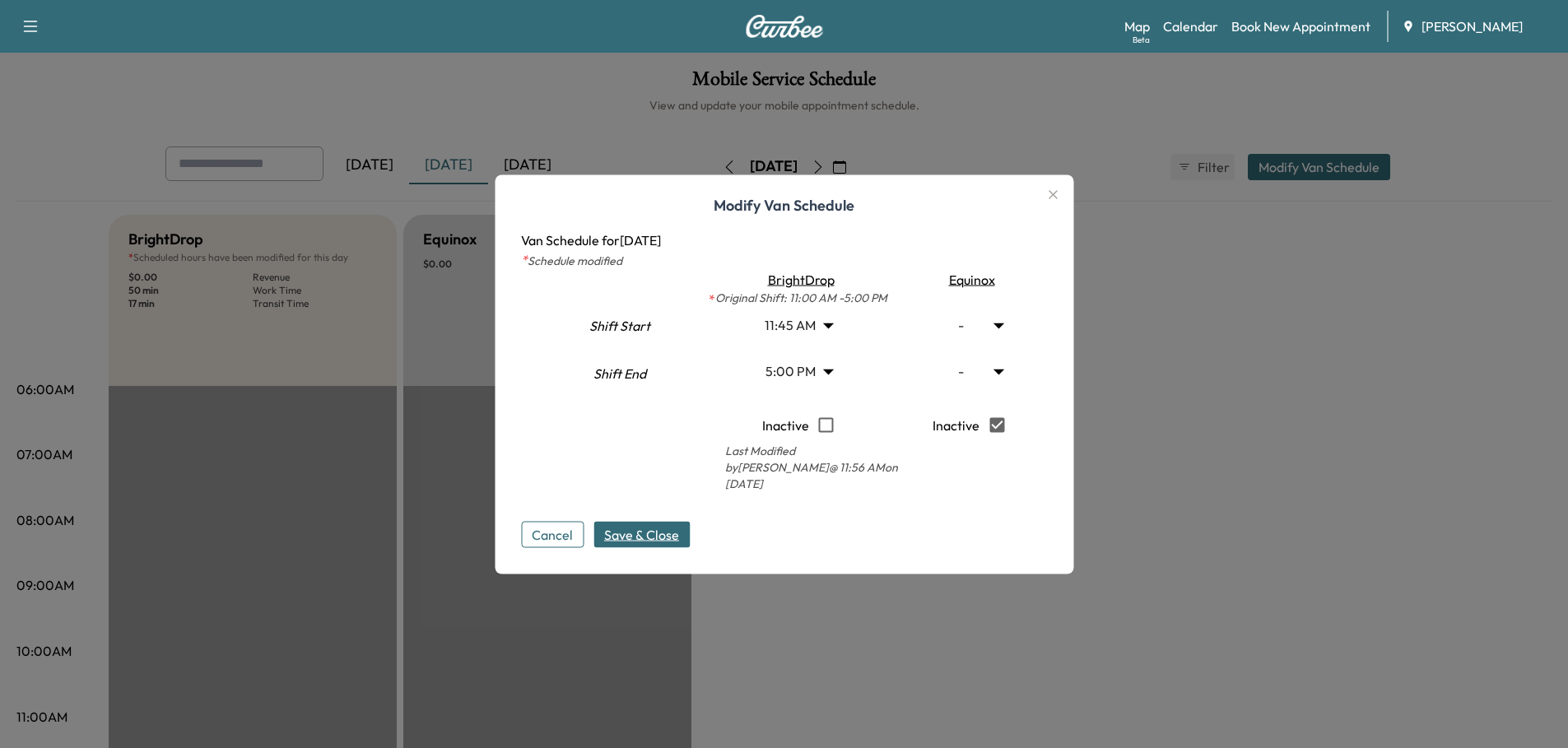
click at [823, 333] on body "Support Log Out Map Beta Calendar Book New Appointment Ray Chevrolet Mobile Ser…" at bounding box center [784, 374] width 1568 height 748
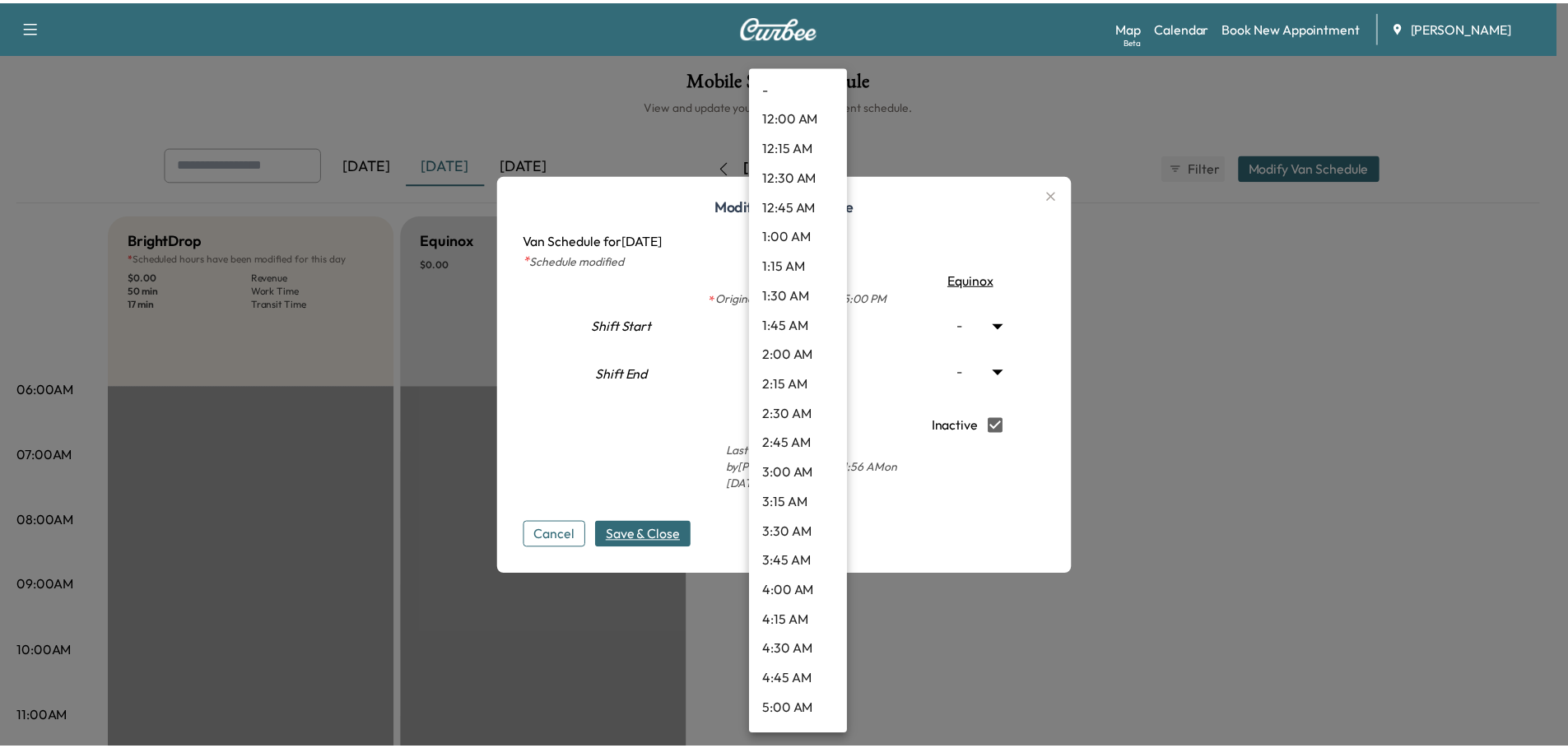
scroll to position [1109, 0]
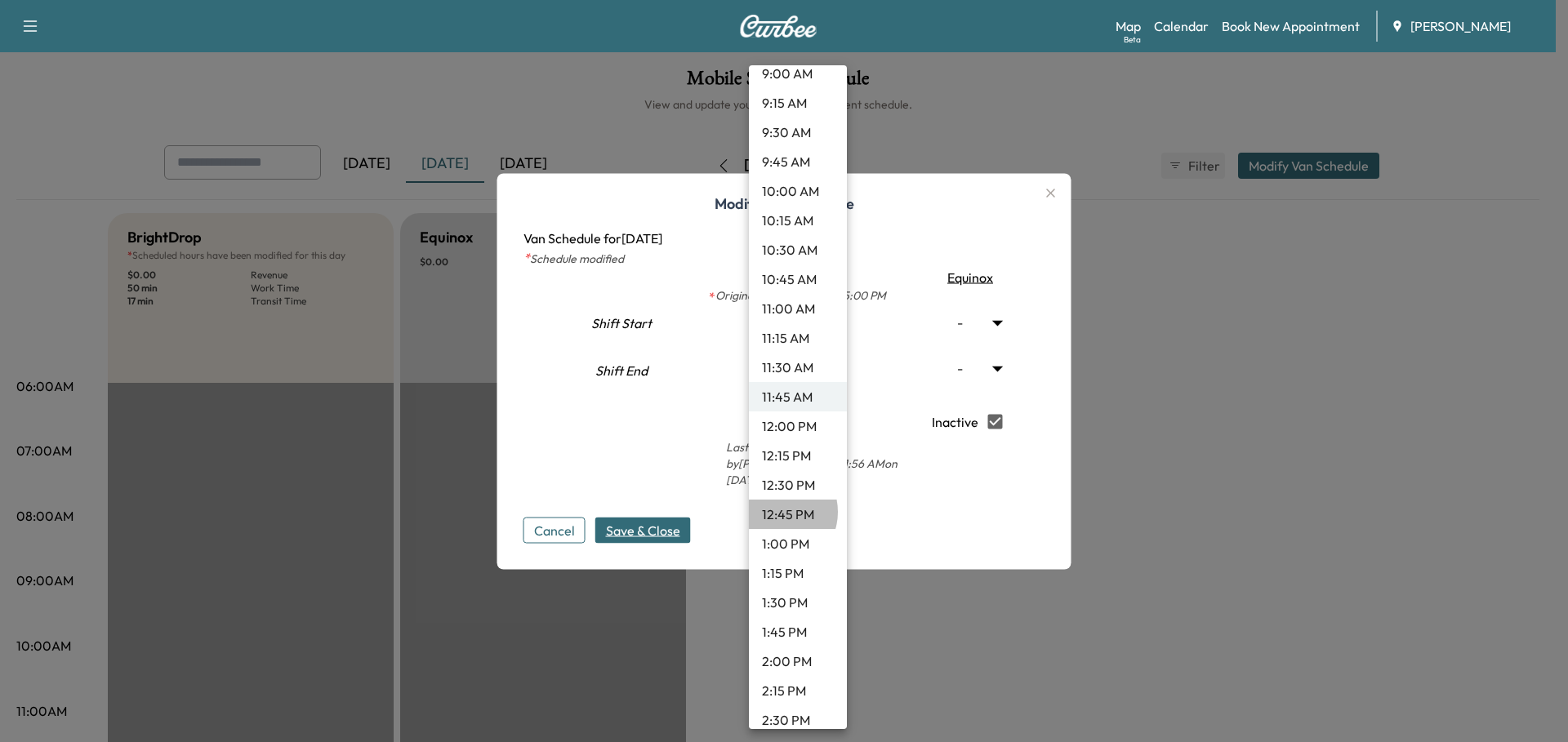
click at [775, 511] on li "12:45 PM" at bounding box center [798, 514] width 98 height 30
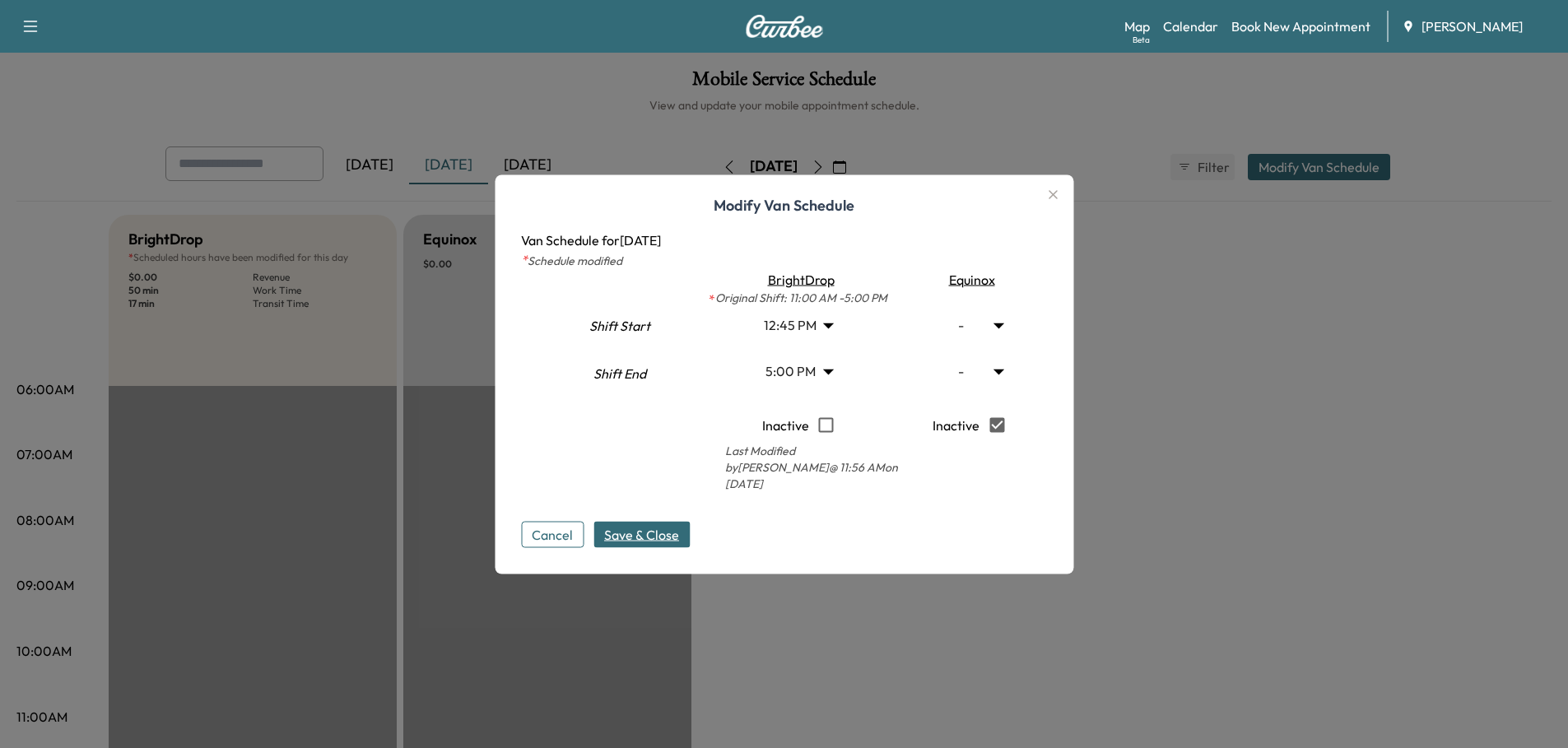
click at [660, 524] on span "Save & Close" at bounding box center [641, 534] width 75 height 20
click at [659, 524] on span "Save & Close" at bounding box center [641, 534] width 75 height 20
click at [1062, 202] on icon "button" at bounding box center [1052, 194] width 20 height 20
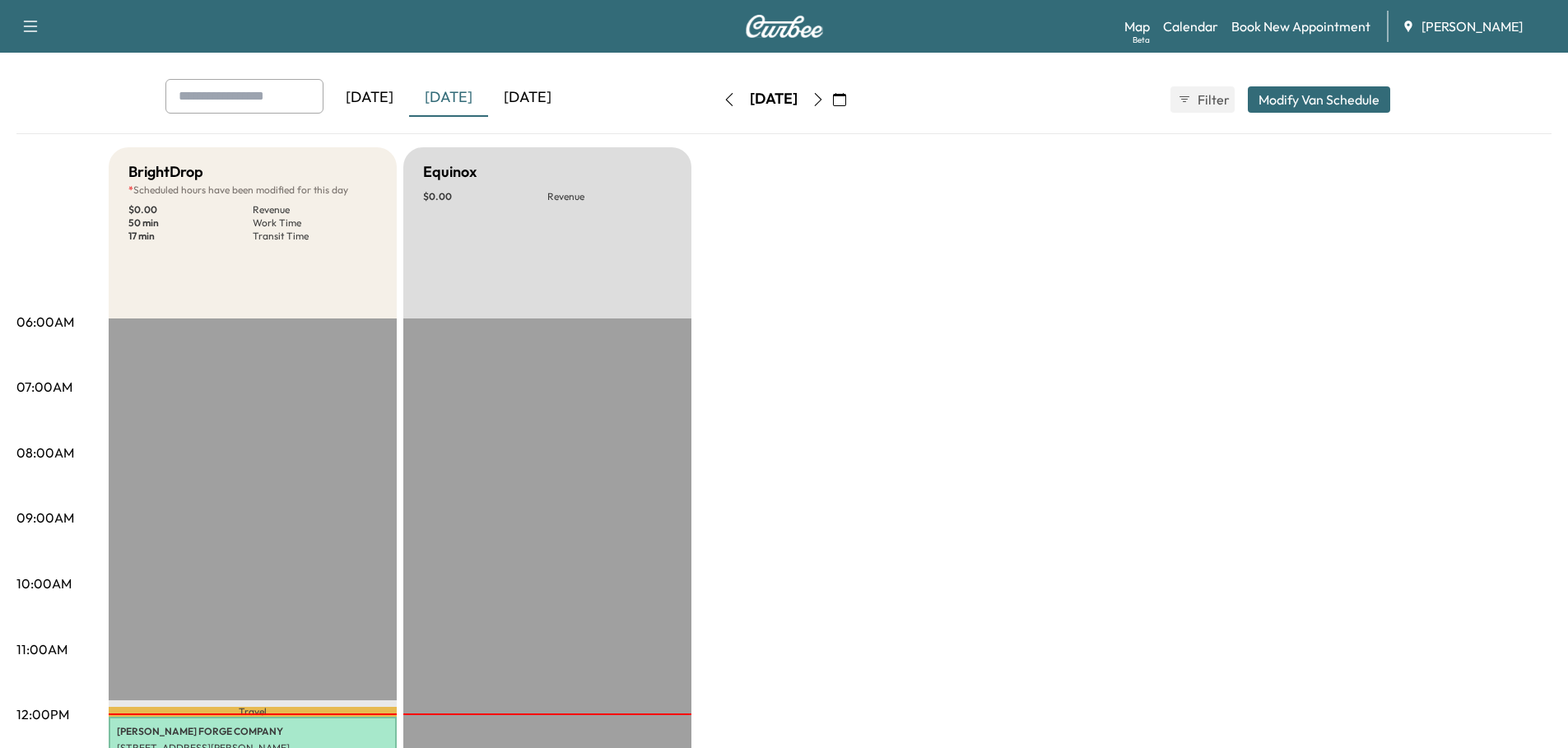
scroll to position [0, 0]
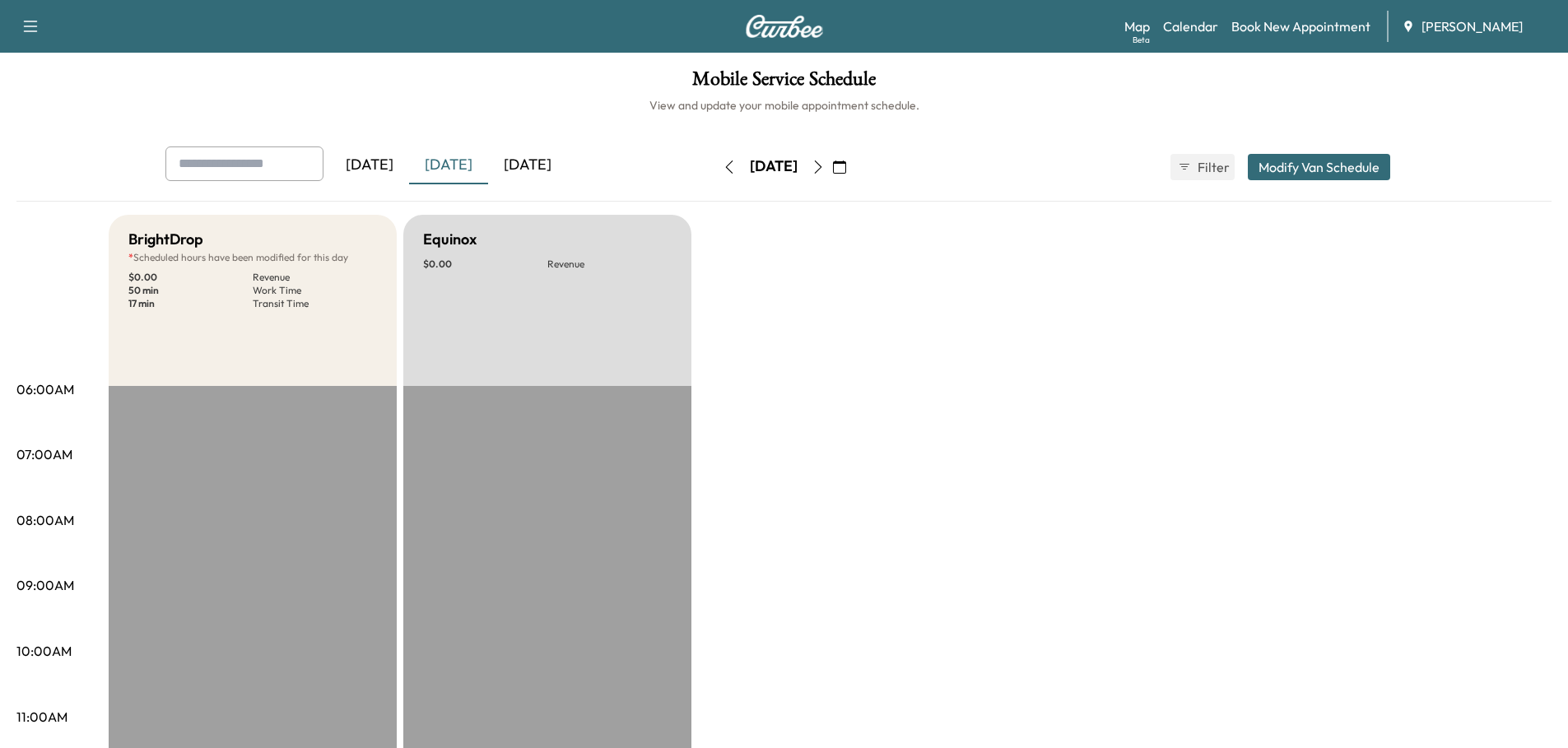
click at [1294, 165] on button "Modify Van Schedule" at bounding box center [1319, 167] width 142 height 26
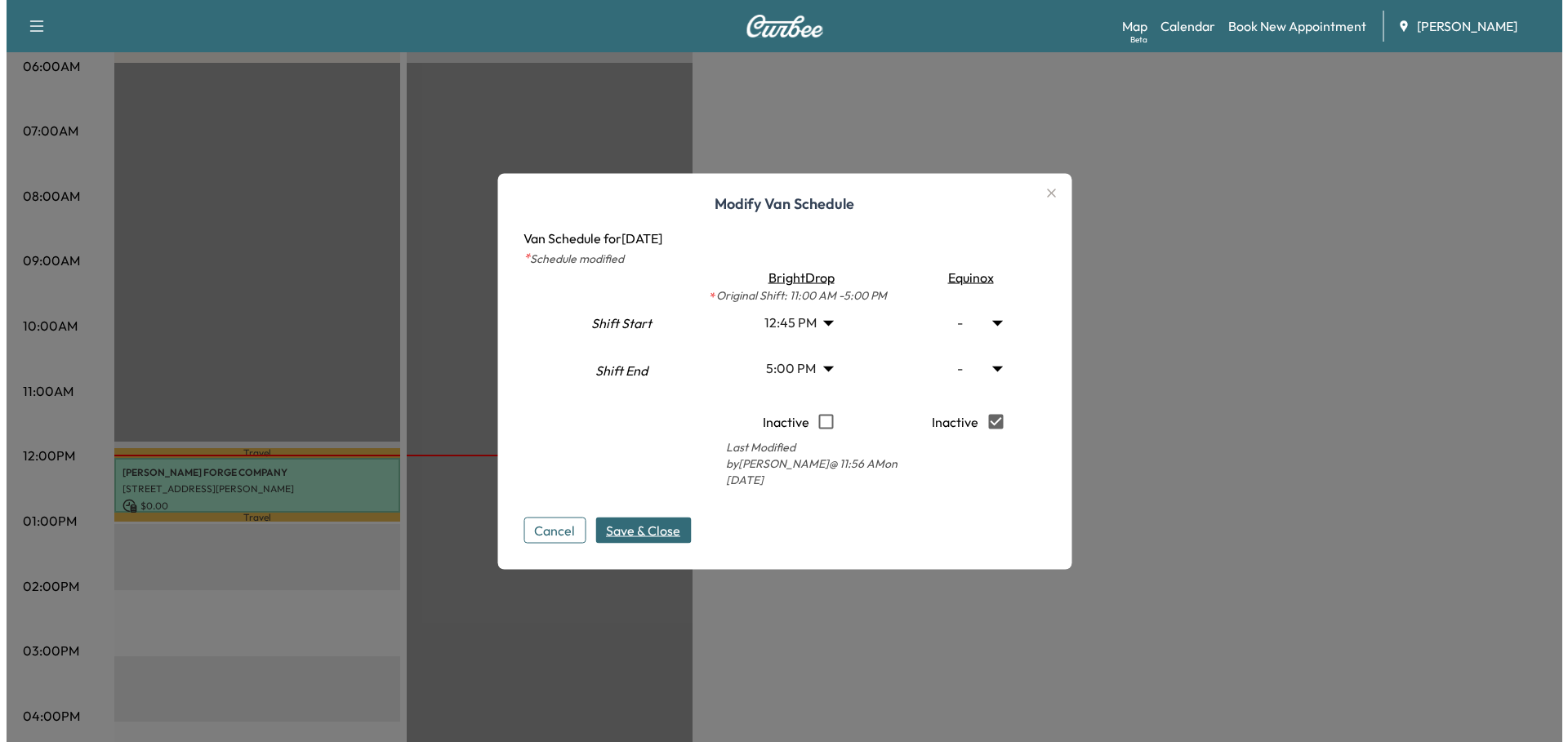
scroll to position [326, 0]
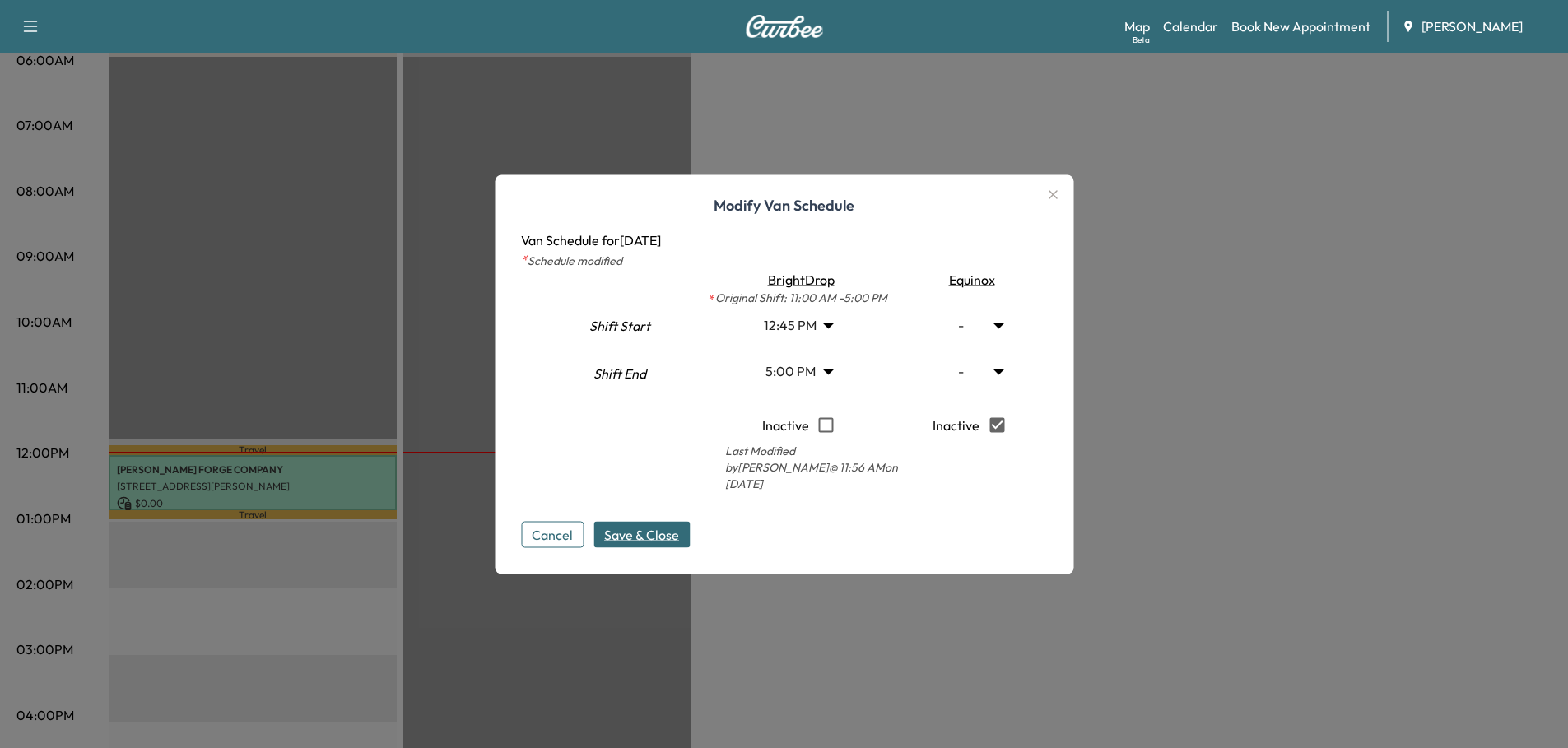
click at [665, 525] on span "Save & Close" at bounding box center [641, 534] width 75 height 20
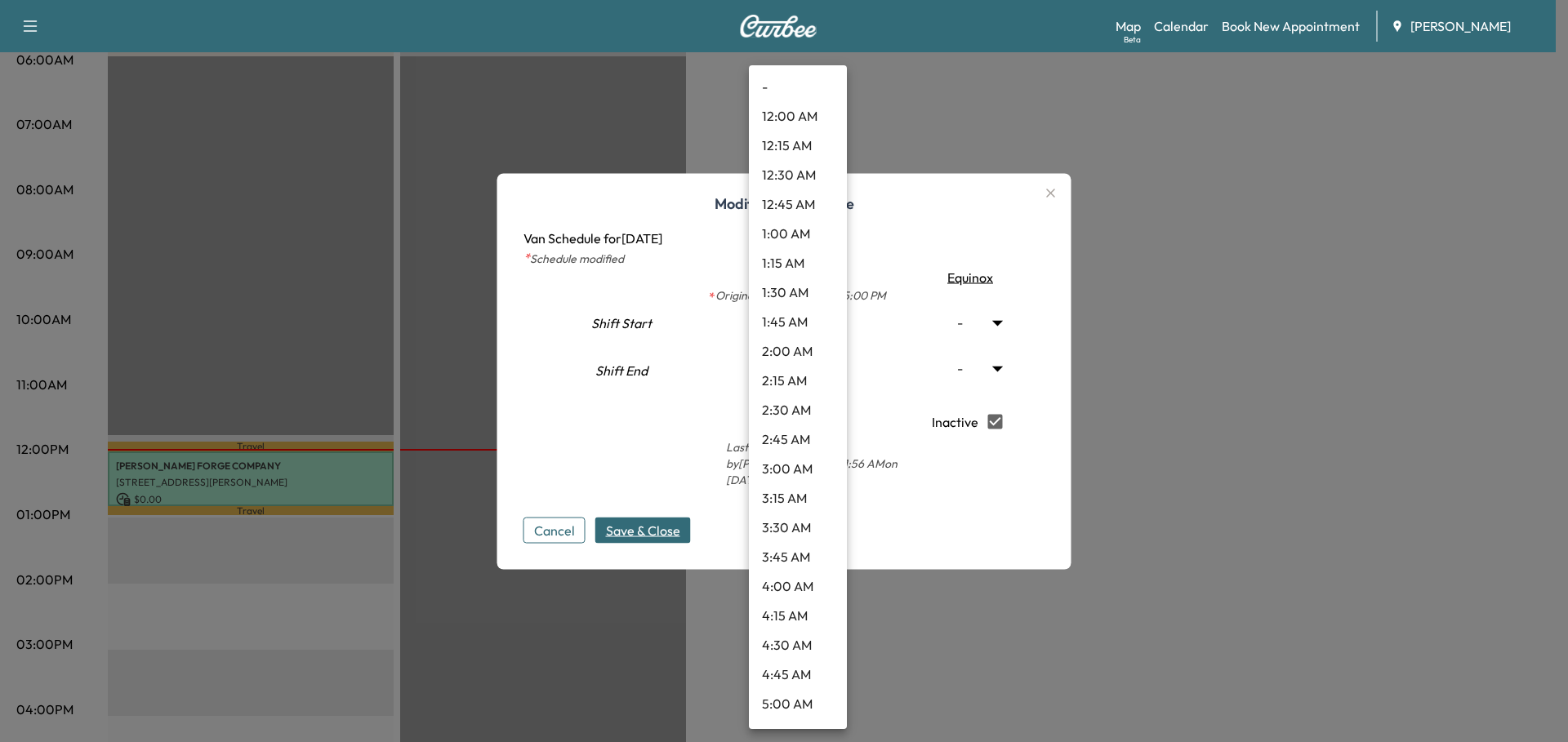
click at [828, 325] on body "The appointment cannot be saved due to scheduling or OP code incompatibilities.…" at bounding box center [784, 44] width 1568 height 742
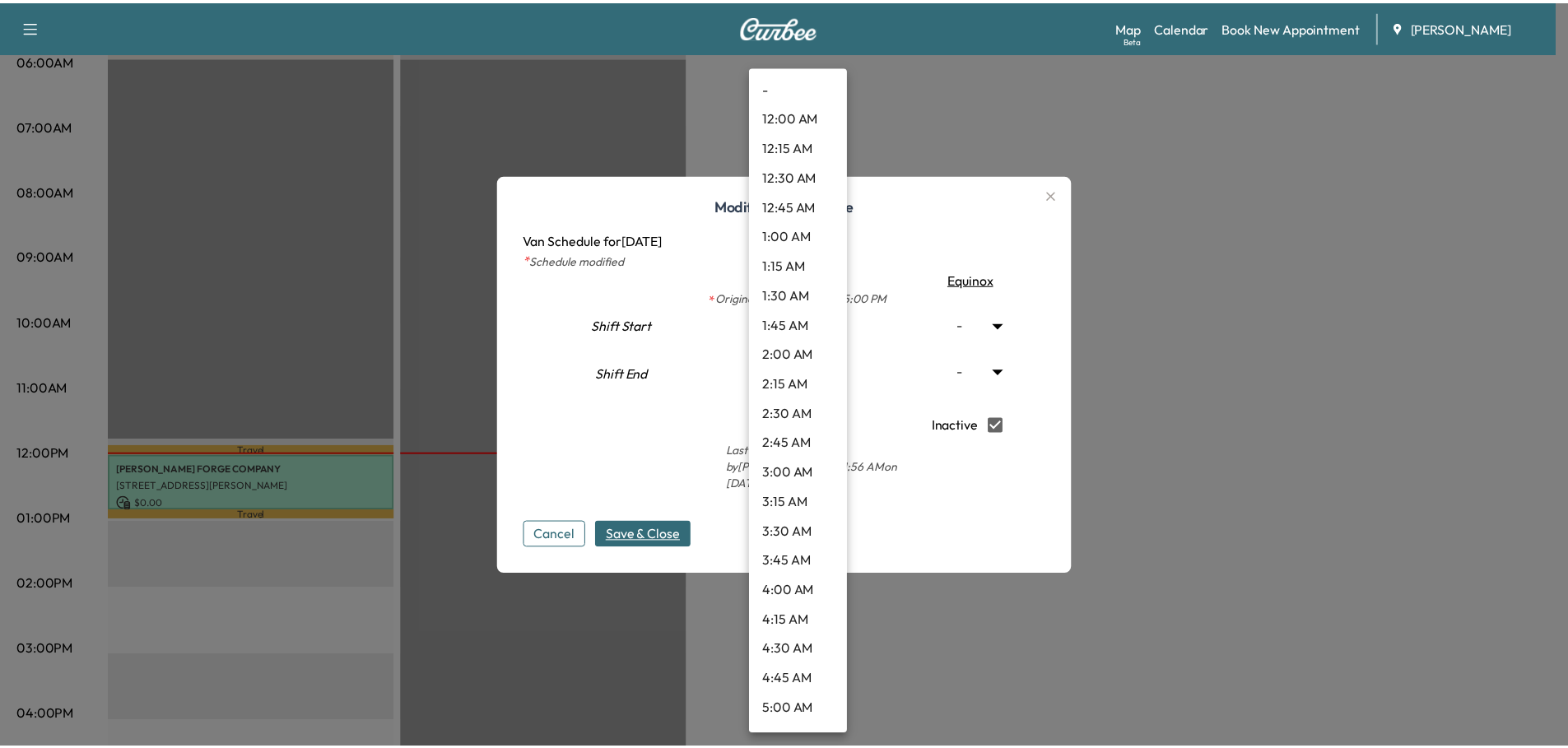
scroll to position [1228, 0]
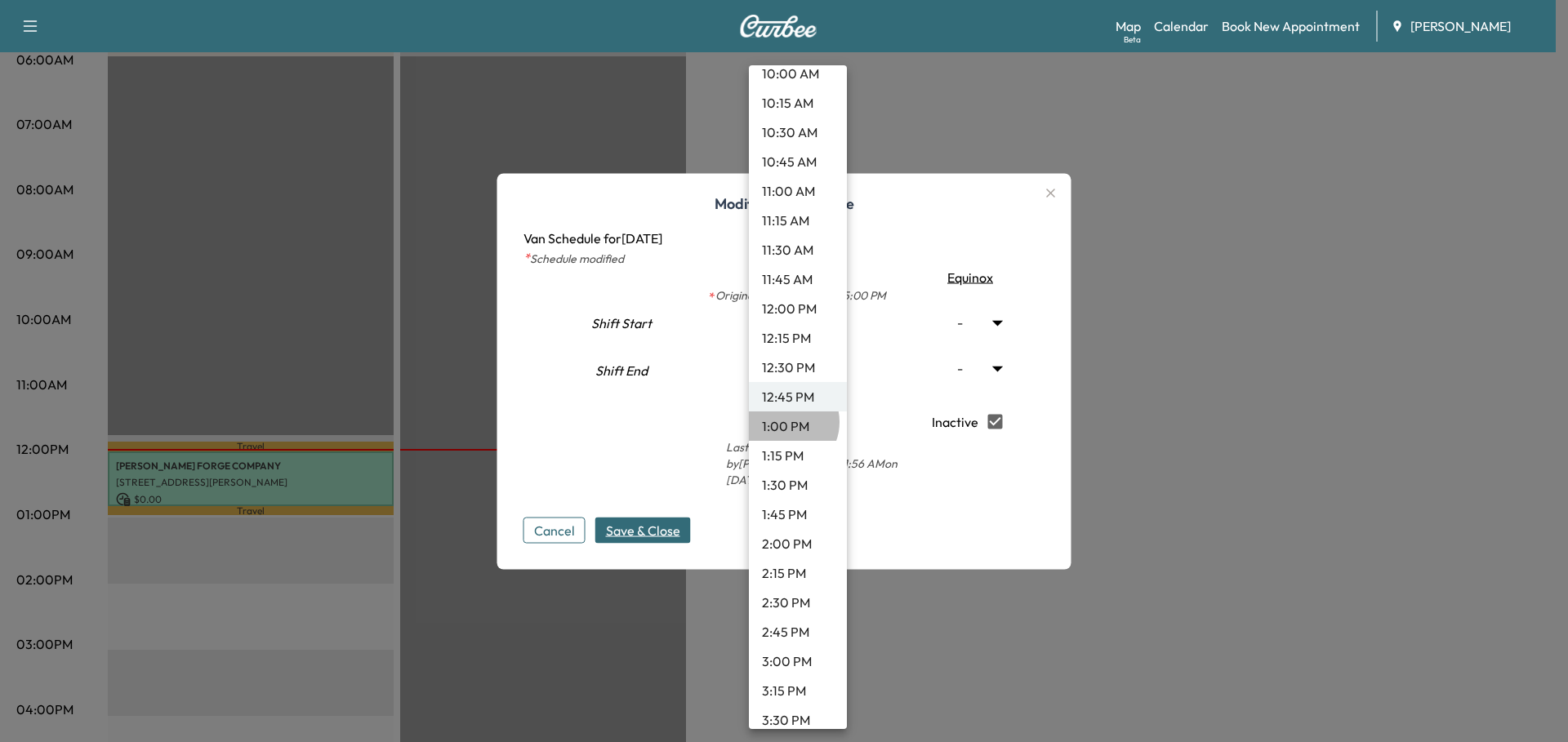
click at [786, 422] on li "1:00 PM" at bounding box center [798, 426] width 98 height 30
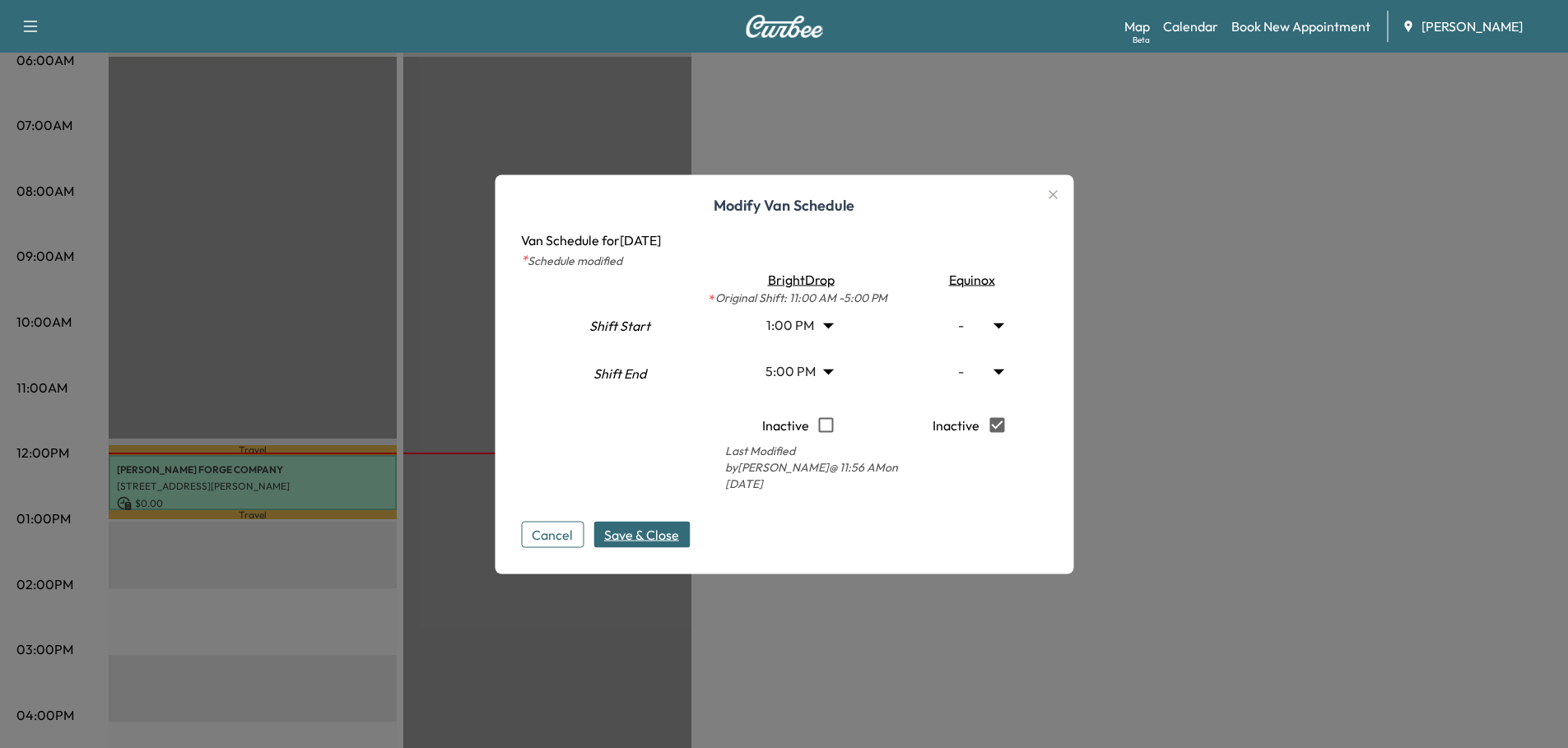
click at [671, 524] on span "Save & Close" at bounding box center [641, 534] width 75 height 20
click at [1058, 199] on icon "button" at bounding box center [1053, 195] width 9 height 9
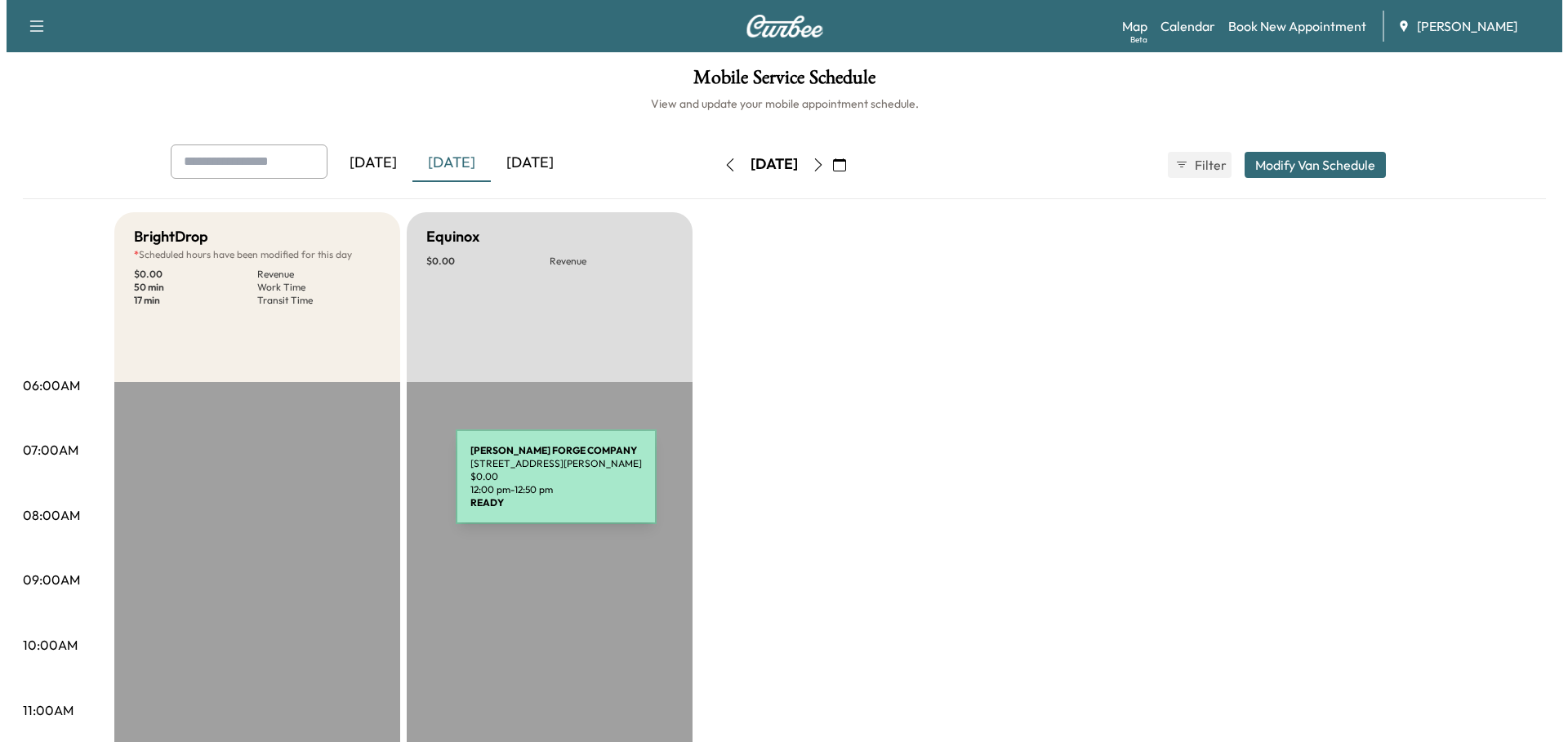
scroll to position [0, 0]
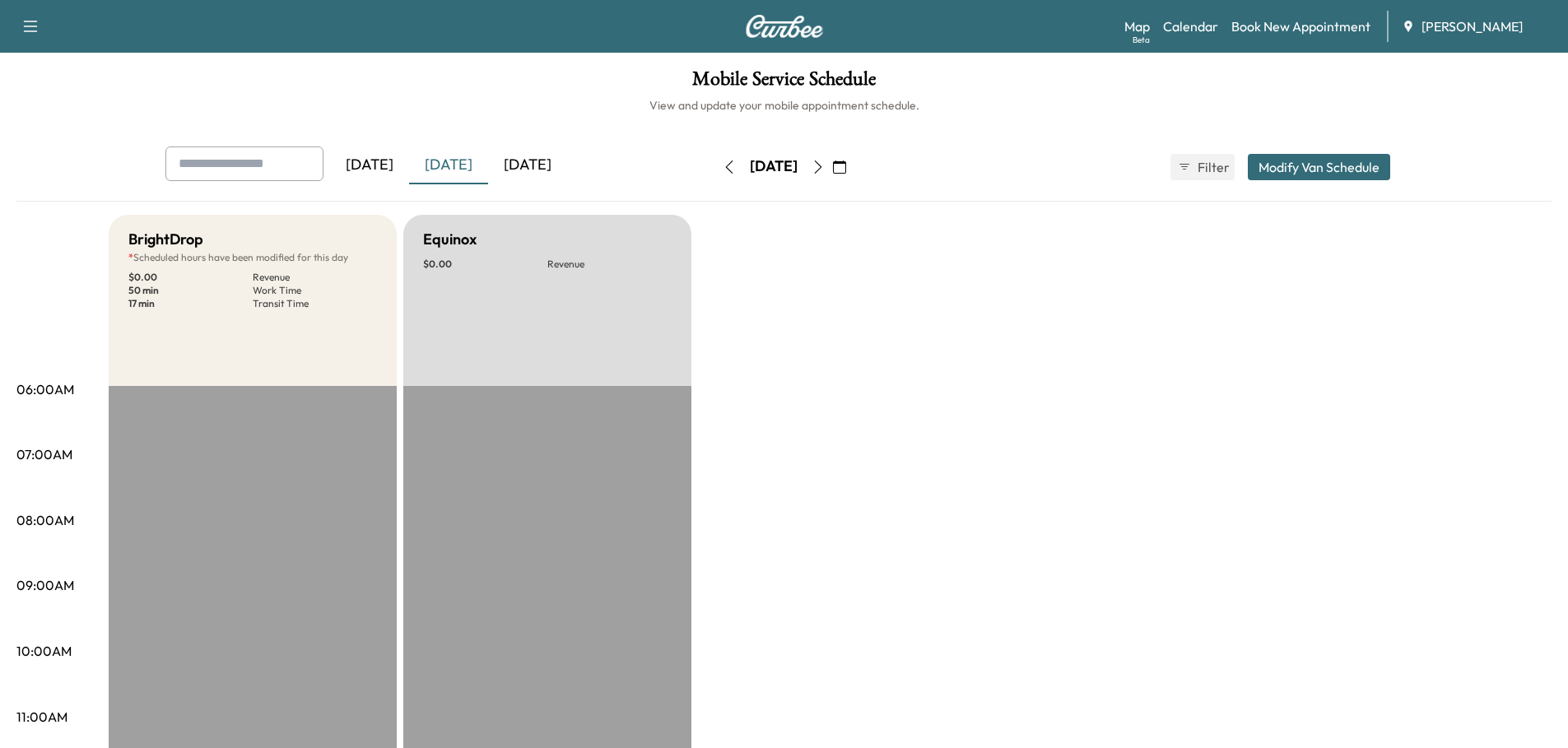
click at [1308, 167] on button "Modify Van Schedule" at bounding box center [1319, 167] width 142 height 26
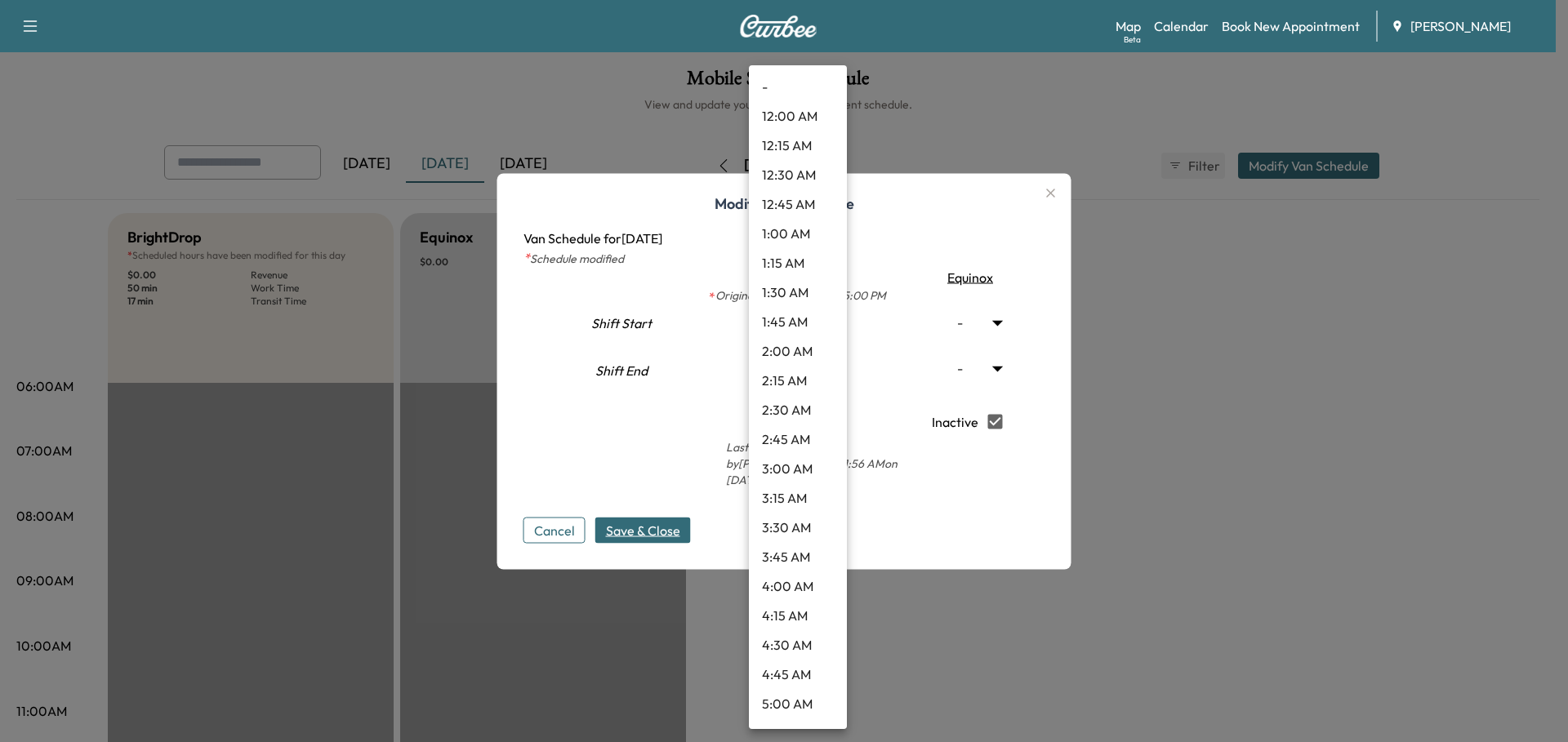
click at [830, 327] on body "Support Log Out Map Beta Calendar Book New Appointment Ray Chevrolet Mobile Ser…" at bounding box center [784, 371] width 1568 height 742
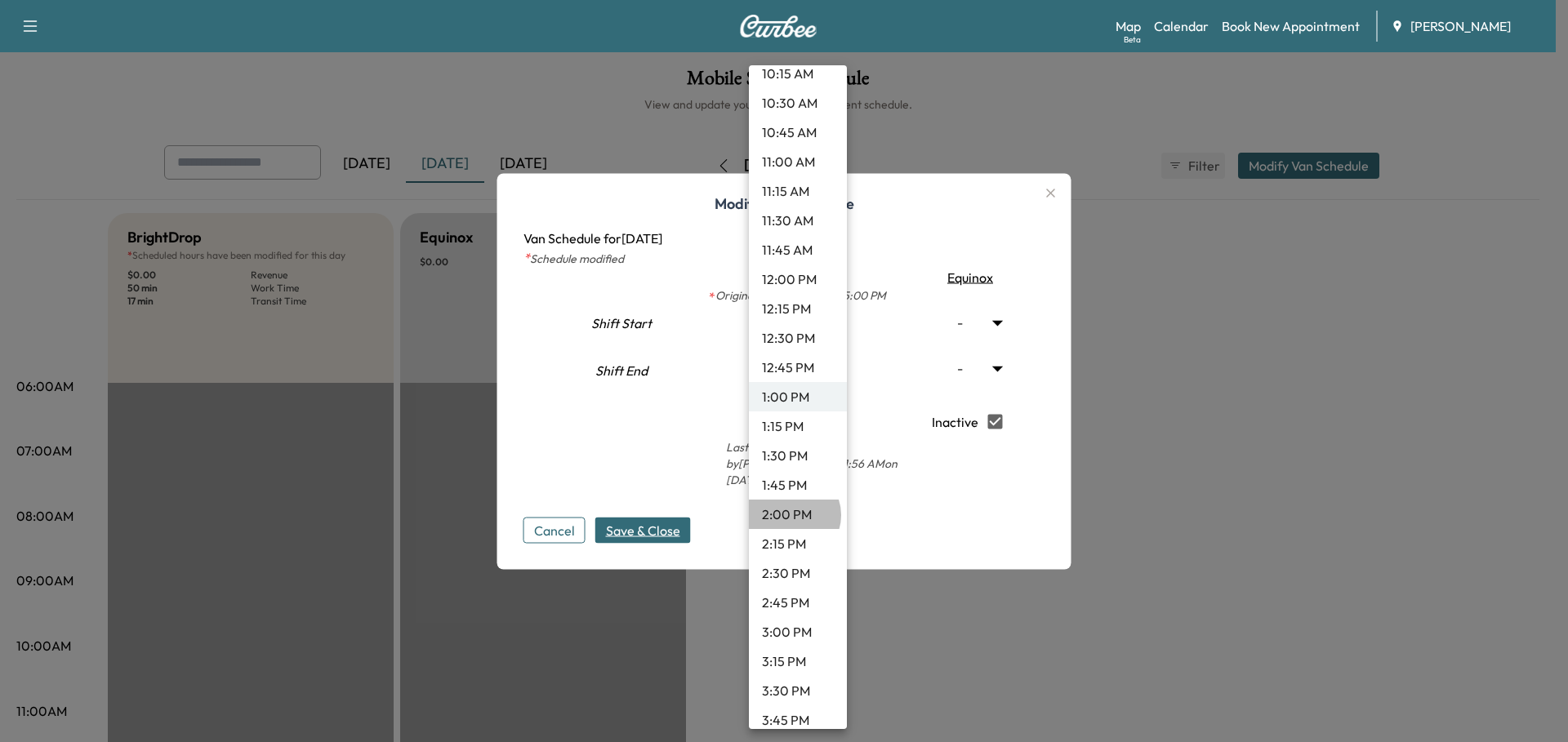
click at [793, 515] on li "2:00 PM" at bounding box center [798, 514] width 98 height 30
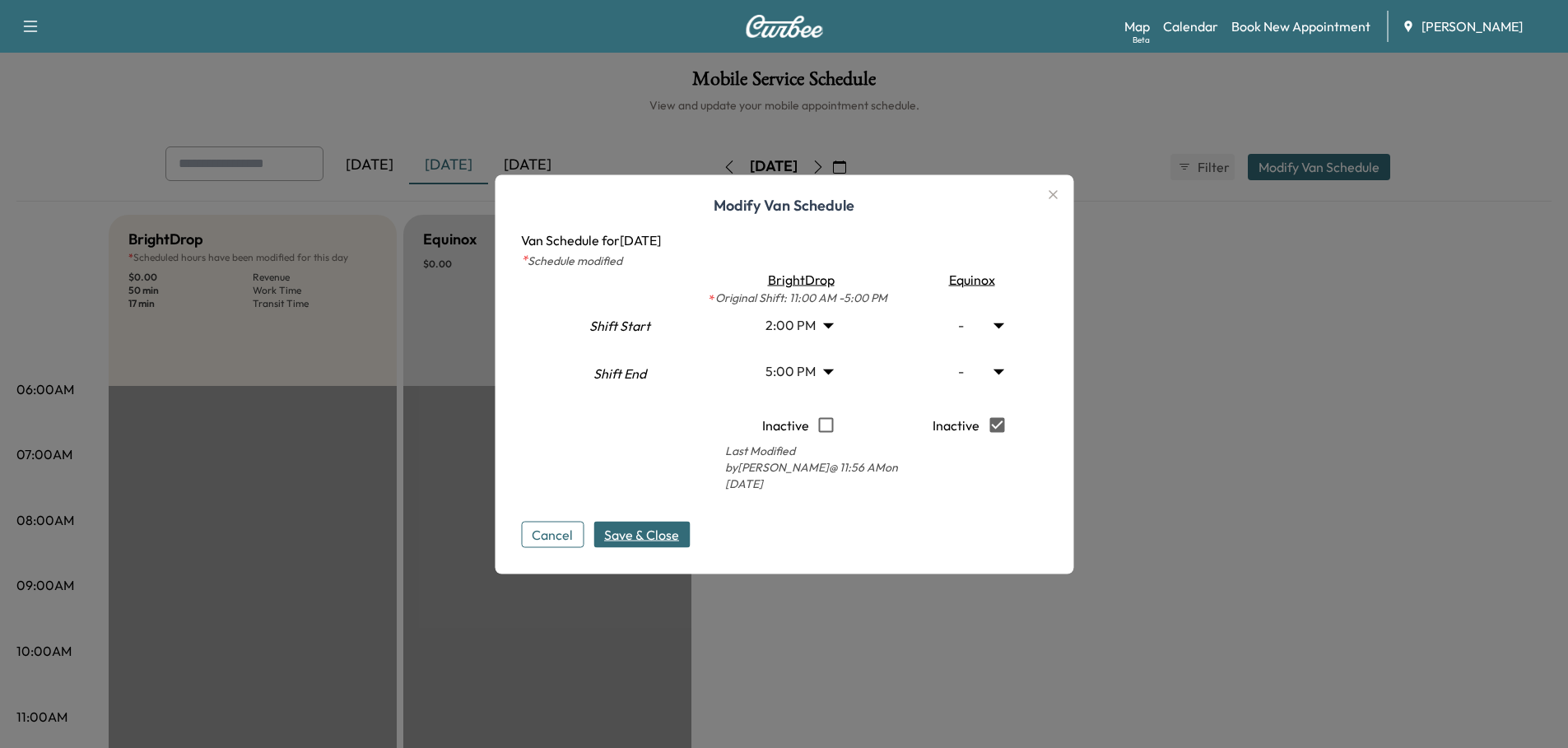
click at [651, 528] on span "Save & Close" at bounding box center [641, 534] width 75 height 20
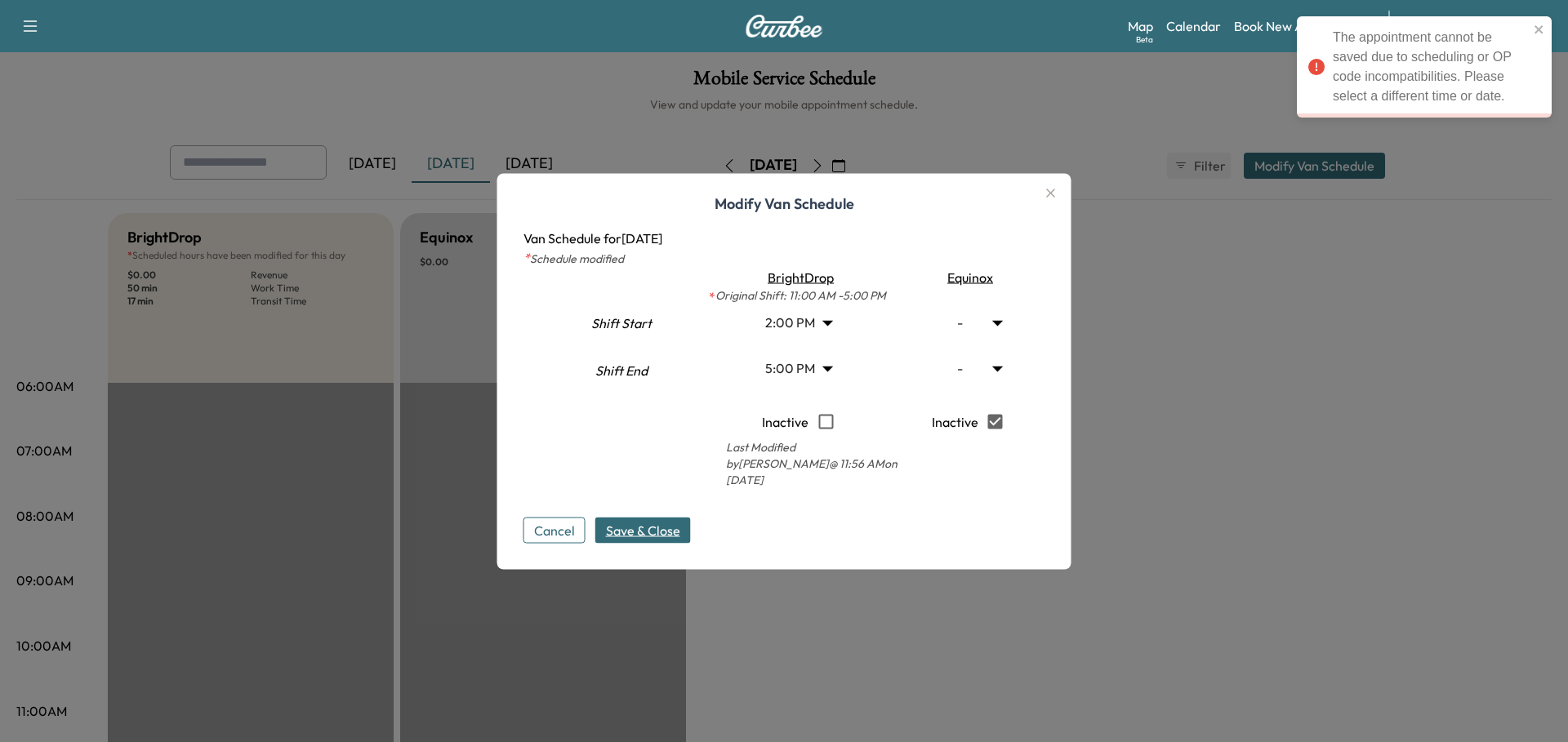
click at [828, 331] on body "The appointment cannot be saved due to scheduling or OP code incompatibilities.…" at bounding box center [784, 371] width 1568 height 742
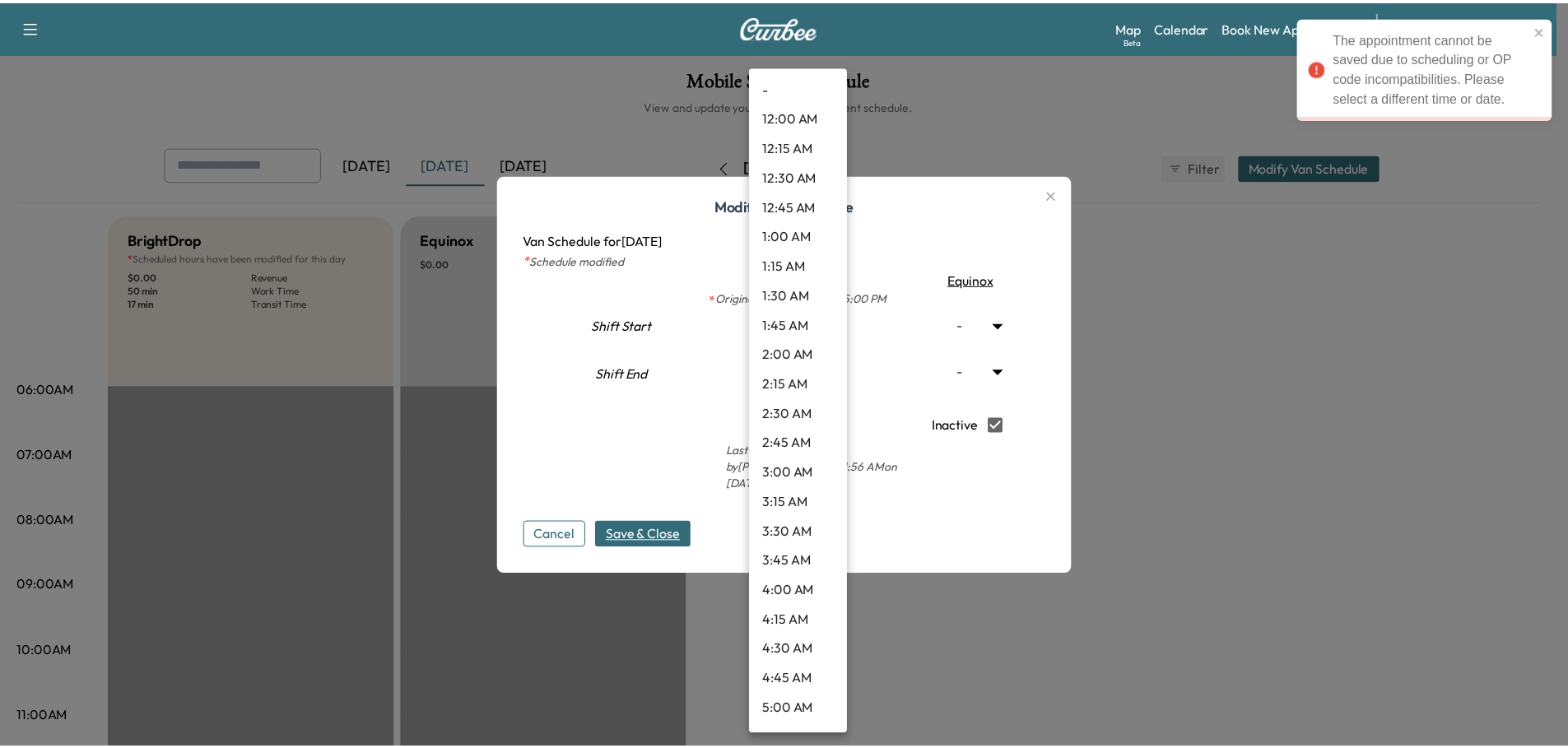
scroll to position [1376, 0]
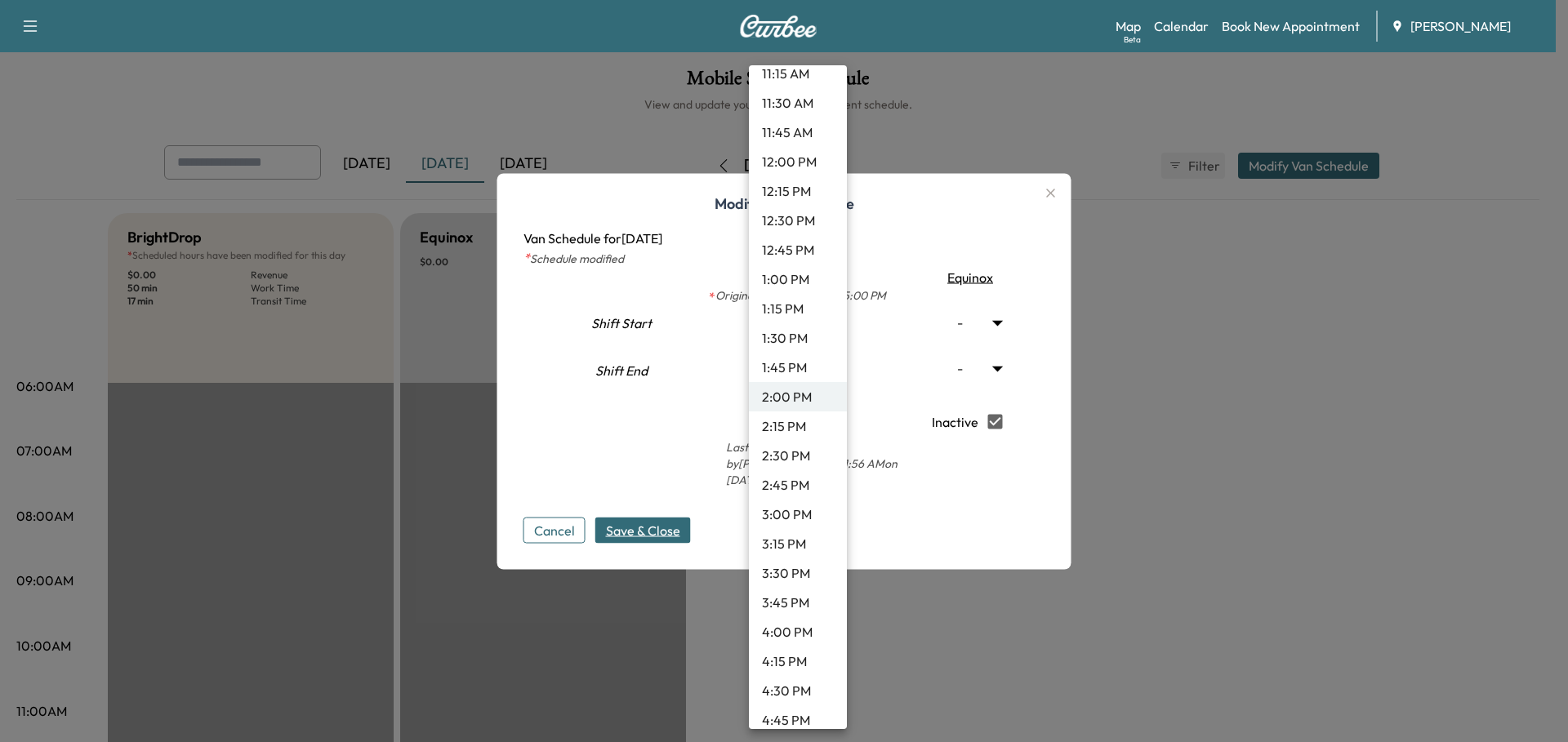
click at [808, 251] on li "12:45 PM" at bounding box center [798, 250] width 98 height 30
type input "*****"
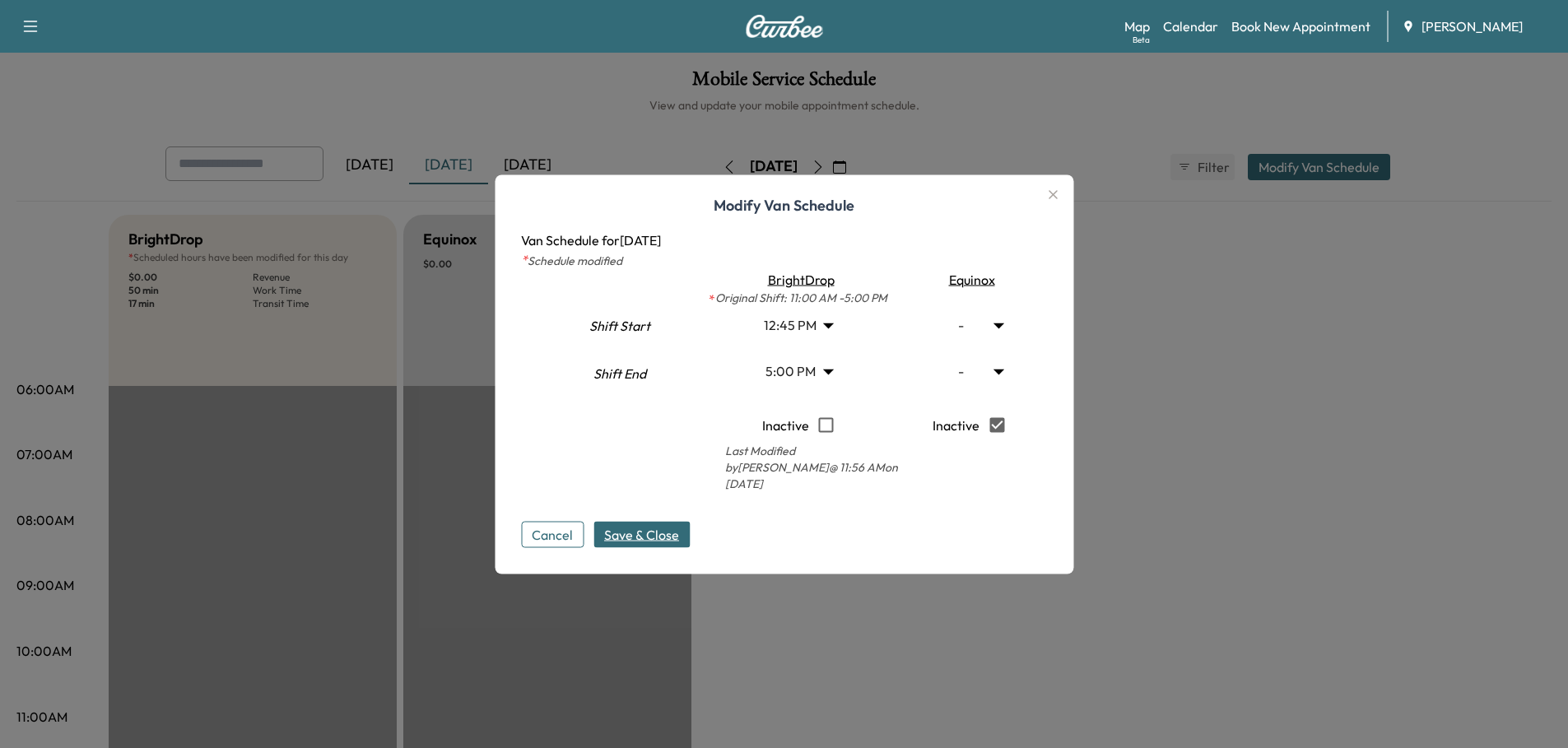
click at [679, 526] on span "Save & Close" at bounding box center [641, 534] width 75 height 20
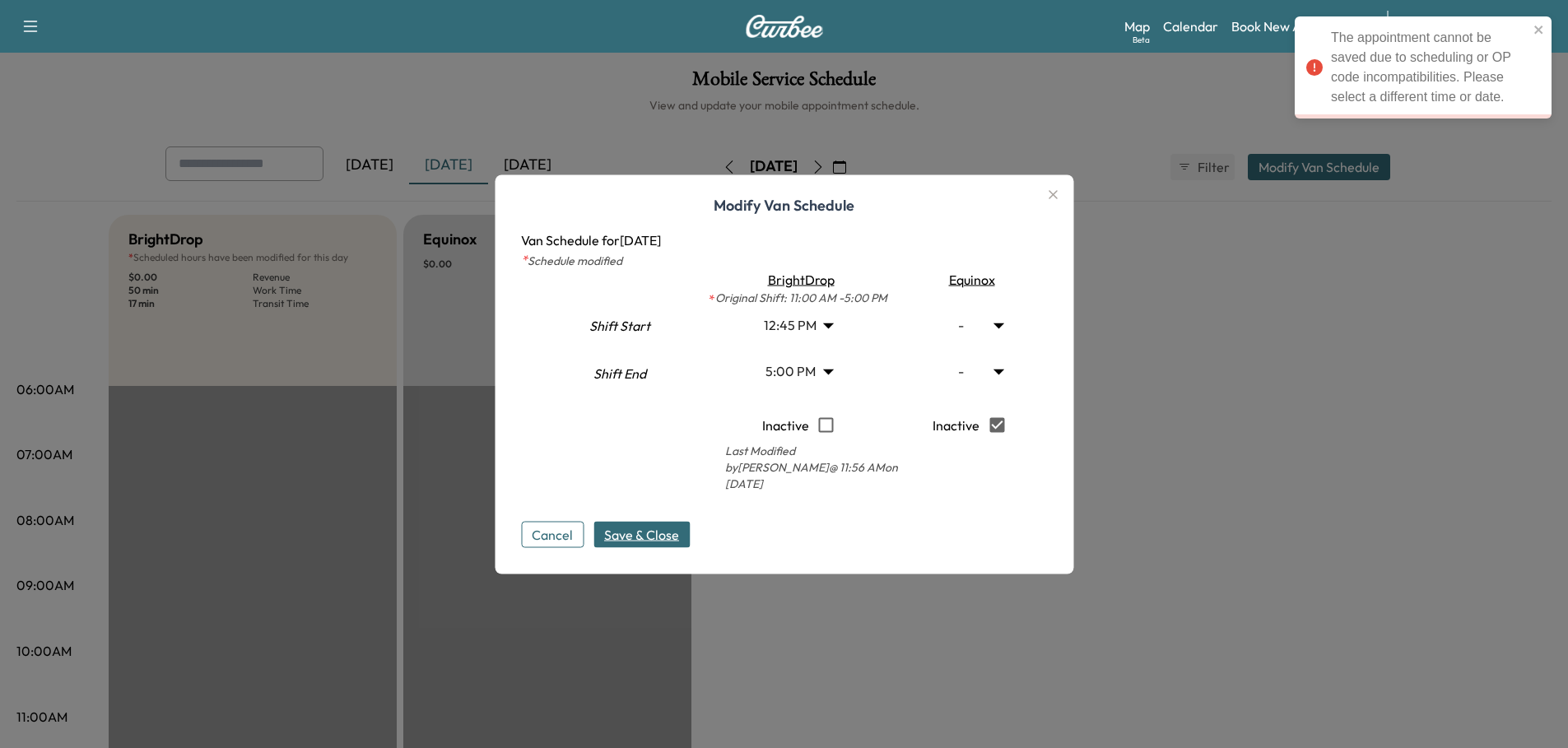
click at [1063, 199] on icon "button" at bounding box center [1052, 194] width 20 height 20
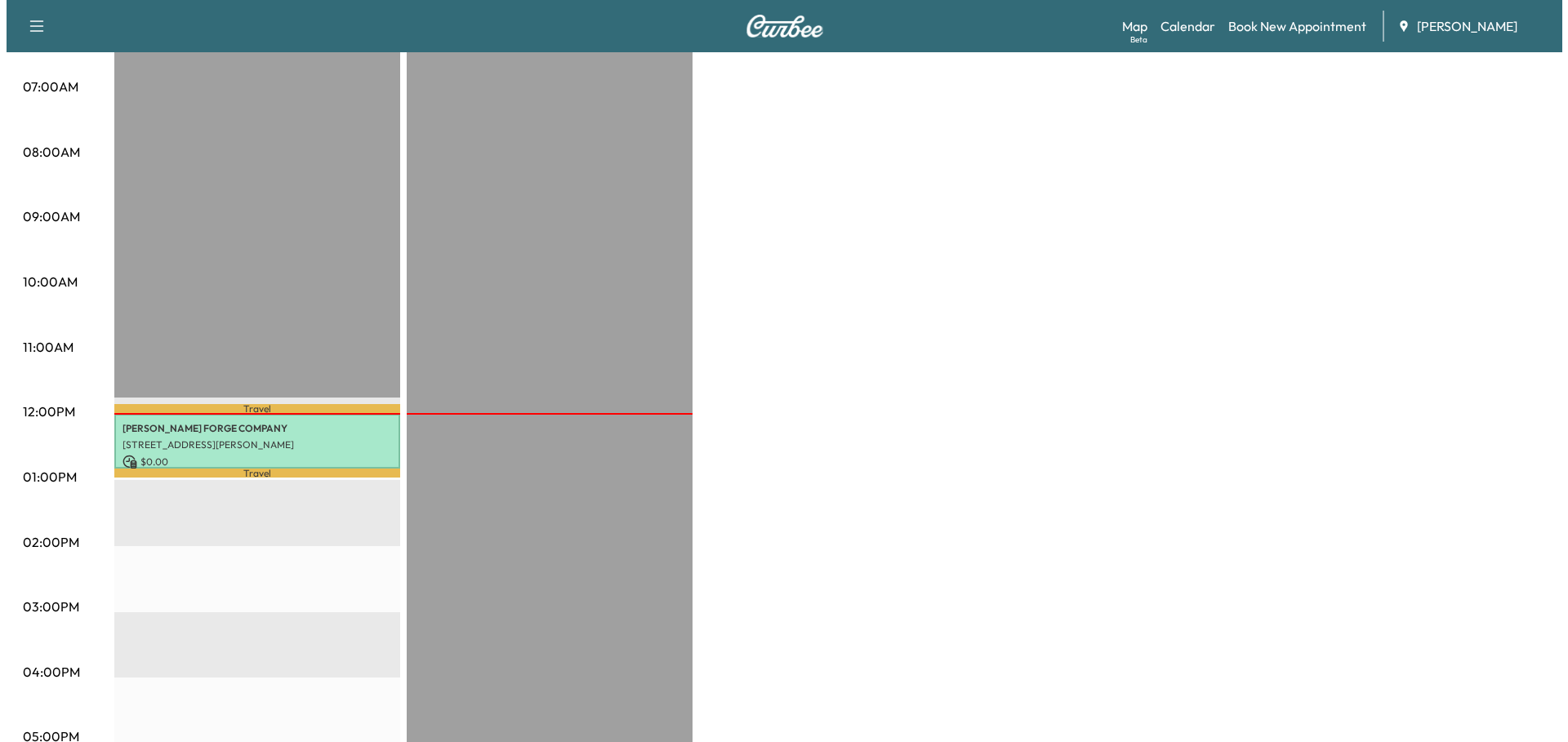
scroll to position [408, 0]
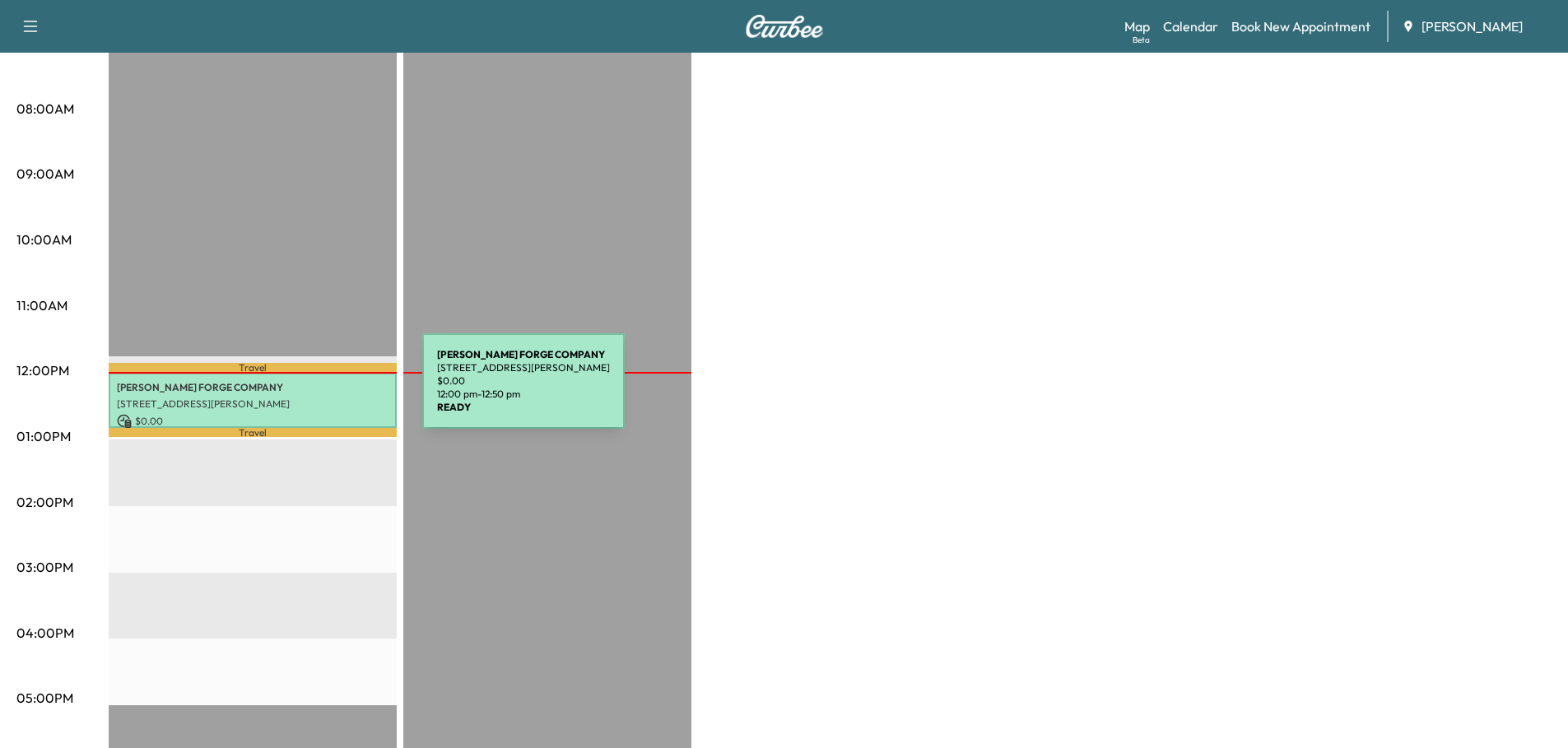
click at [299, 391] on div "[PERSON_NAME] FORGE COMPANY [STREET_ADDRESS][PERSON_NAME] $ 0.00 12:00 pm - 12:…" at bounding box center [253, 400] width 288 height 55
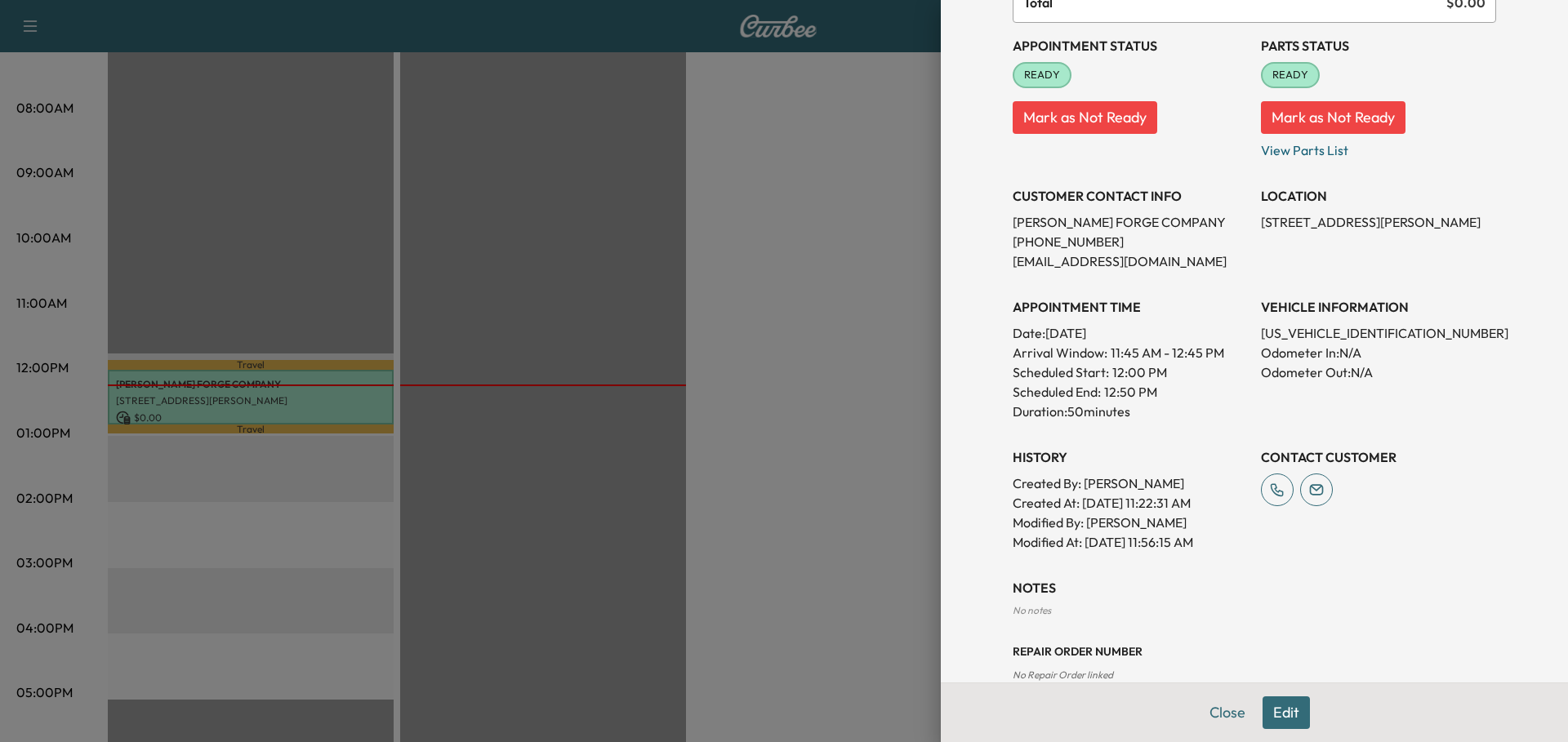
scroll to position [202, 0]
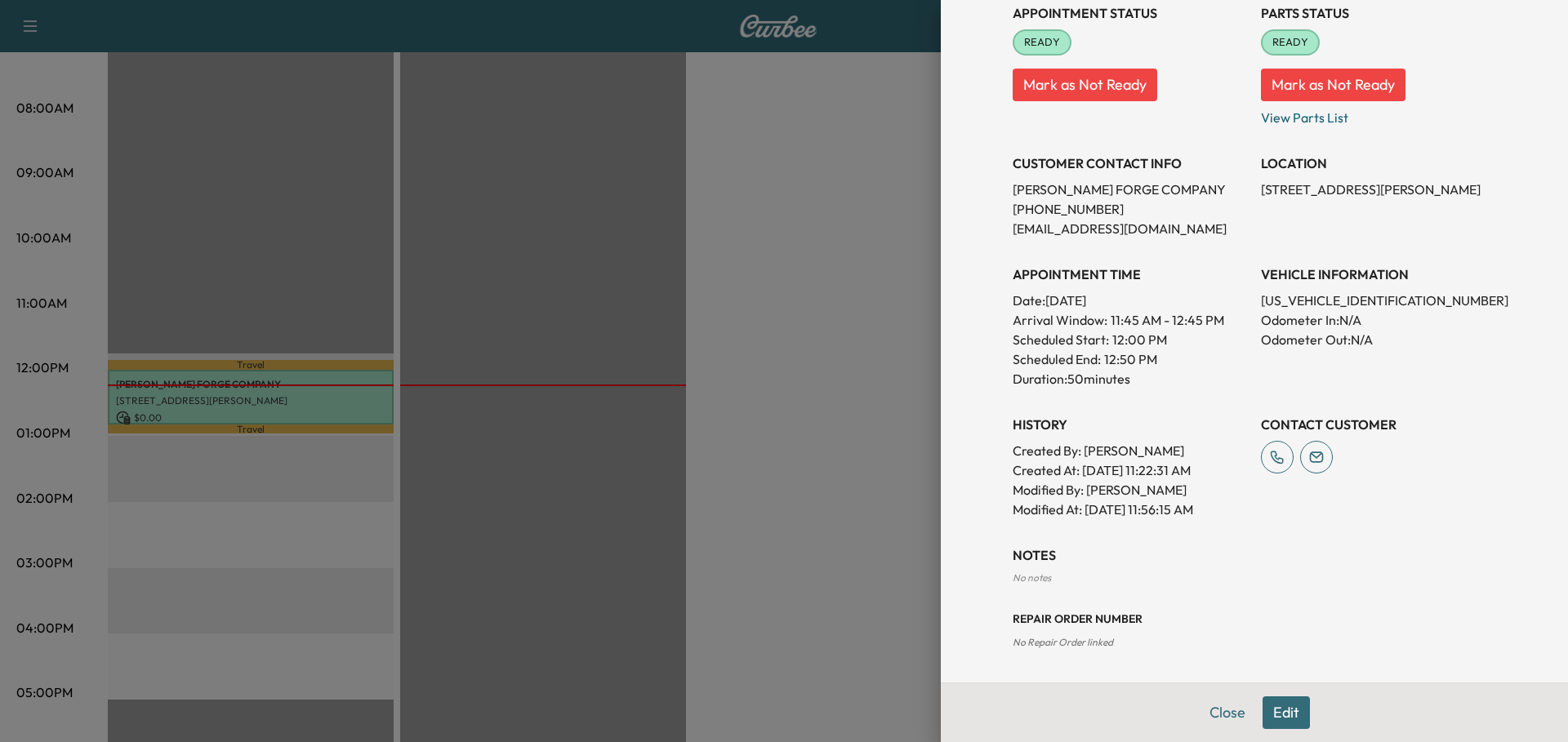
click at [1263, 712] on button "Edit" at bounding box center [1286, 713] width 47 height 33
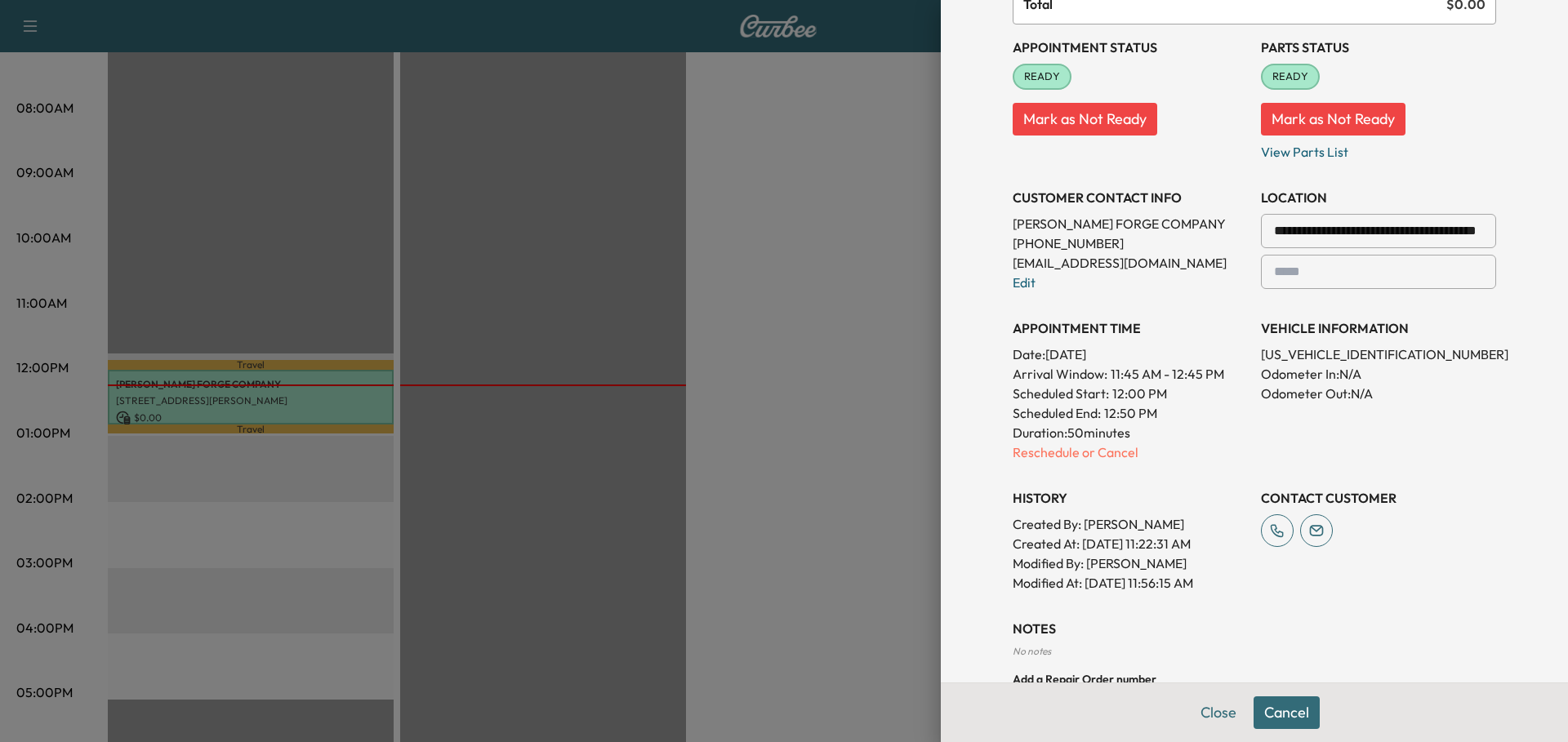
scroll to position [236, 0]
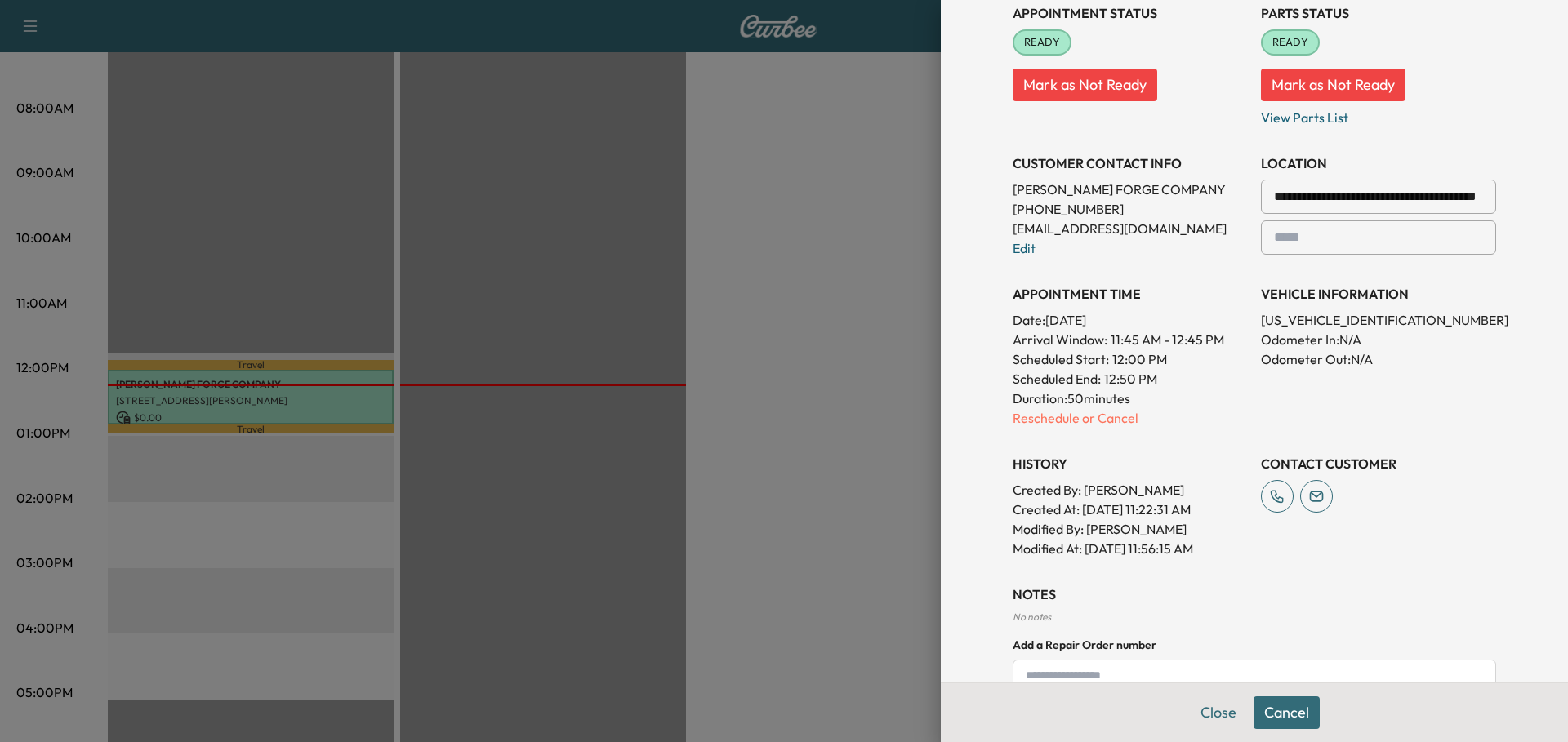
click at [1043, 418] on p "Reschedule or Cancel" at bounding box center [1130, 418] width 235 height 20
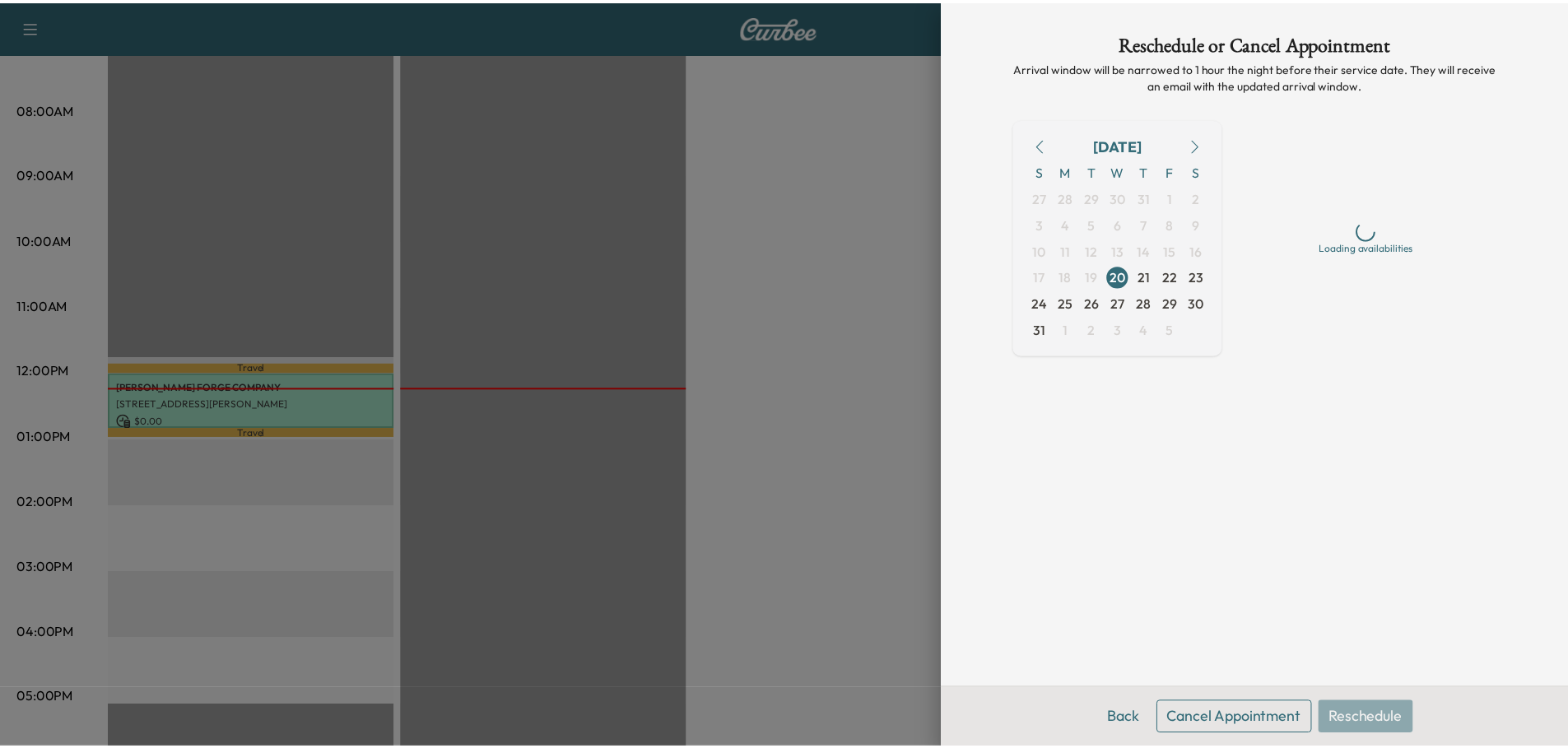
scroll to position [0, 0]
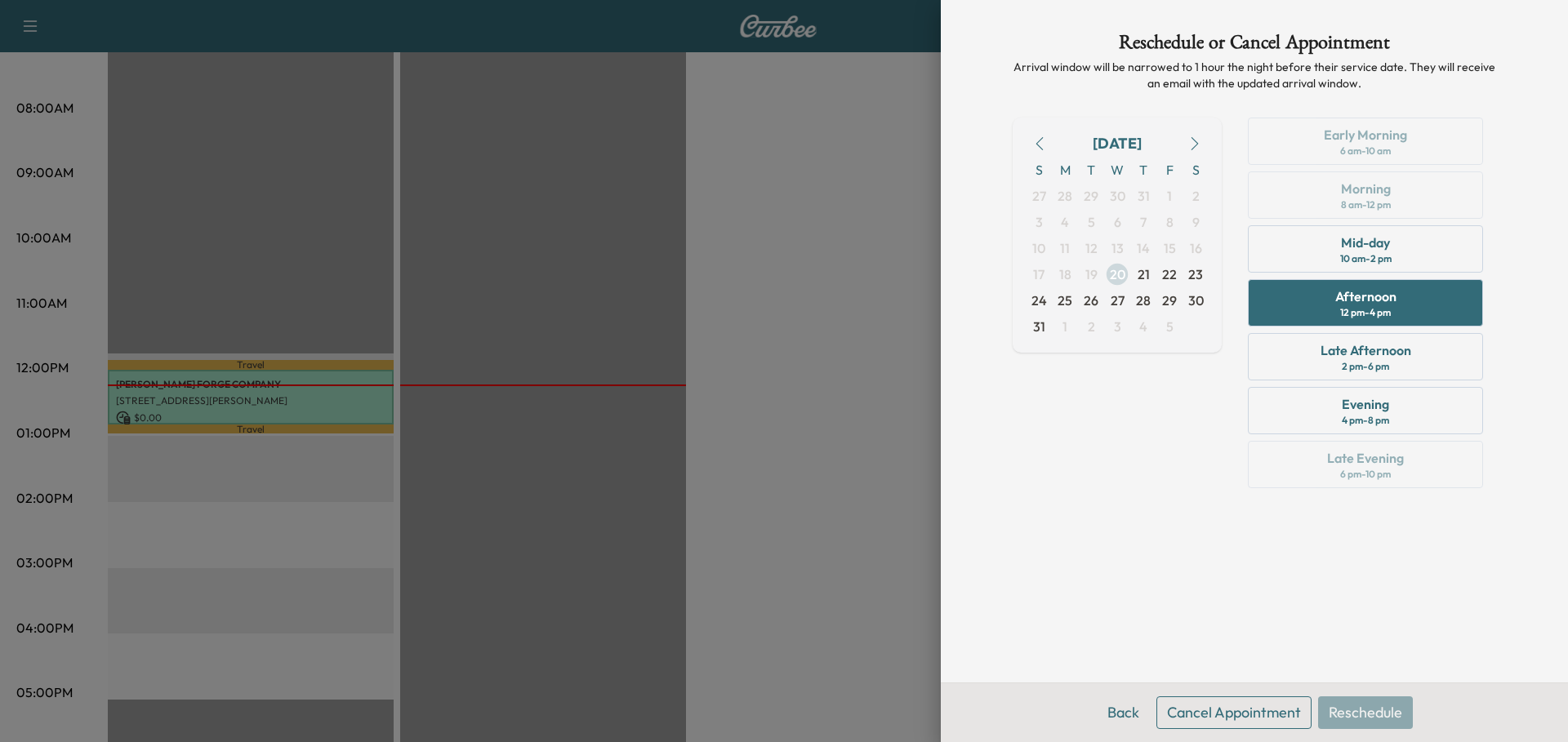
click at [1116, 272] on span "20" at bounding box center [1117, 274] width 16 height 20
click at [1397, 297] on div "Afternoon 12 pm - 4 pm" at bounding box center [1365, 303] width 235 height 47
click at [1380, 712] on button "Reschedule" at bounding box center [1365, 713] width 95 height 33
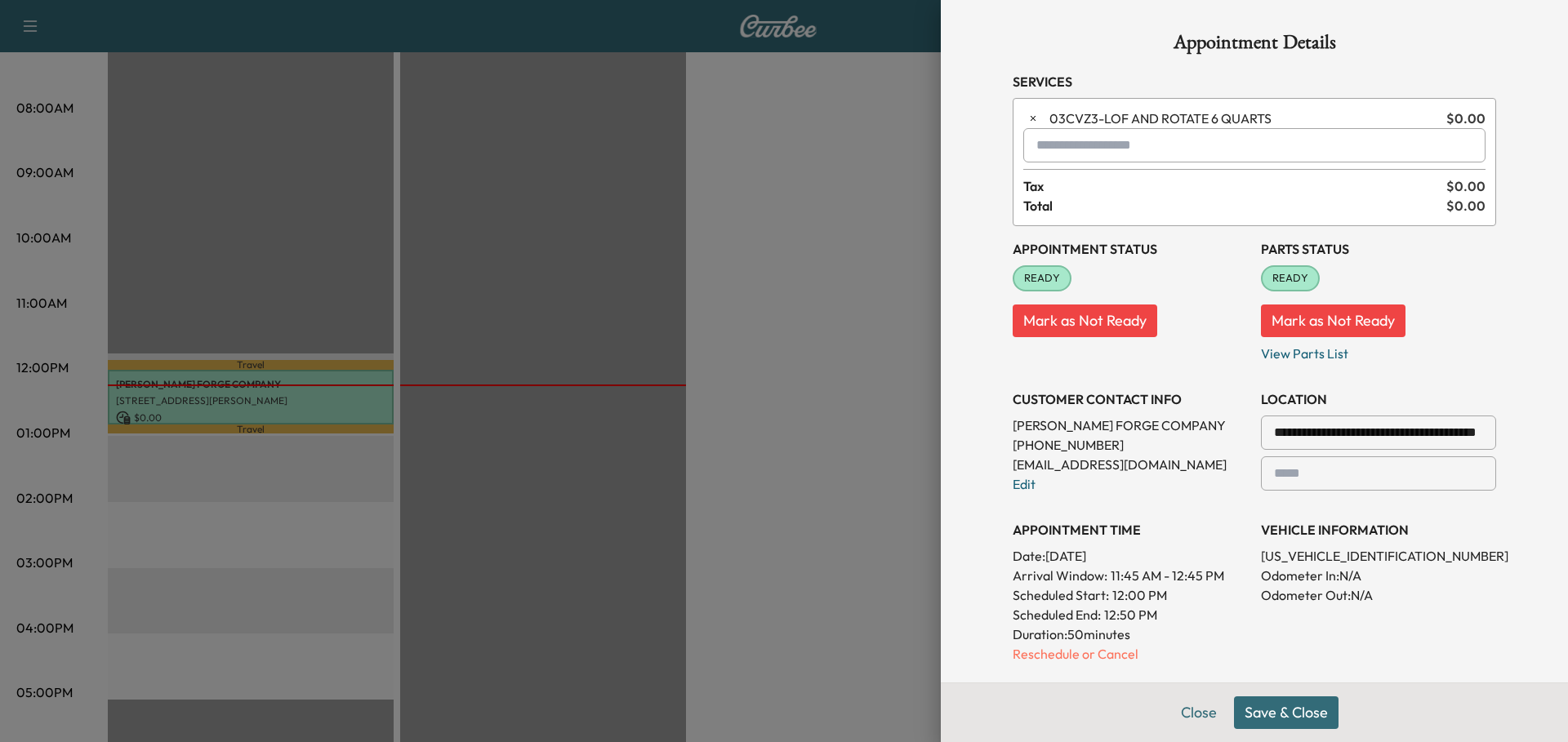
click at [1287, 717] on button "Save & Close" at bounding box center [1286, 713] width 104 height 33
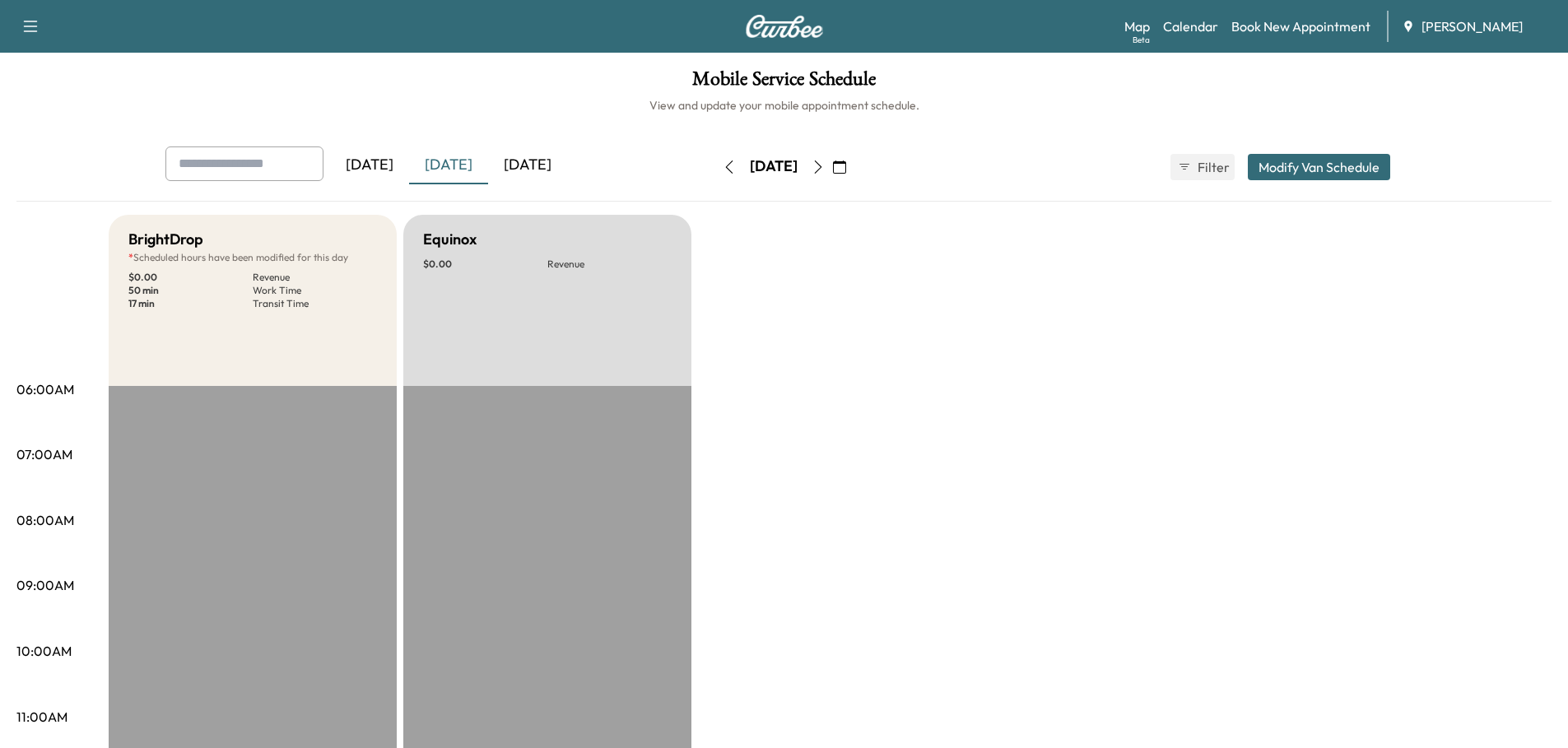
click at [1323, 165] on button "Modify Van Schedule" at bounding box center [1319, 167] width 142 height 26
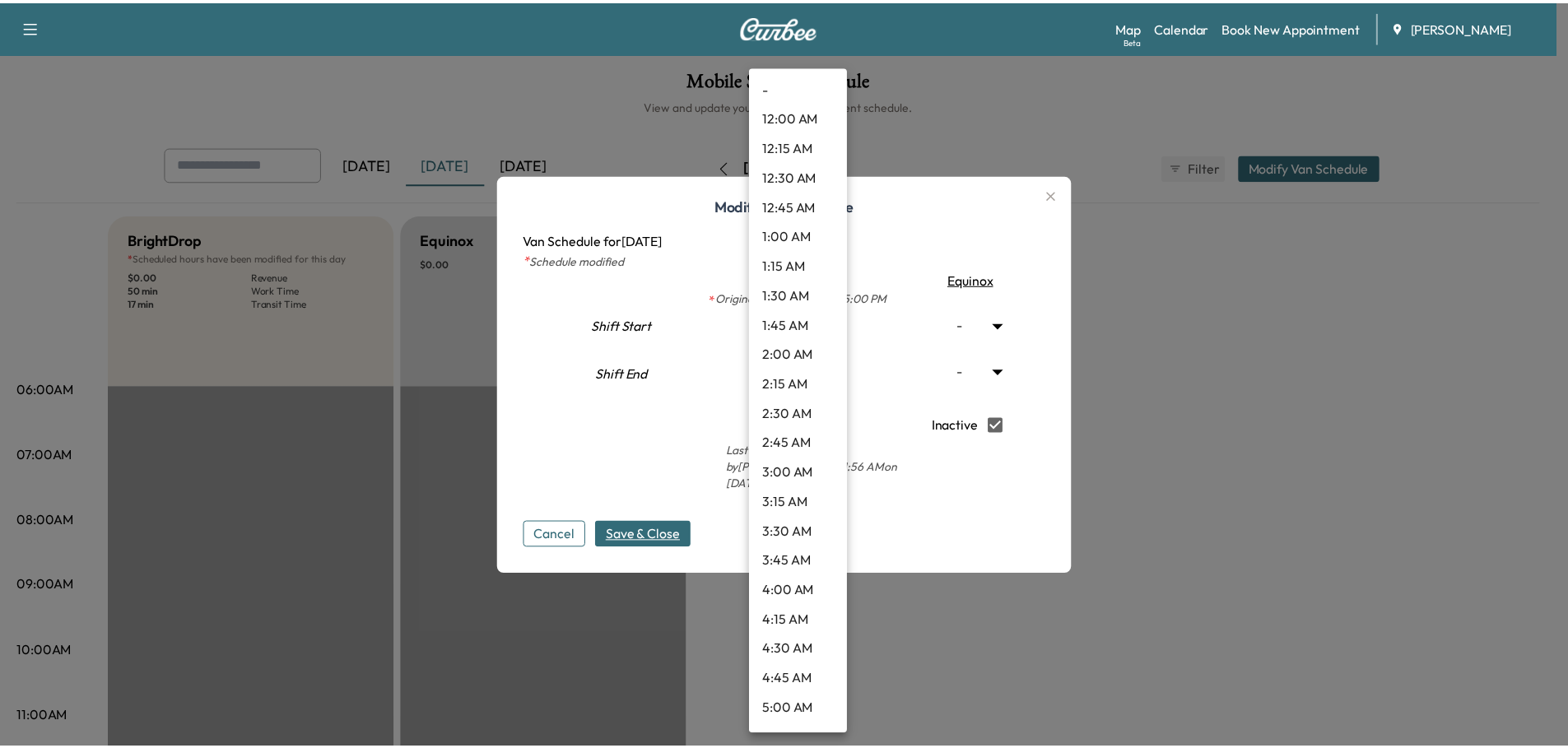
scroll to position [1228, 0]
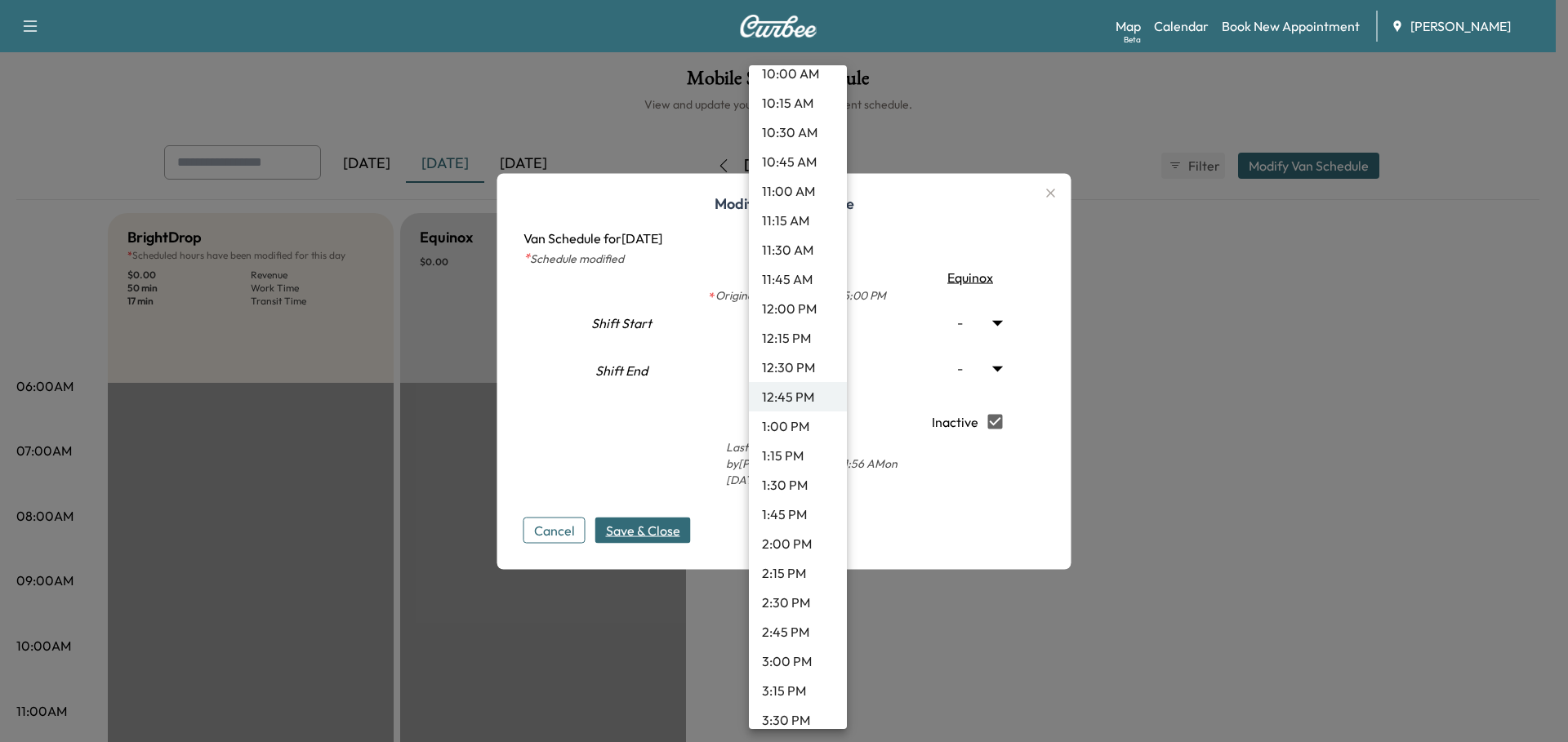
click at [827, 325] on body "Support Log Out Map Beta Calendar Book New Appointment Ray Chevrolet Mobile Ser…" at bounding box center [784, 371] width 1568 height 742
click at [787, 403] on li "12:45 PM" at bounding box center [798, 397] width 98 height 30
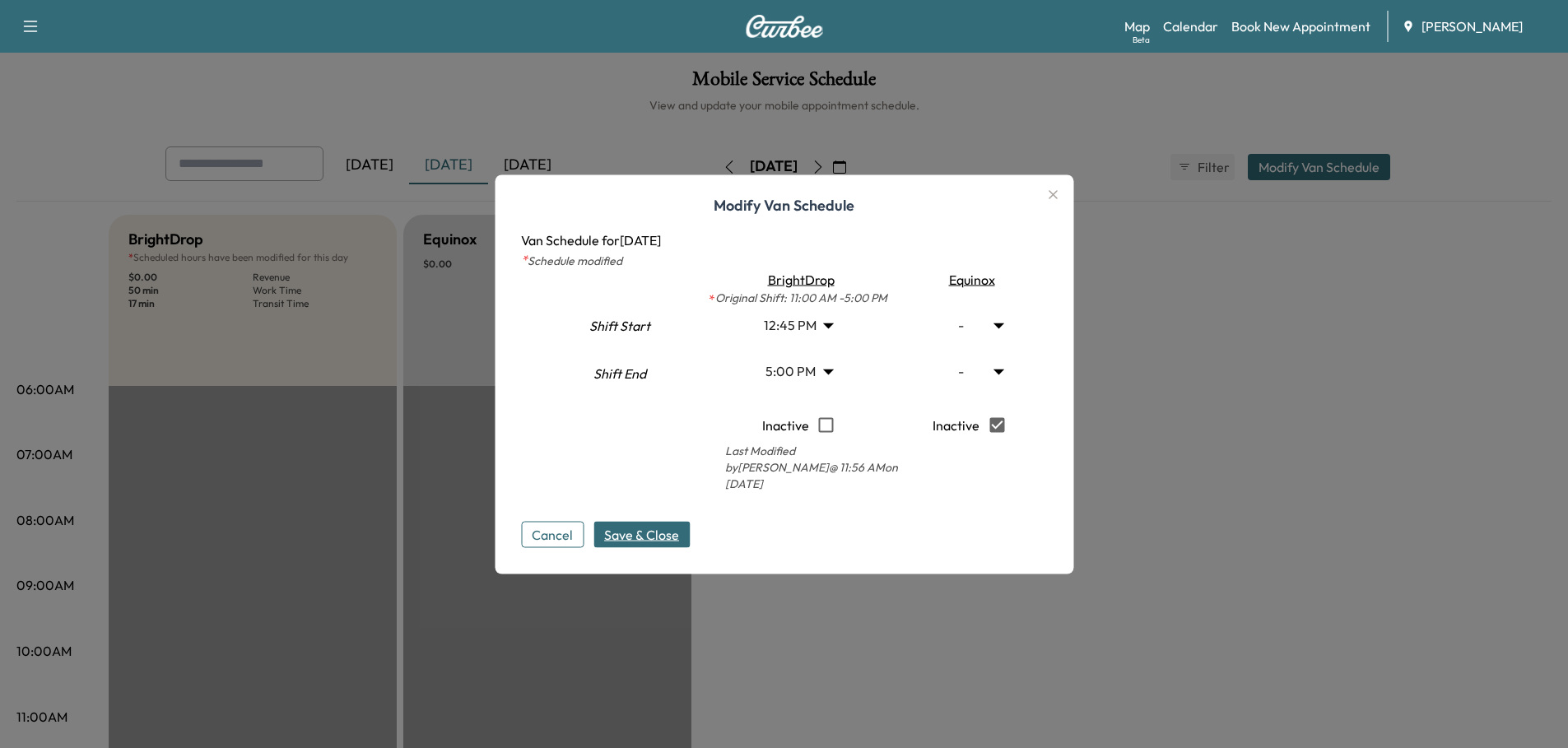
click at [650, 524] on span "Save & Close" at bounding box center [641, 534] width 75 height 20
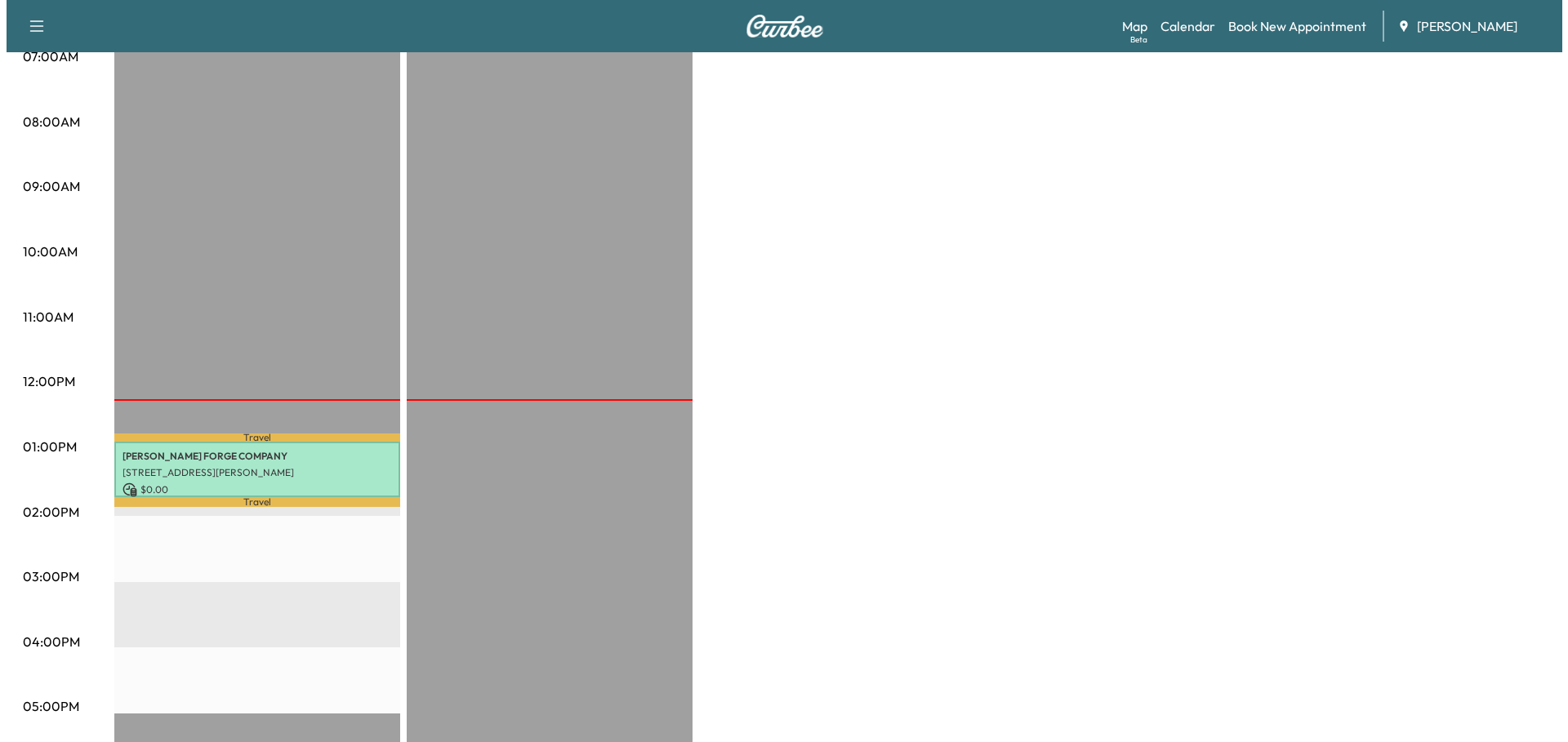
scroll to position [408, 0]
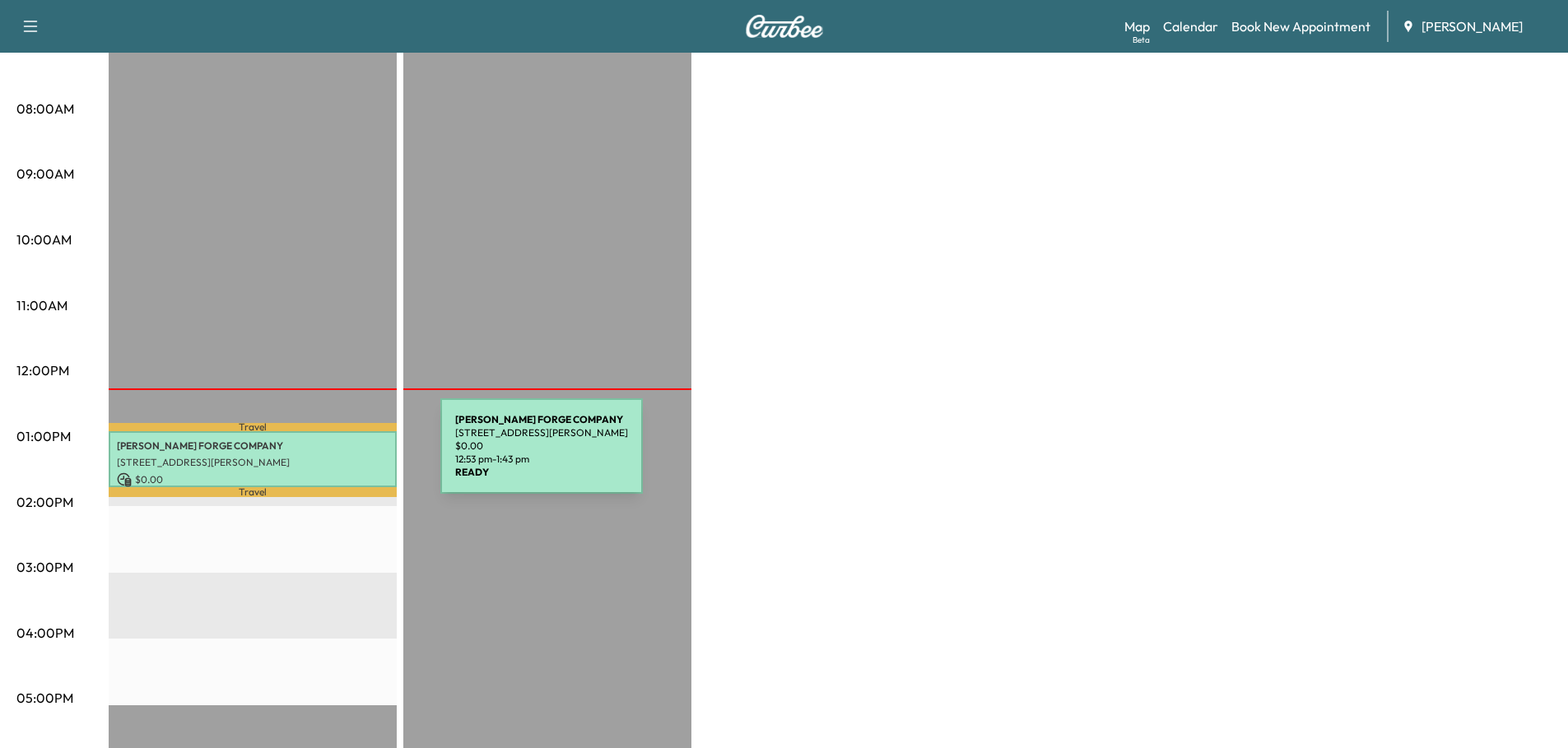
click at [318, 456] on p "[STREET_ADDRESS][PERSON_NAME]" at bounding box center [253, 462] width 272 height 13
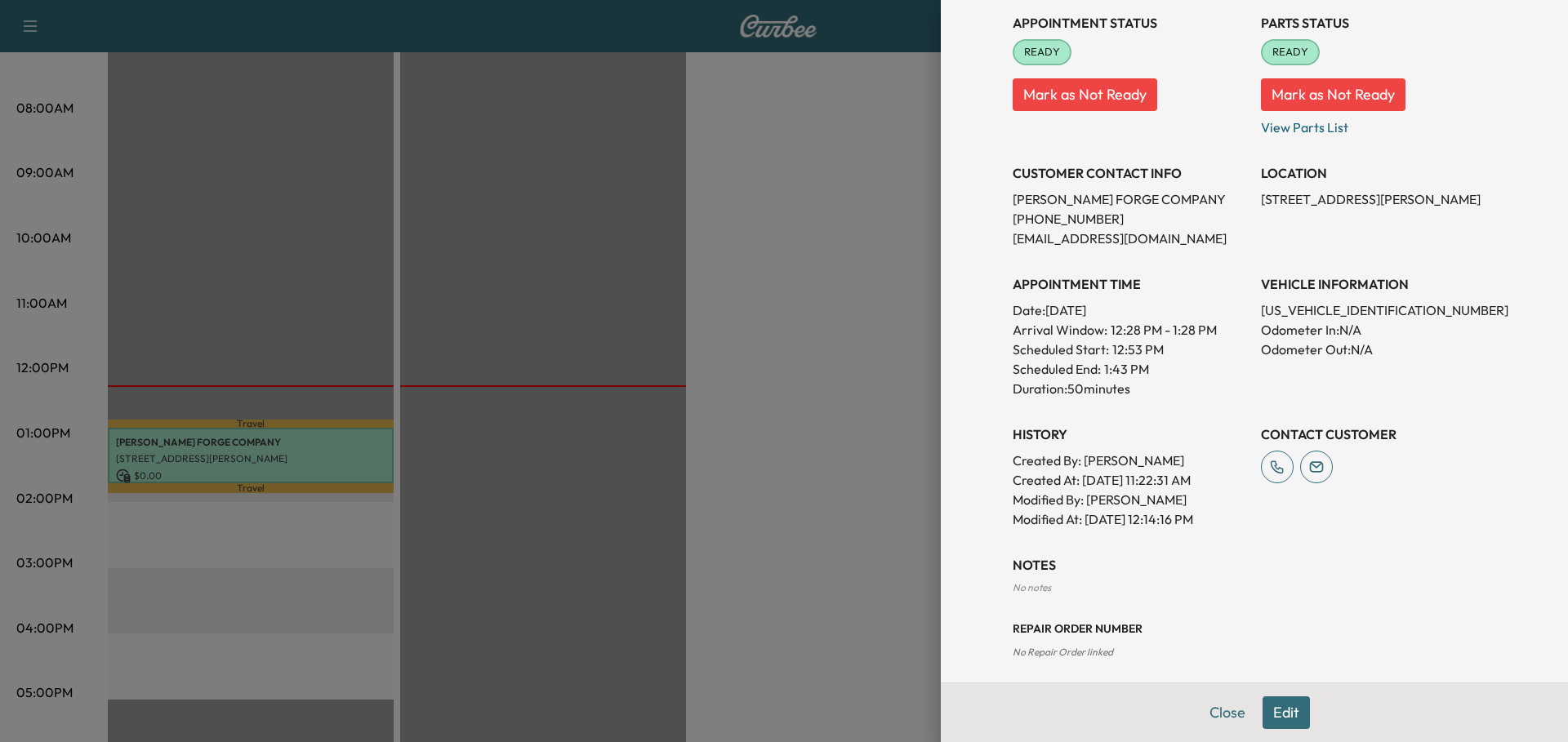
scroll to position [202, 0]
